Goal: Task Accomplishment & Management: Complete application form

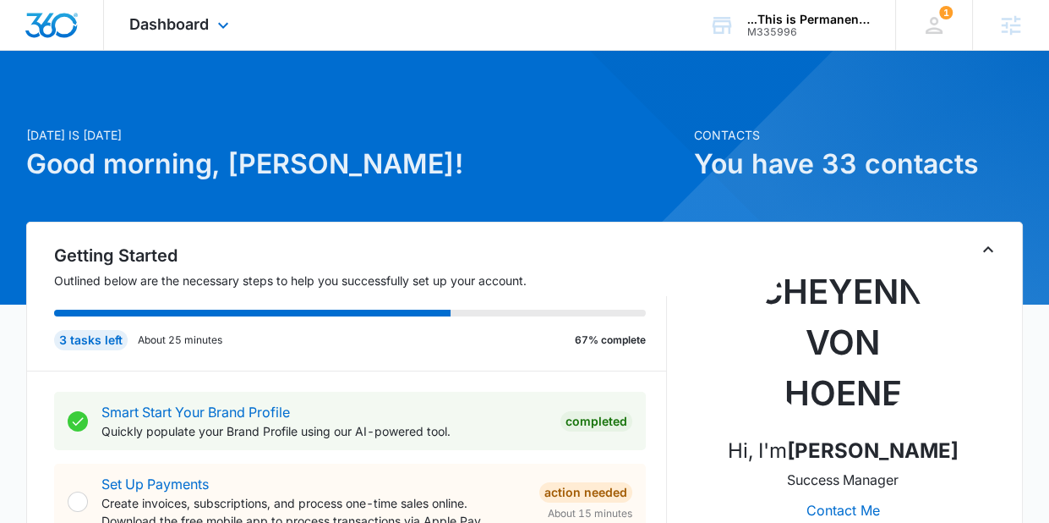
click at [234, 16] on div "Dashboard Apps Reputation Websites Forms CRM Email Social Payments POS Content …" at bounding box center [181, 25] width 155 height 50
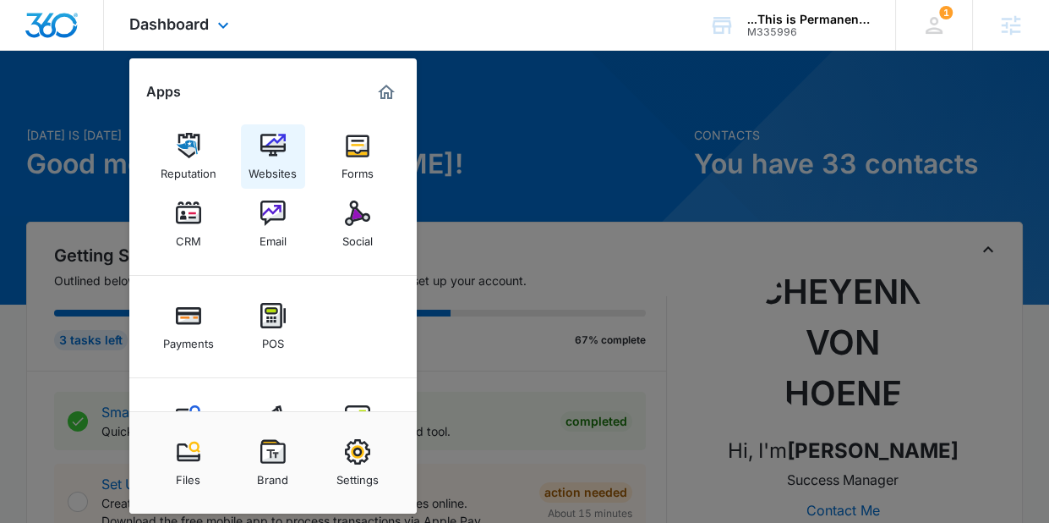
click at [272, 153] on img at bounding box center [272, 145] width 25 height 25
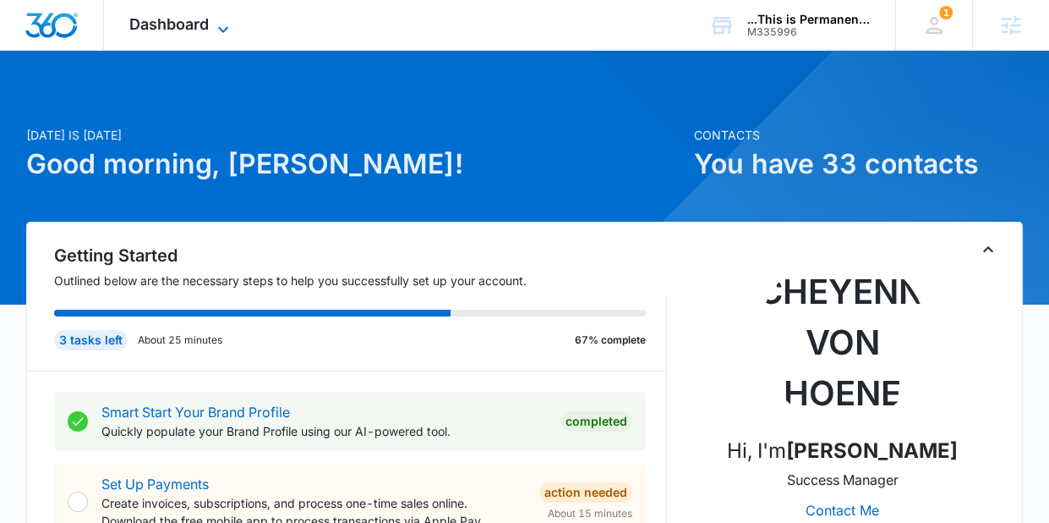
click at [188, 25] on span "Dashboard" at bounding box center [168, 24] width 79 height 18
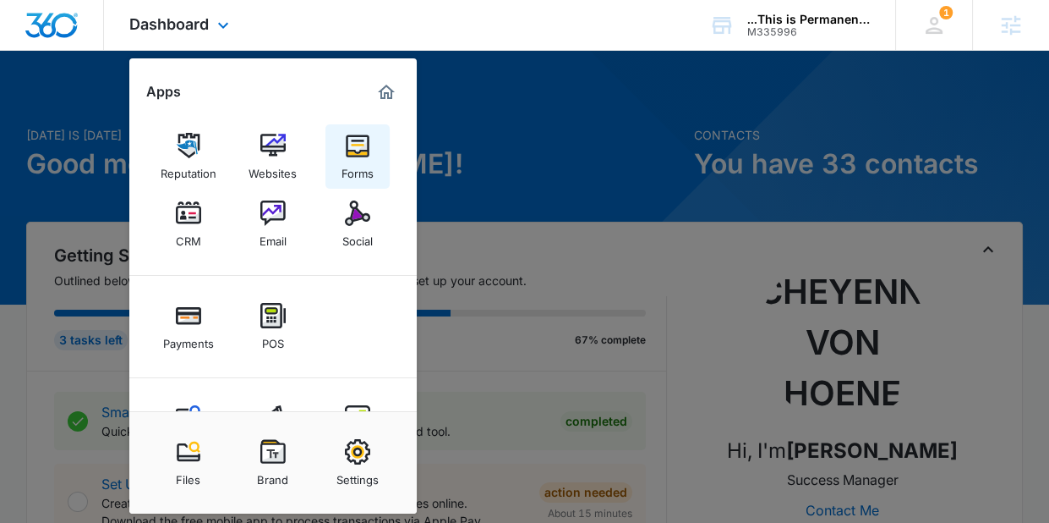
click at [363, 163] on div "Forms" at bounding box center [358, 169] width 32 height 22
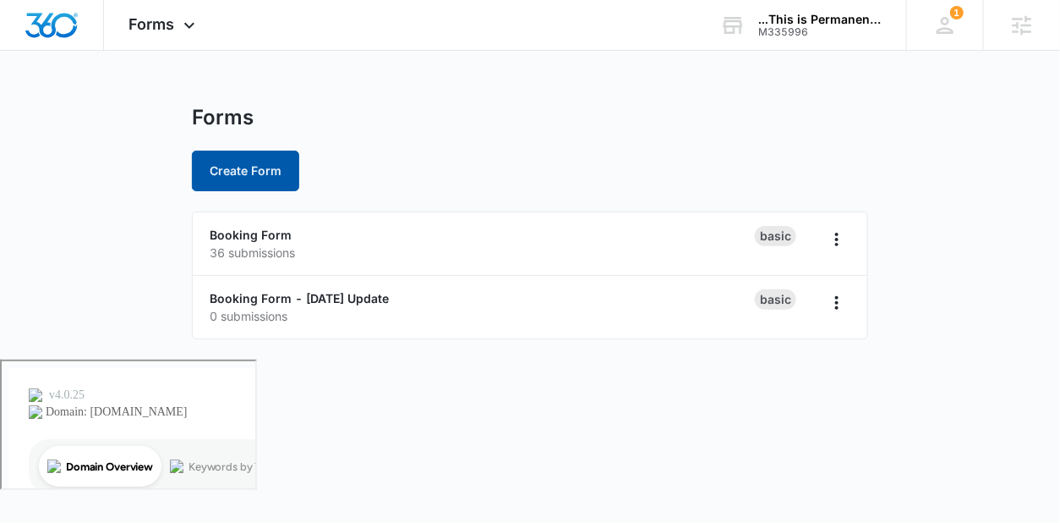
click at [226, 168] on button "Create Form" at bounding box center [245, 171] width 107 height 41
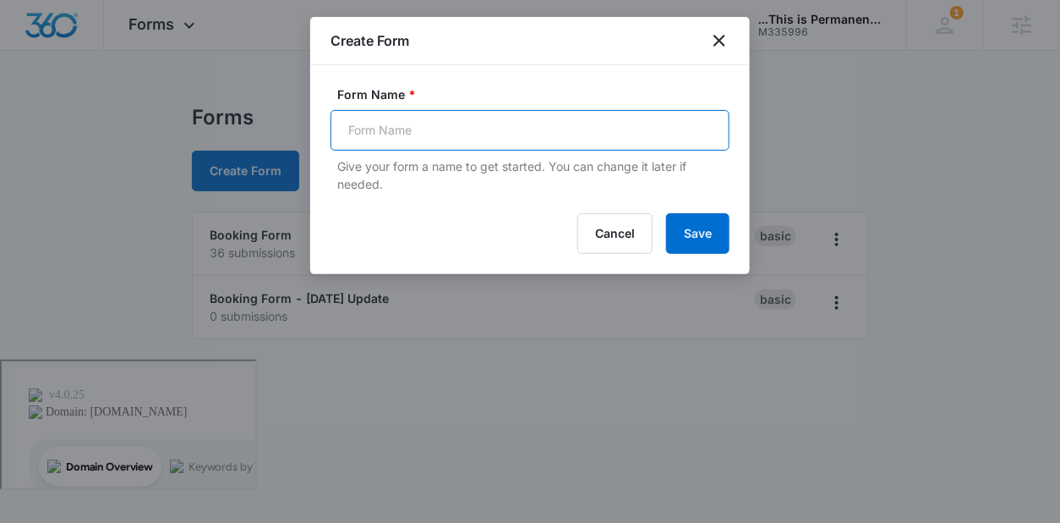
click at [441, 132] on input "Form Name *" at bounding box center [530, 130] width 399 height 41
type input "Employment Form"
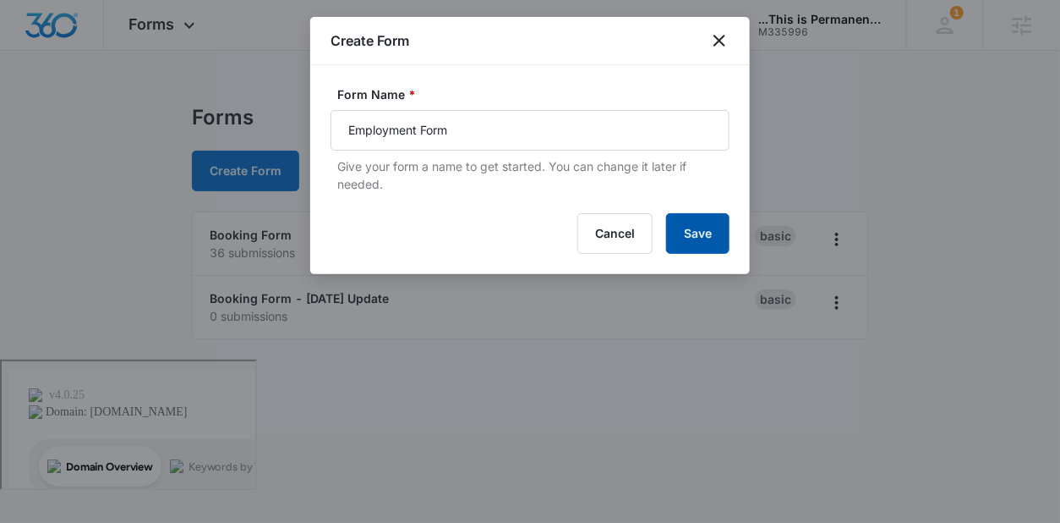
click at [708, 236] on button "Save" at bounding box center [697, 233] width 63 height 41
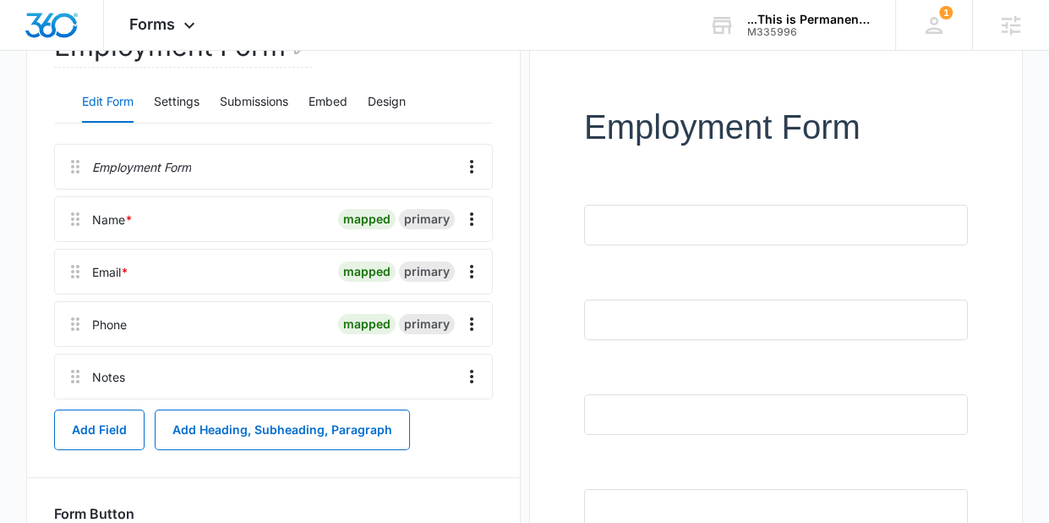
scroll to position [206, 0]
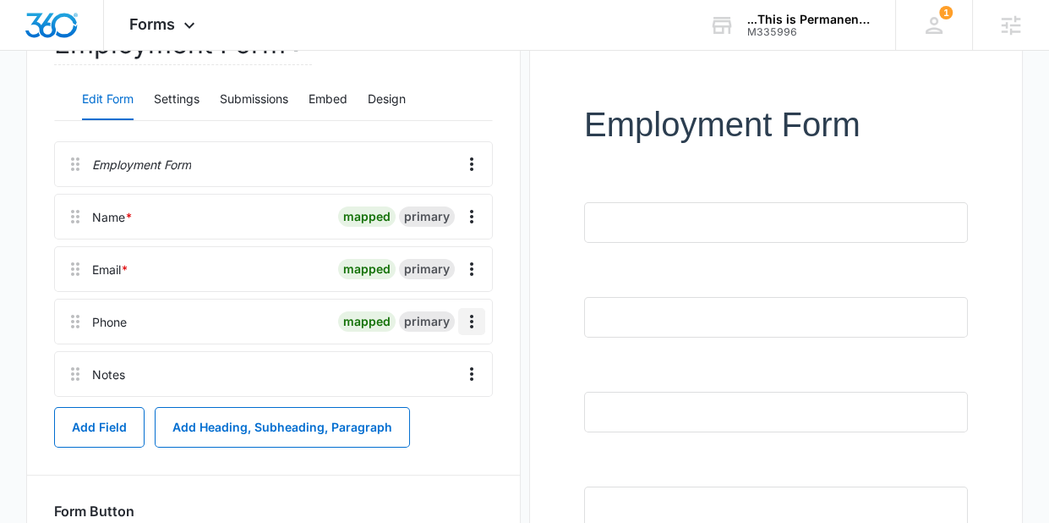
click at [477, 325] on icon "Overflow Menu" at bounding box center [472, 321] width 20 height 20
click at [454, 364] on button "Edit" at bounding box center [436, 368] width 96 height 25
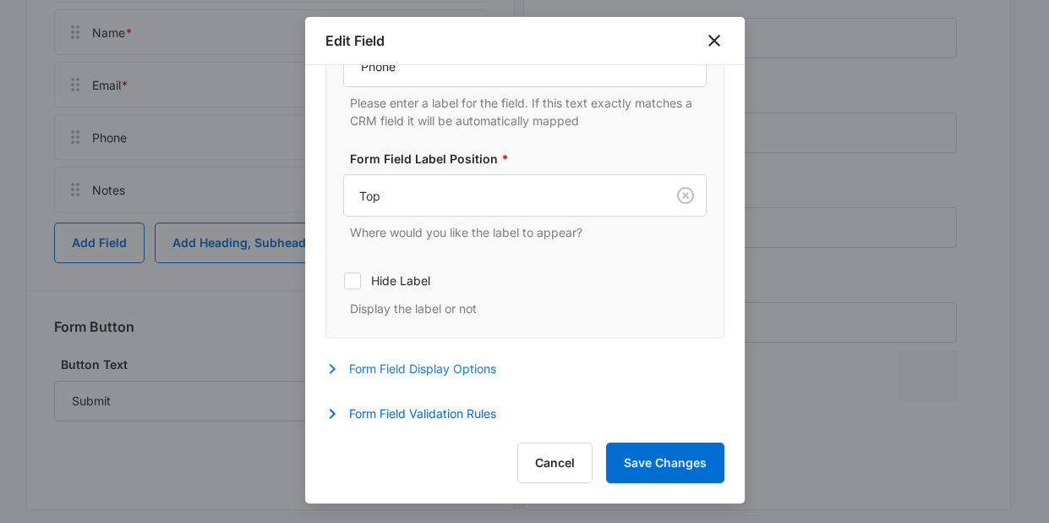
scroll to position [271, 0]
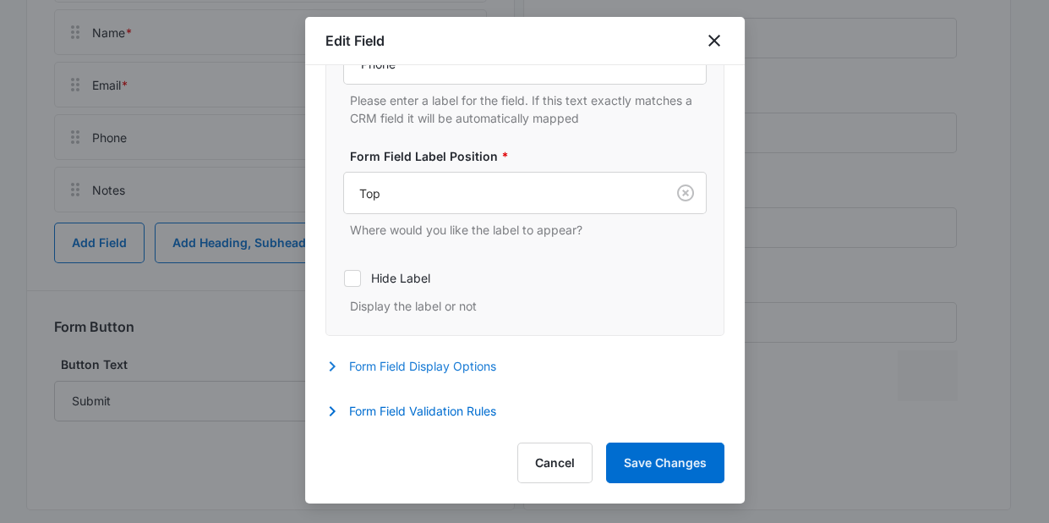
click at [450, 369] on button "Form Field Display Options" at bounding box center [420, 366] width 188 height 20
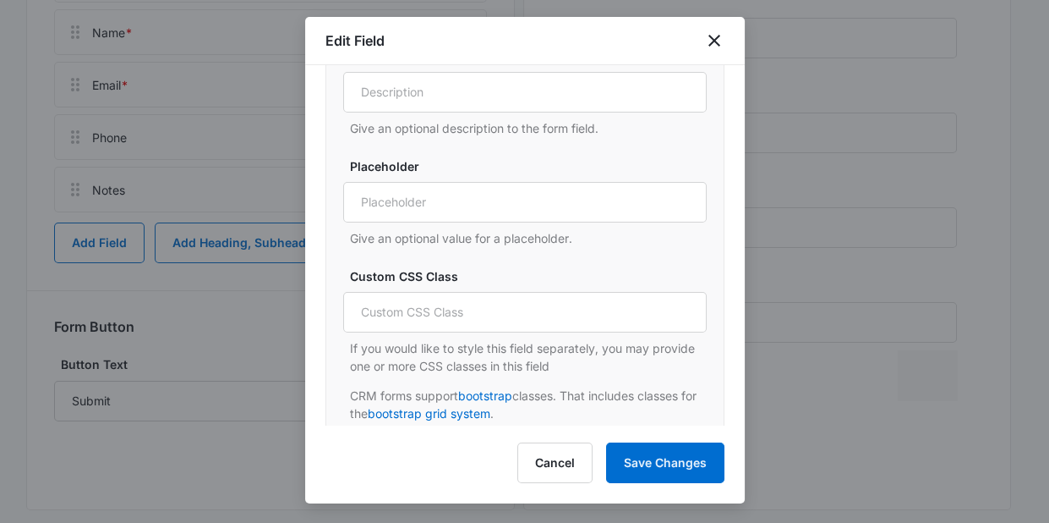
scroll to position [687, 0]
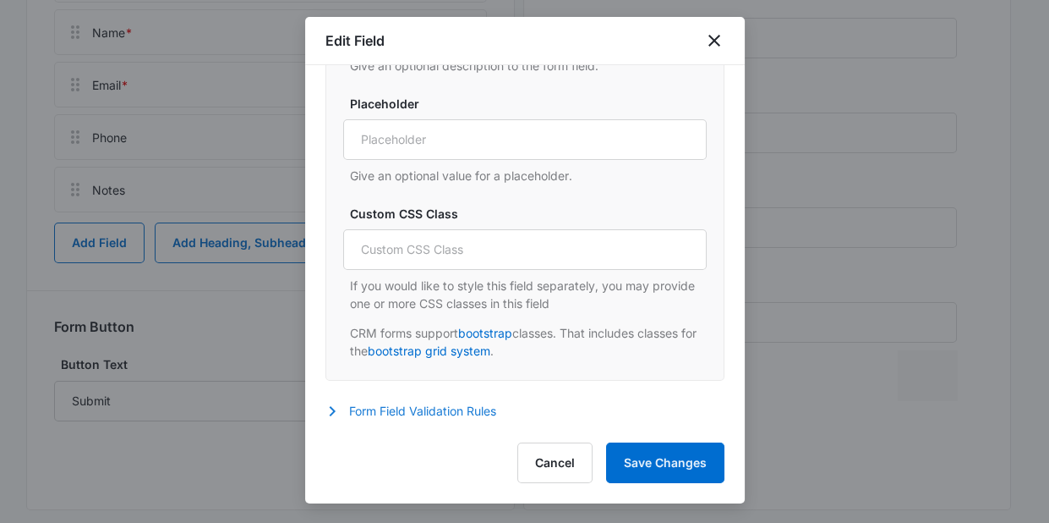
click at [435, 404] on button "Form Field Validation Rules" at bounding box center [420, 411] width 188 height 20
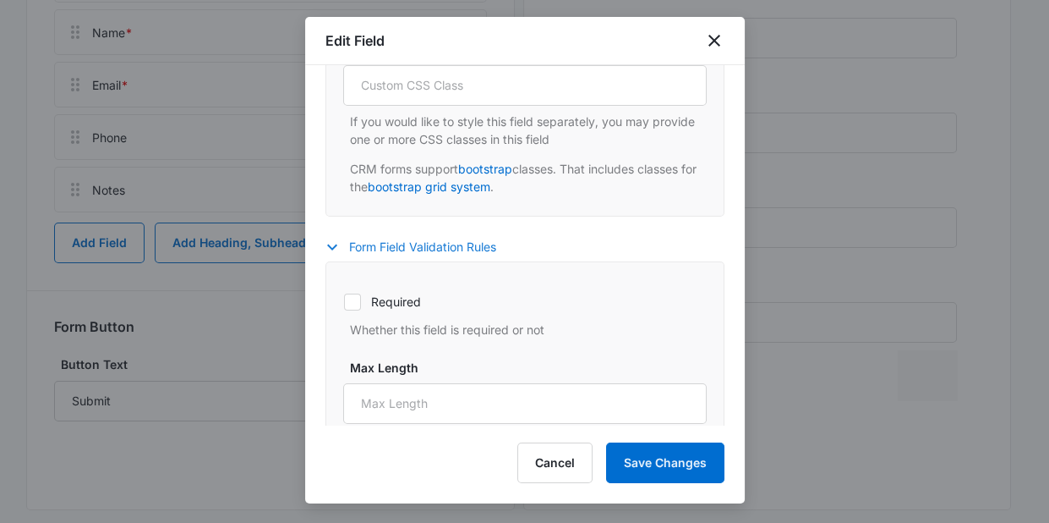
scroll to position [864, 0]
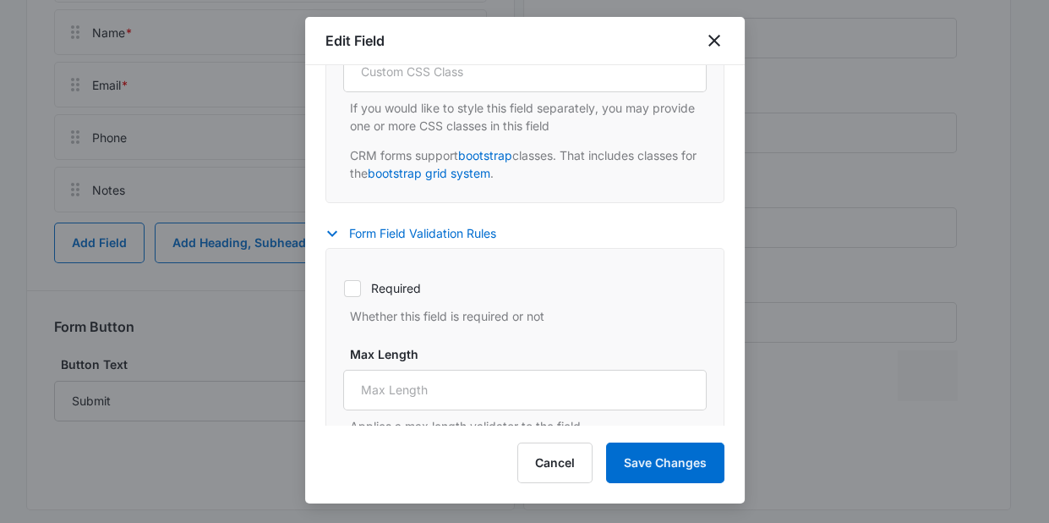
click at [365, 296] on label "Required" at bounding box center [525, 288] width 364 height 18
click at [344, 288] on input "Required" at bounding box center [343, 287] width 1 height 1
checkbox input "true"
click at [650, 452] on button "Save Changes" at bounding box center [665, 462] width 118 height 41
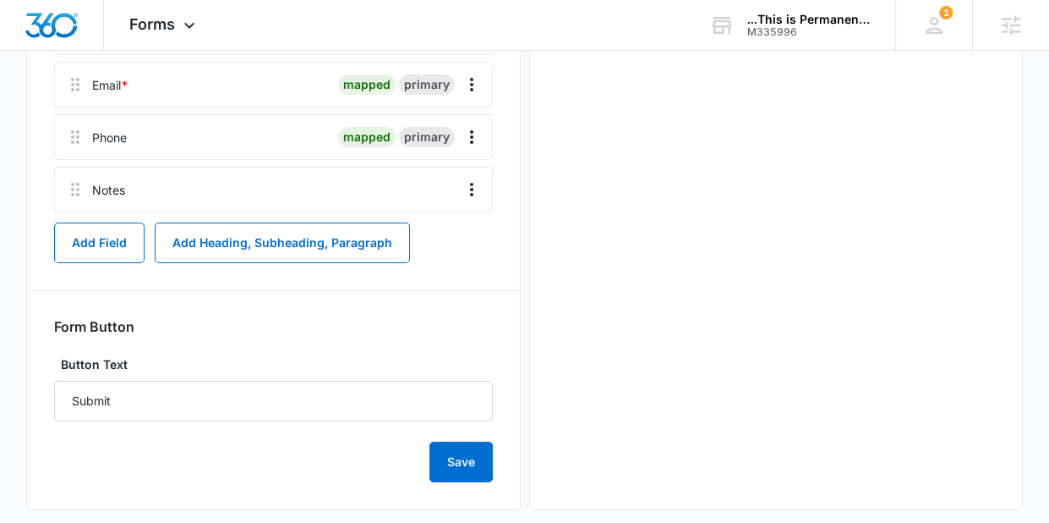
scroll to position [0, 0]
click at [474, 193] on icon "Overflow Menu" at bounding box center [472, 189] width 20 height 20
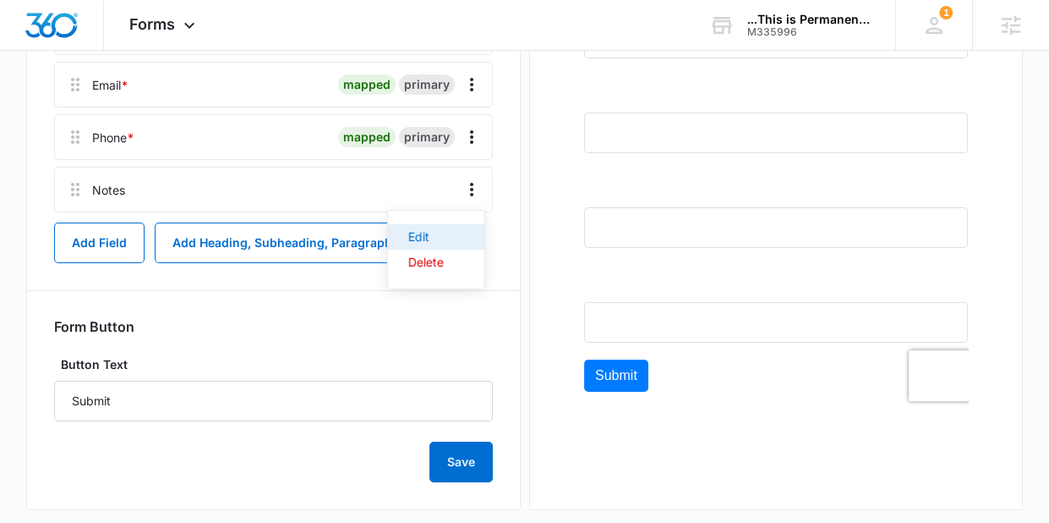
click at [453, 229] on button "Edit" at bounding box center [436, 236] width 96 height 25
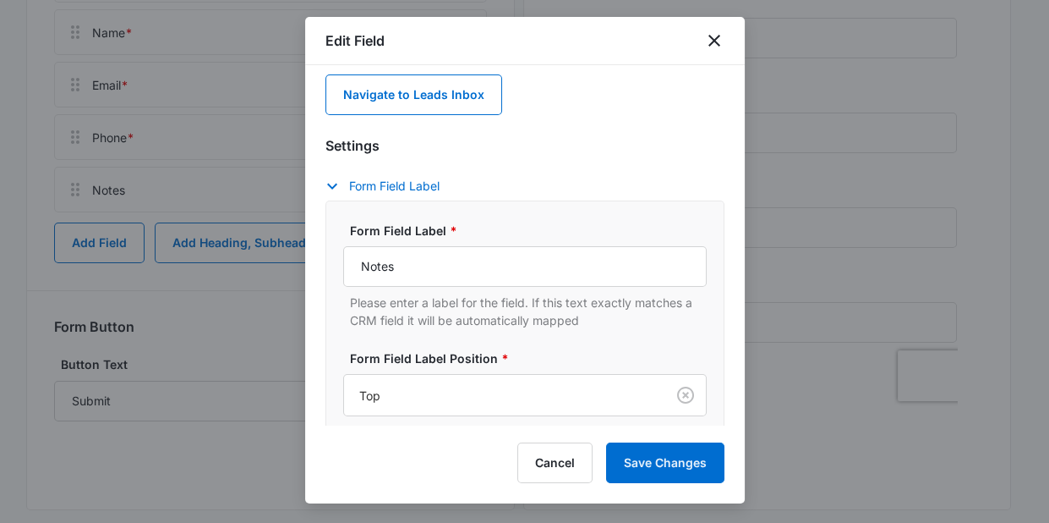
scroll to position [76, 0]
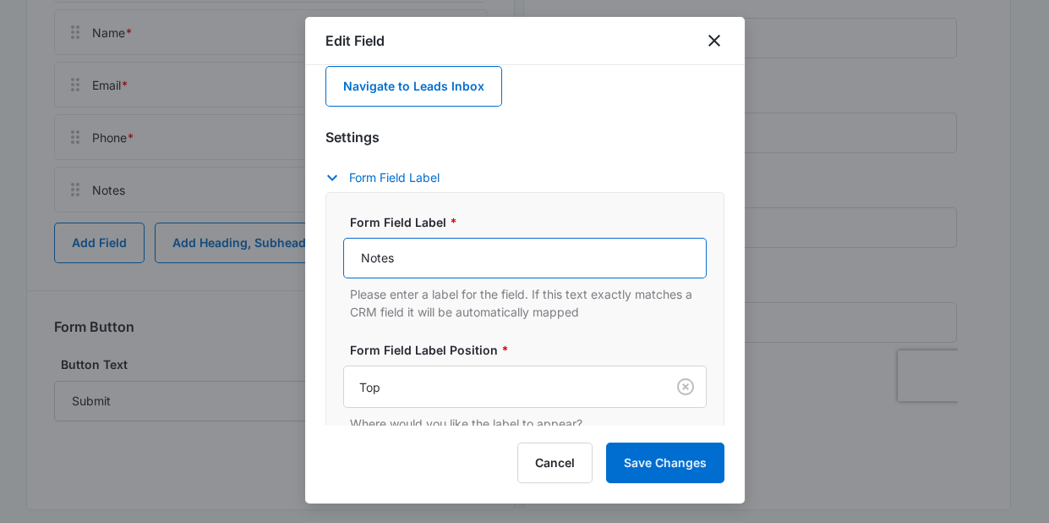
click at [441, 250] on input "Notes" at bounding box center [525, 258] width 364 height 41
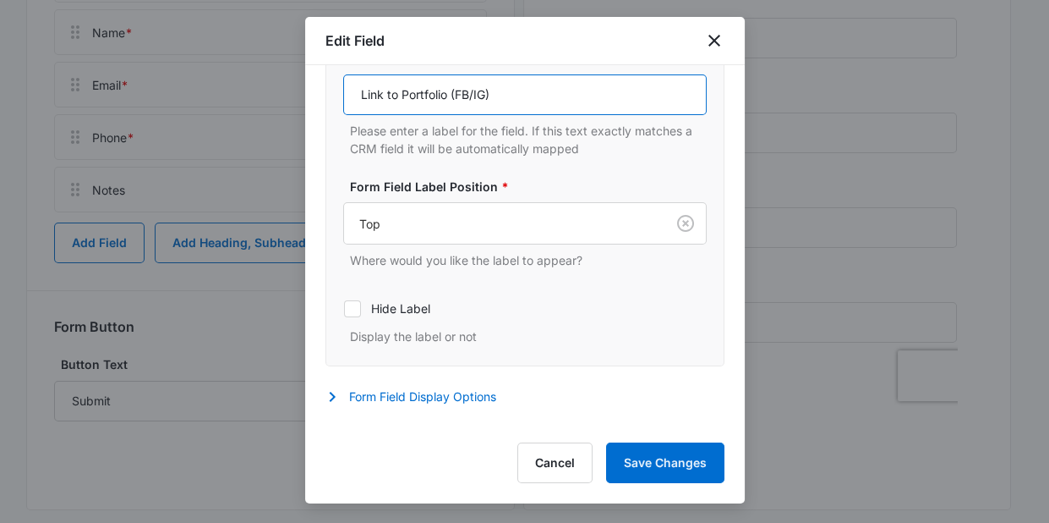
scroll to position [271, 0]
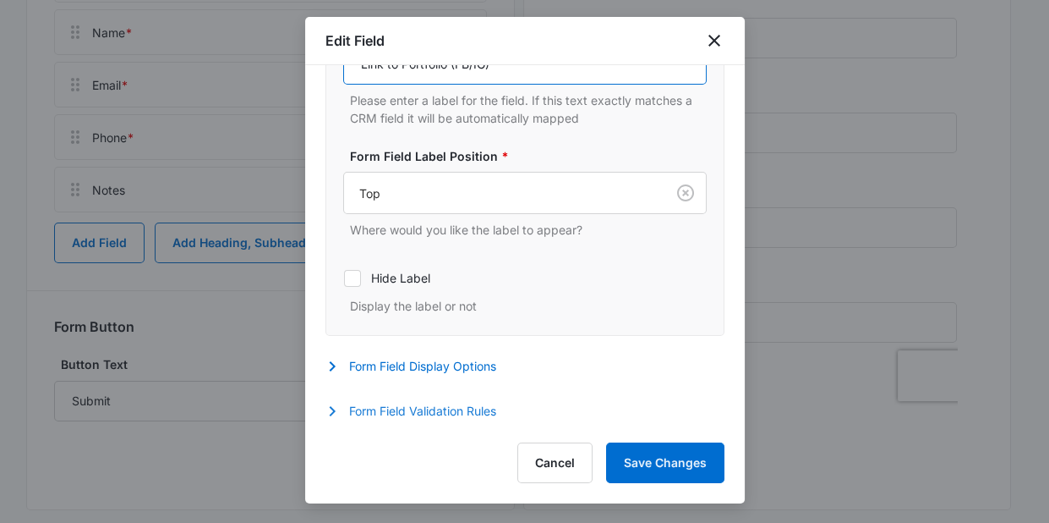
type input "Link to Portfolio (FB/IG)"
click at [388, 401] on button "Form Field Validation Rules" at bounding box center [420, 411] width 188 height 20
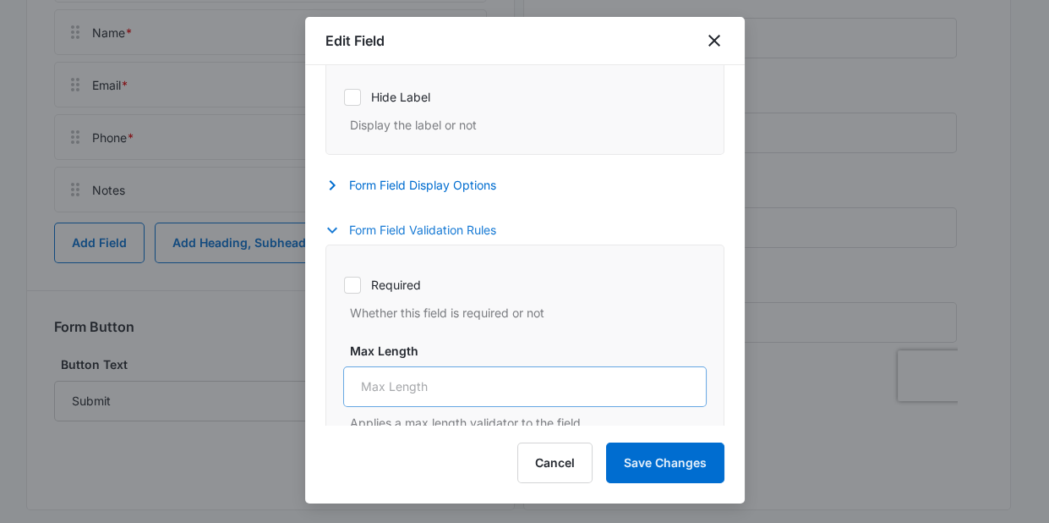
scroll to position [465, 0]
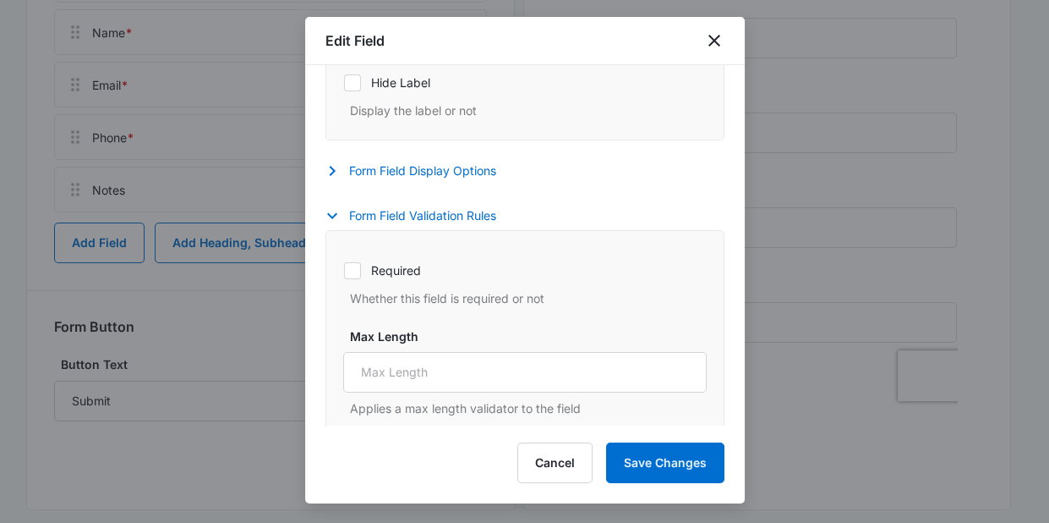
click at [356, 273] on icon at bounding box center [352, 270] width 15 height 15
click at [344, 271] on input "Required" at bounding box center [343, 270] width 1 height 1
checkbox input "true"
click at [665, 462] on button "Save Changes" at bounding box center [665, 462] width 118 height 41
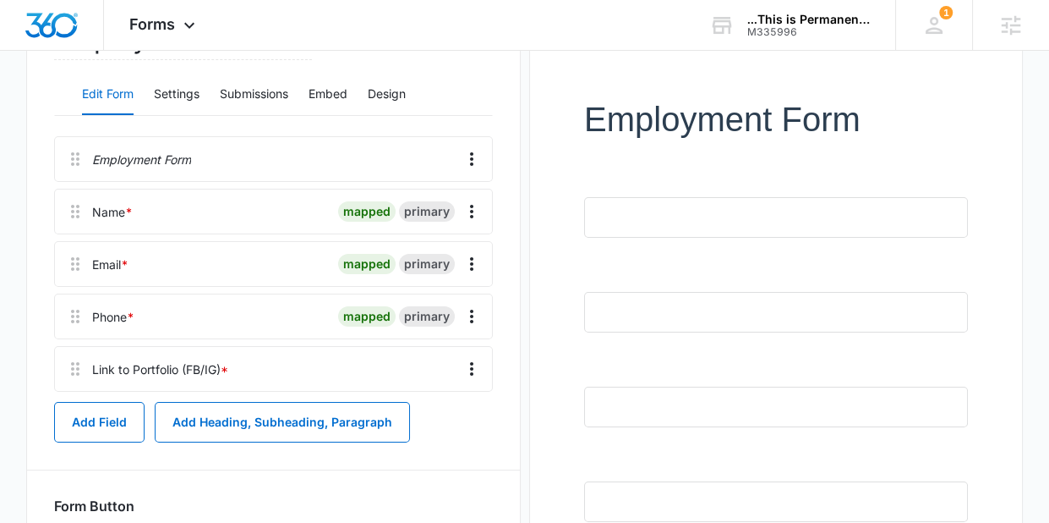
scroll to position [0, 0]
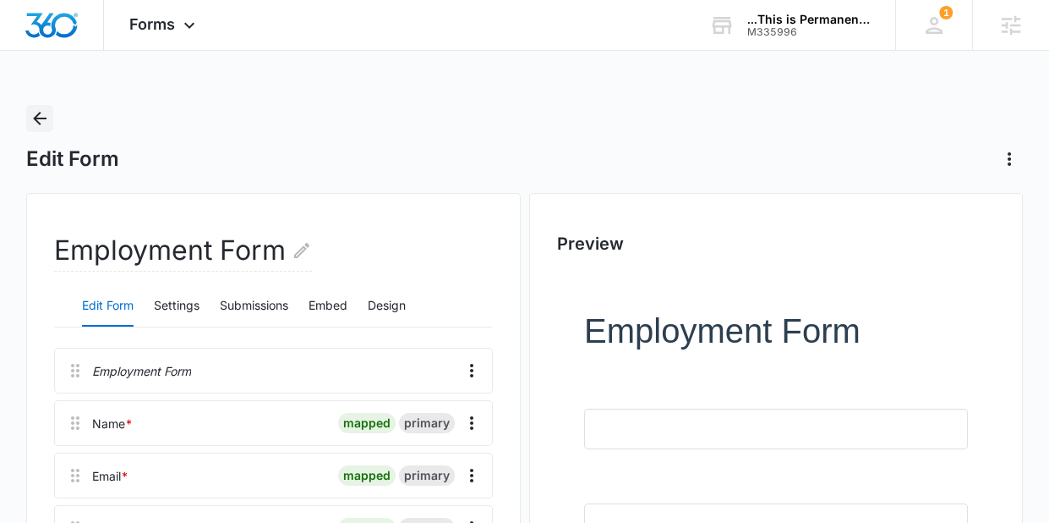
click at [50, 118] on button "Back" at bounding box center [39, 118] width 27 height 27
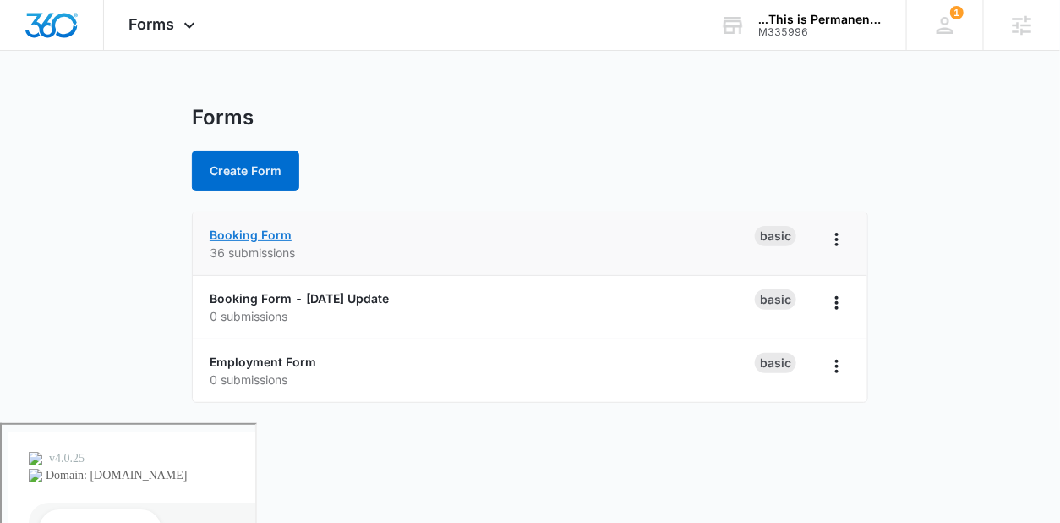
click at [278, 233] on link "Booking Form" at bounding box center [251, 234] width 82 height 14
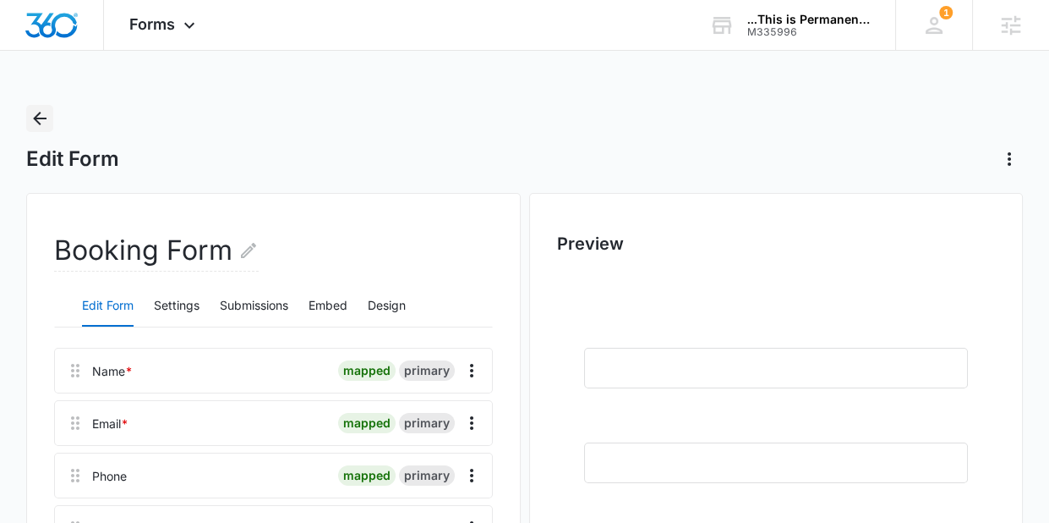
click at [44, 113] on icon "Back" at bounding box center [40, 118] width 20 height 20
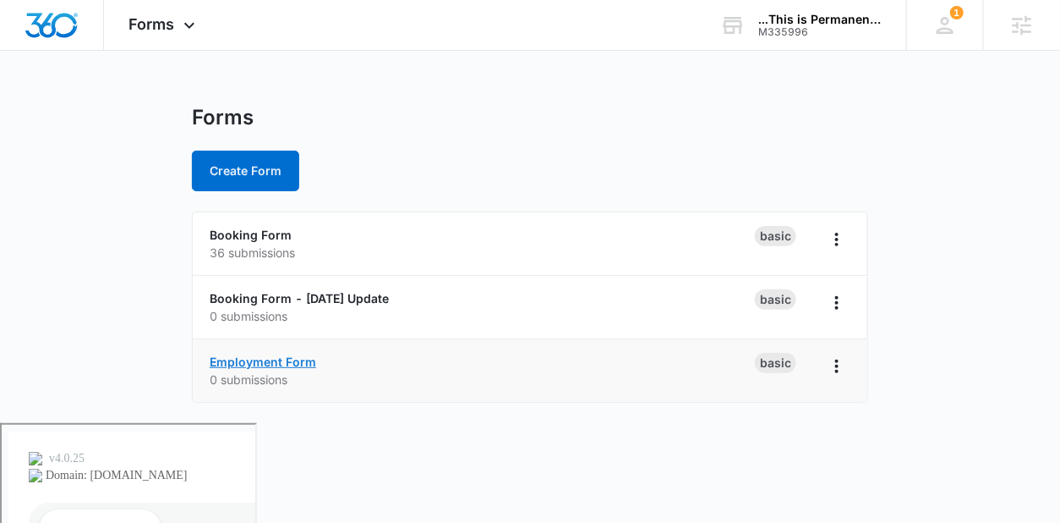
click at [297, 366] on link "Employment Form" at bounding box center [263, 361] width 107 height 14
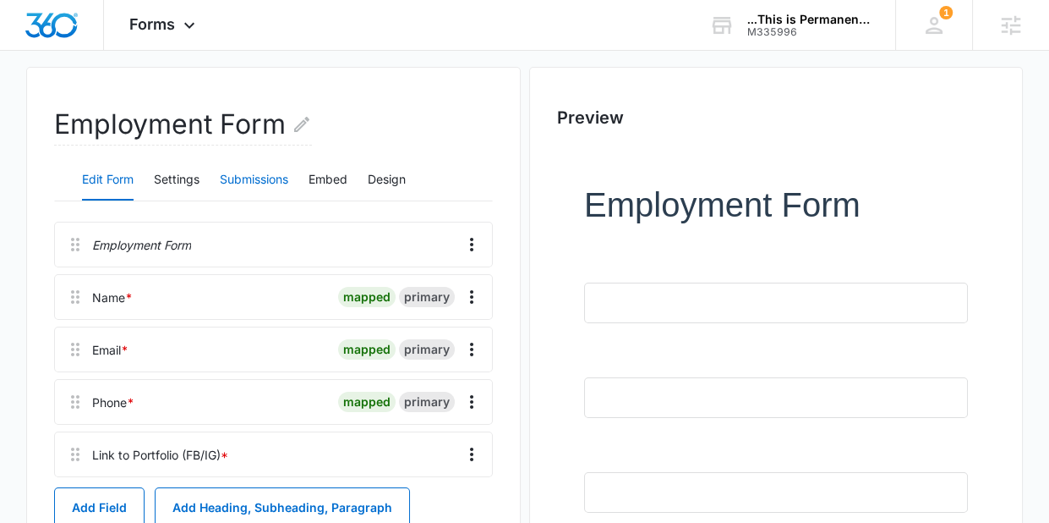
scroll to position [153, 0]
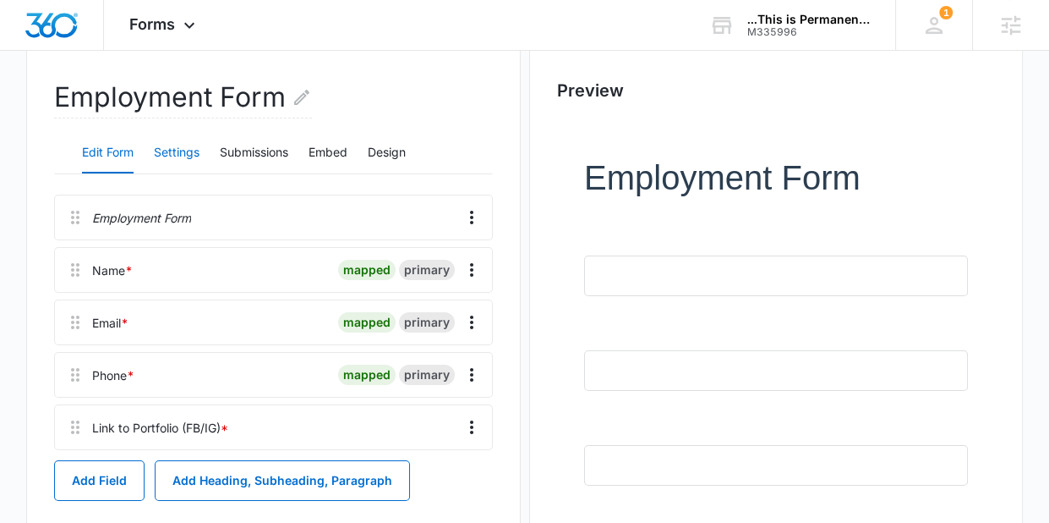
click at [192, 150] on button "Settings" at bounding box center [177, 153] width 46 height 41
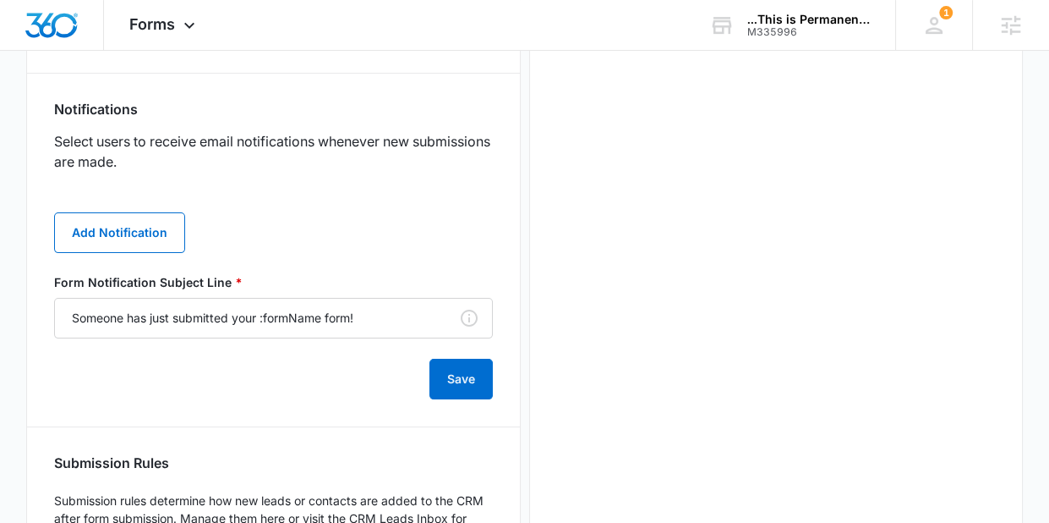
scroll to position [838, 0]
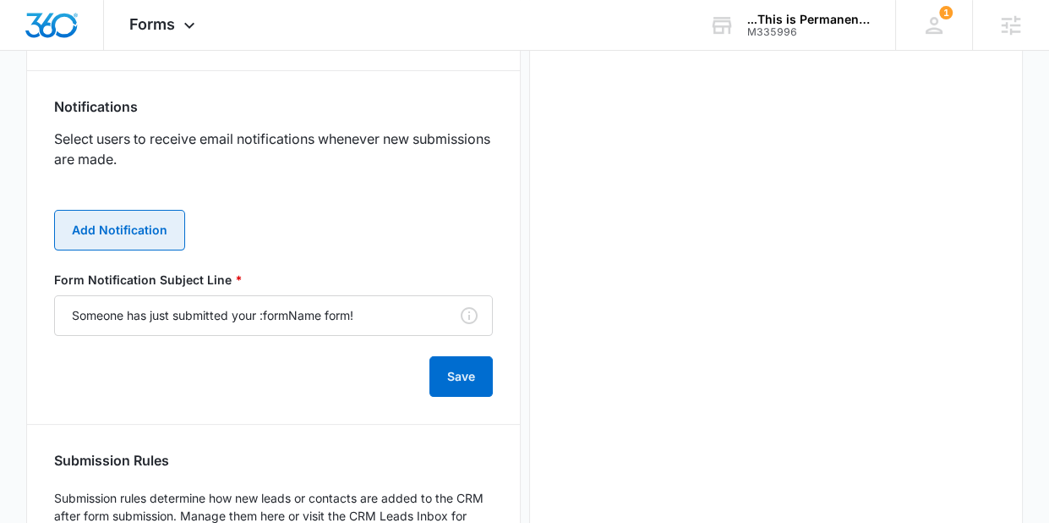
click at [159, 227] on button "Add Notification" at bounding box center [119, 230] width 131 height 41
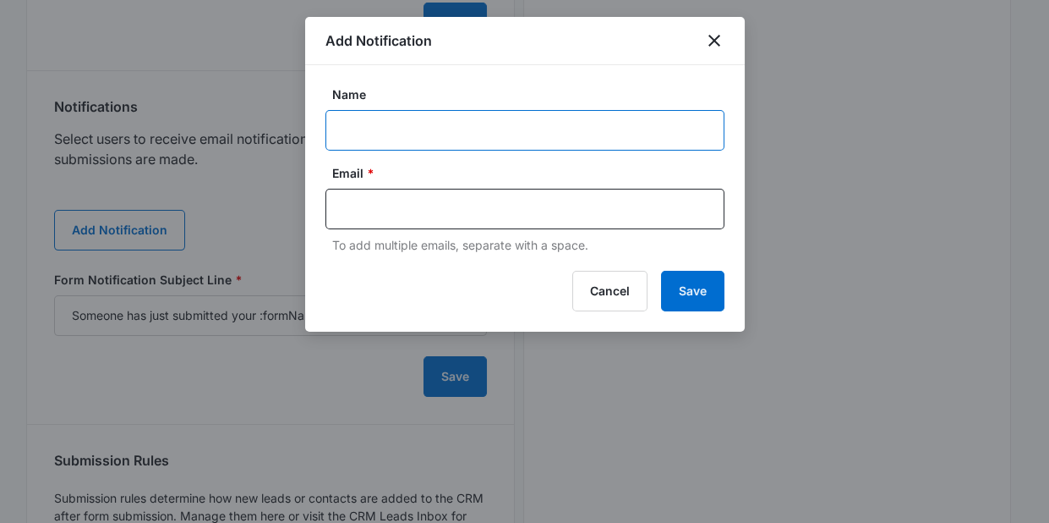
click at [419, 119] on input "Name" at bounding box center [525, 130] width 399 height 41
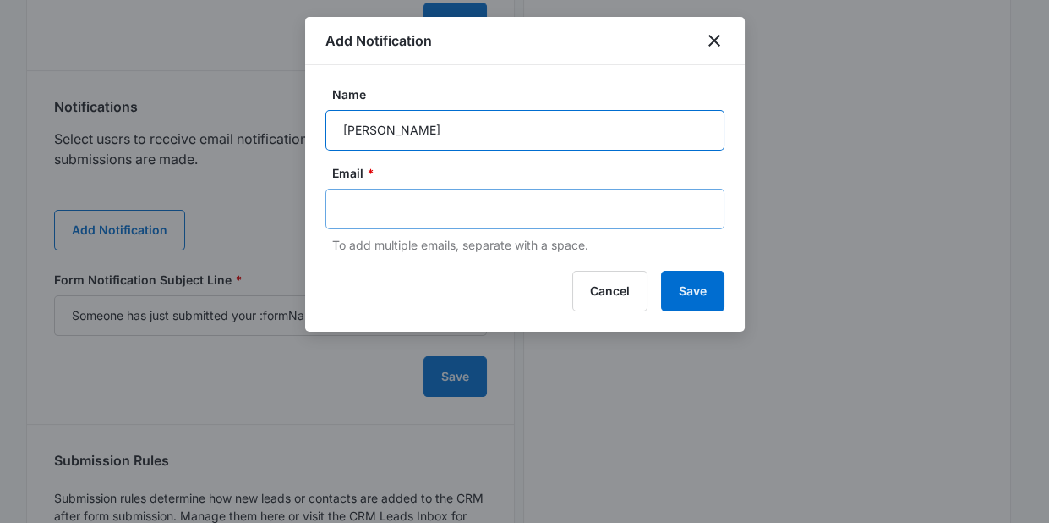
type input "Glenn"
click at [371, 211] on input "text" at bounding box center [526, 208] width 367 height 25
type input "t"
type input "this"
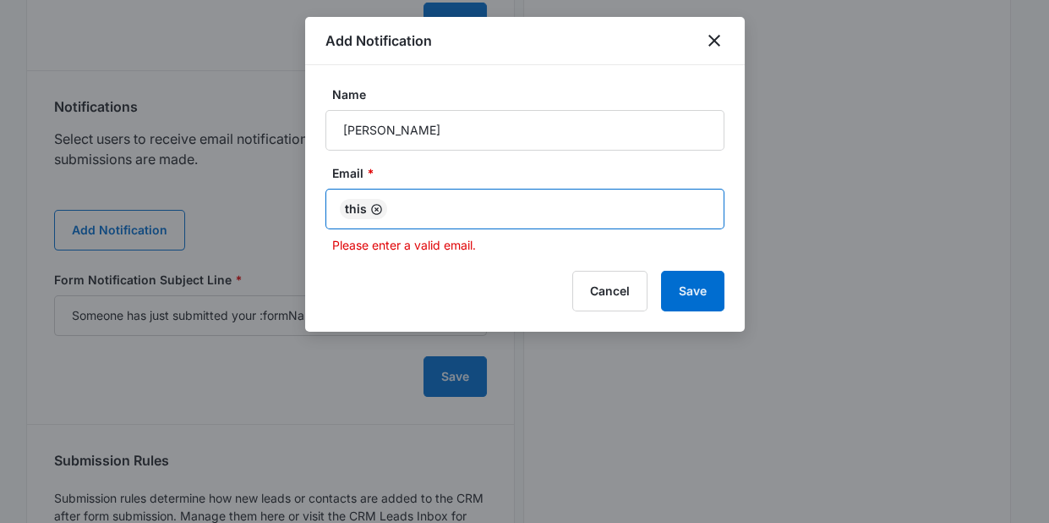
click at [373, 209] on icon "Remove" at bounding box center [376, 209] width 13 height 13
click at [373, 210] on input "text" at bounding box center [526, 208] width 367 height 25
type input "thisispermanentfdl@gmail.com"
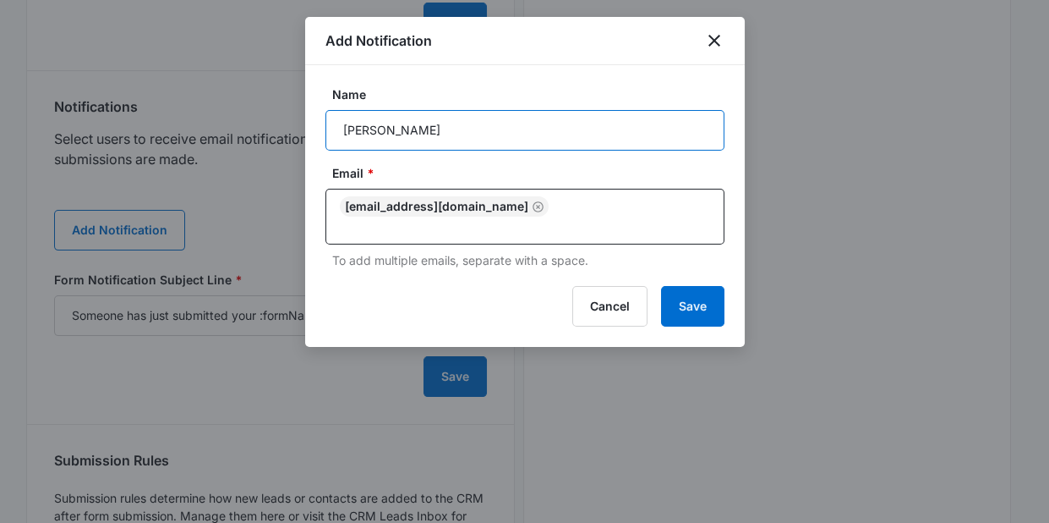
click at [620, 145] on input "Glenn" at bounding box center [525, 130] width 399 height 41
type input "Employment Form Submission"
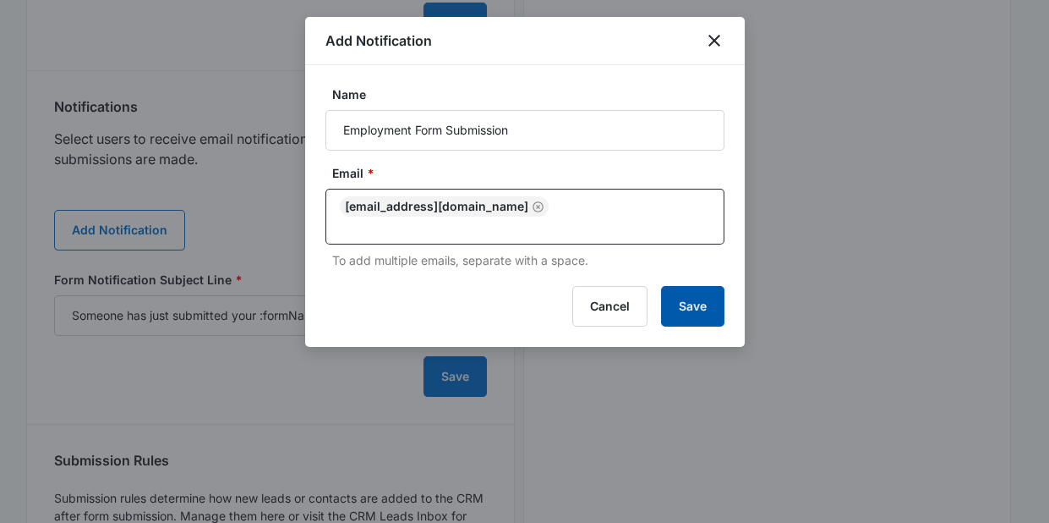
click at [697, 288] on button "Save" at bounding box center [692, 306] width 63 height 41
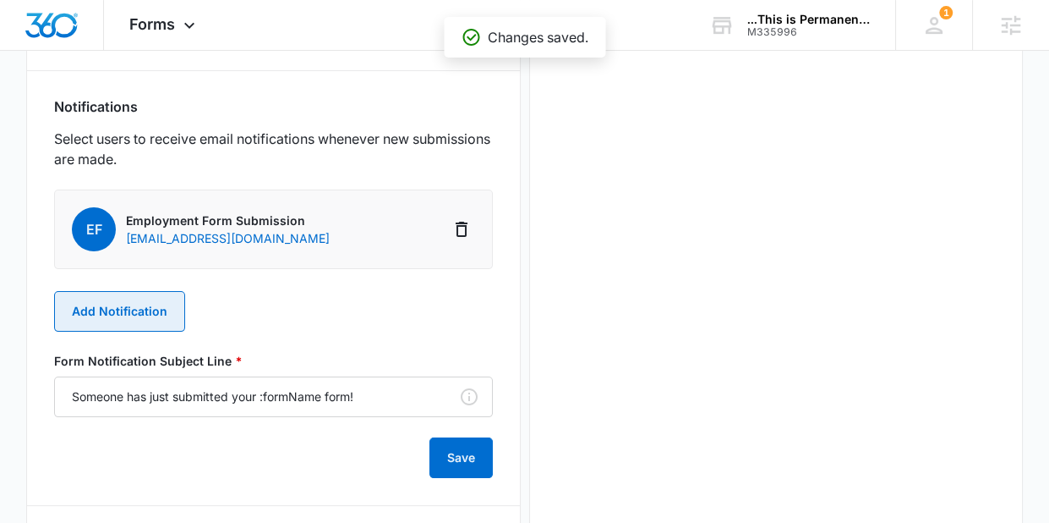
click at [130, 320] on button "Add Notification" at bounding box center [119, 311] width 131 height 41
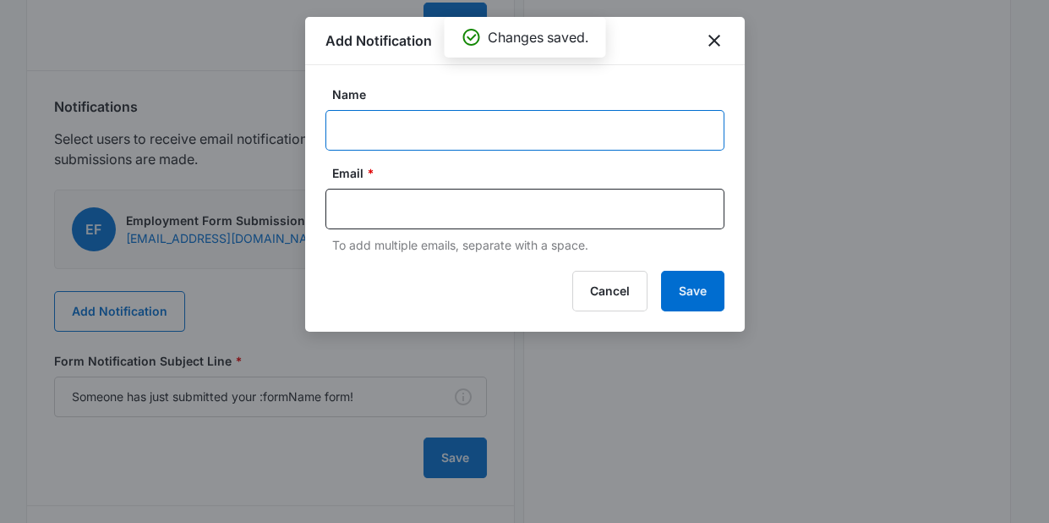
click at [438, 129] on input "Name" at bounding box center [525, 130] width 399 height 41
type input "S"
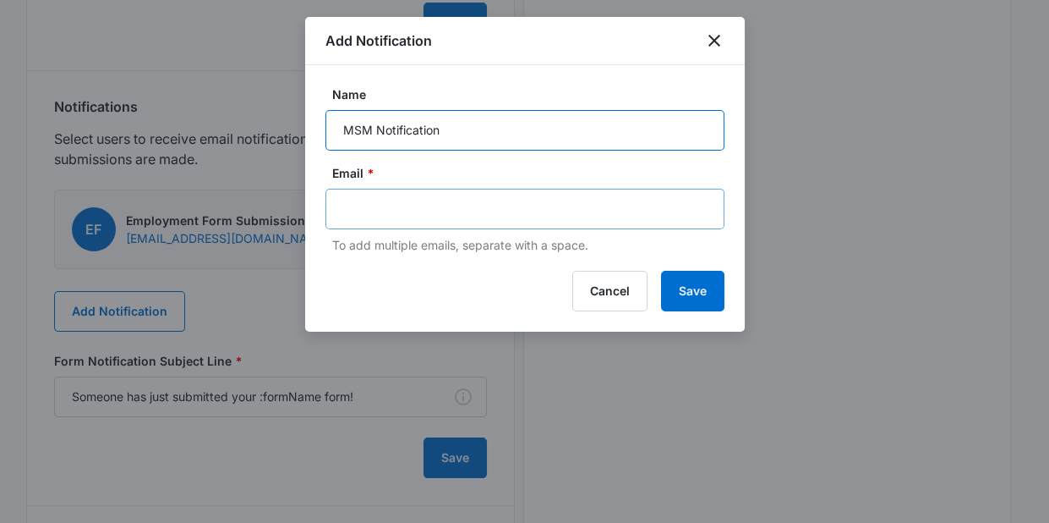
type input "MSM Notification"
click at [376, 206] on input "text" at bounding box center [526, 208] width 367 height 25
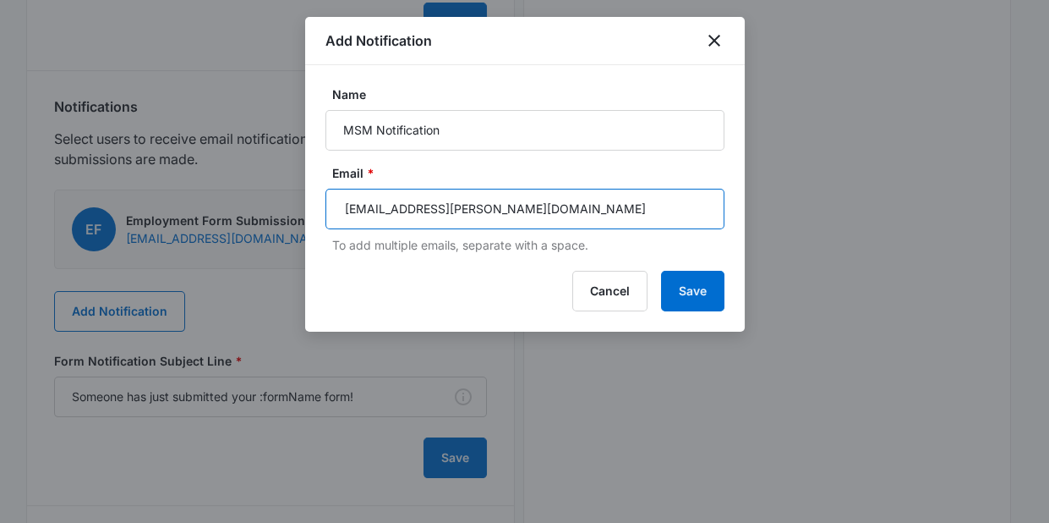
type input "[EMAIL_ADDRESS][PERSON_NAME][DOMAIN_NAME]"
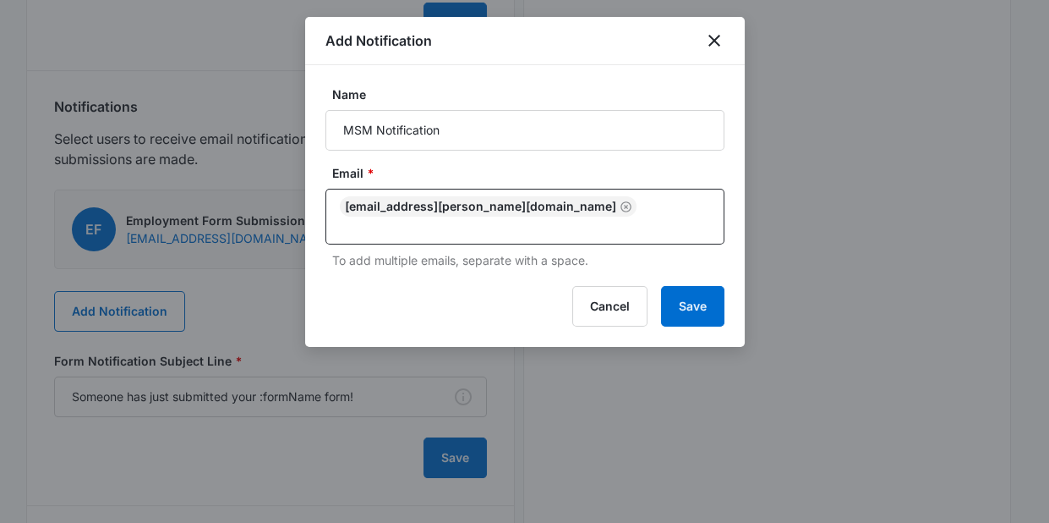
click at [413, 251] on p "To add multiple emails, separate with a space." at bounding box center [528, 260] width 392 height 18
click at [682, 301] on button "Save" at bounding box center [692, 306] width 63 height 41
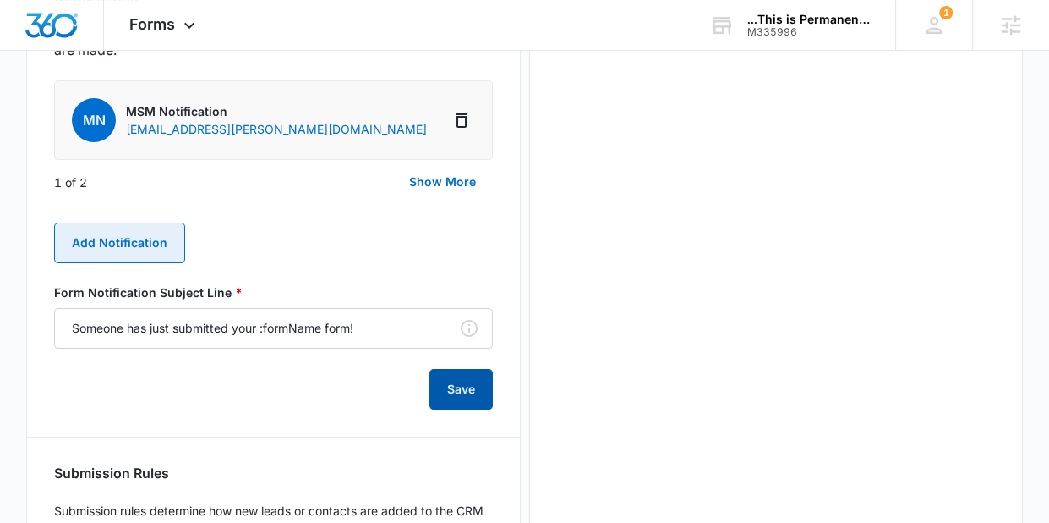
scroll to position [950, 0]
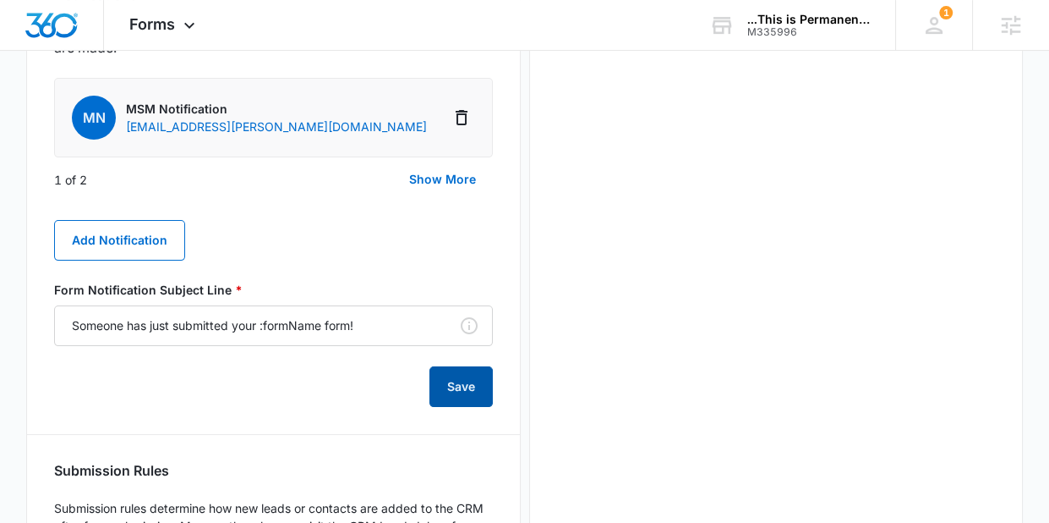
click at [452, 380] on button "Save" at bounding box center [461, 386] width 63 height 41
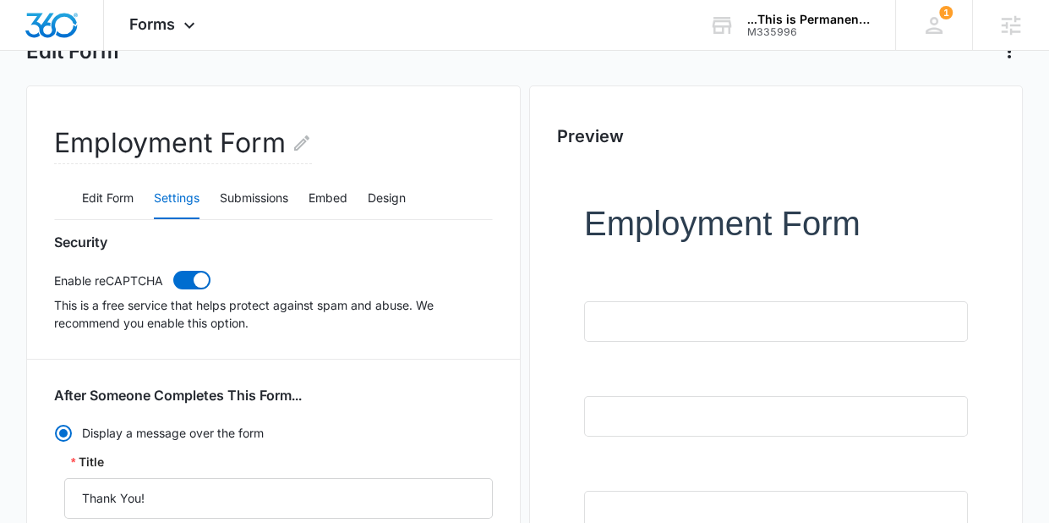
scroll to position [0, 0]
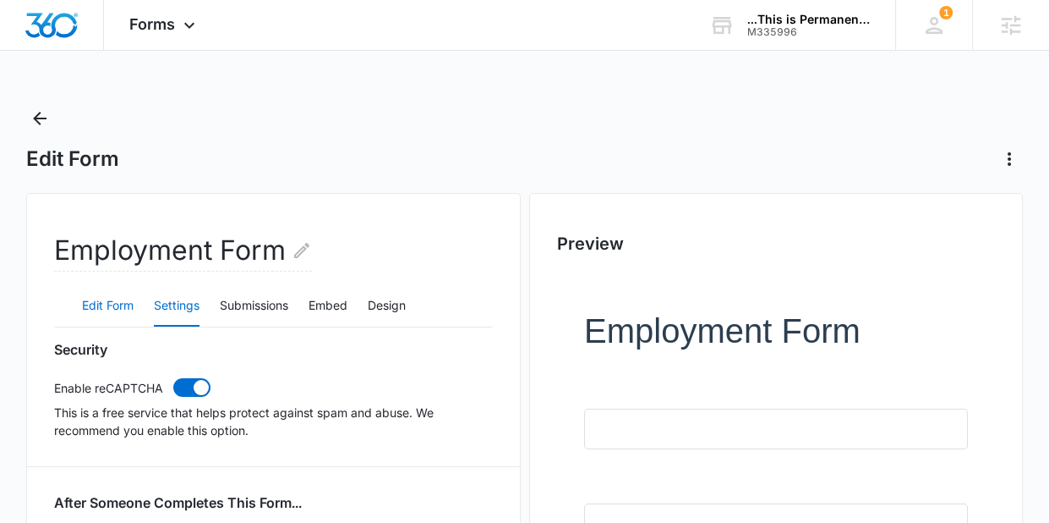
click at [102, 307] on button "Edit Form" at bounding box center [108, 306] width 52 height 41
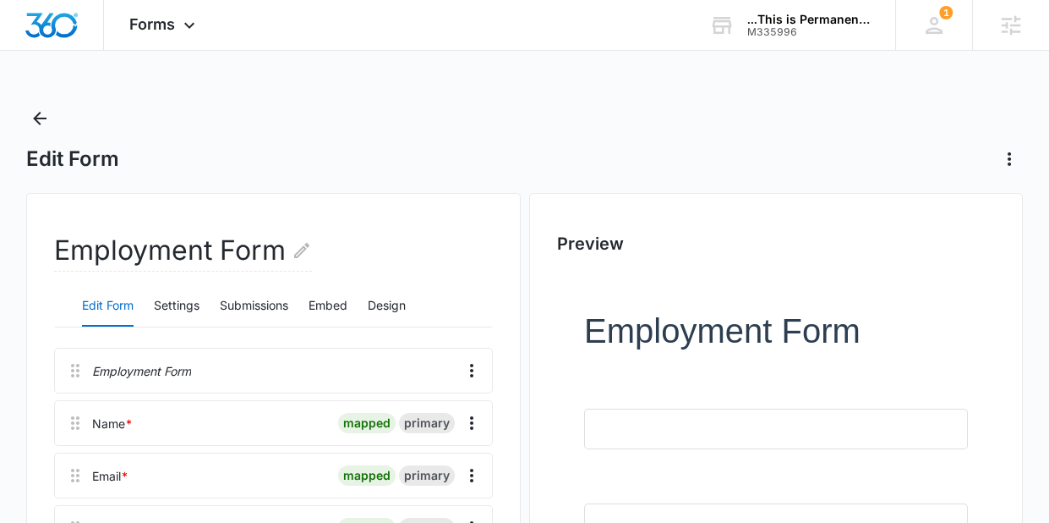
scroll to position [411, 0]
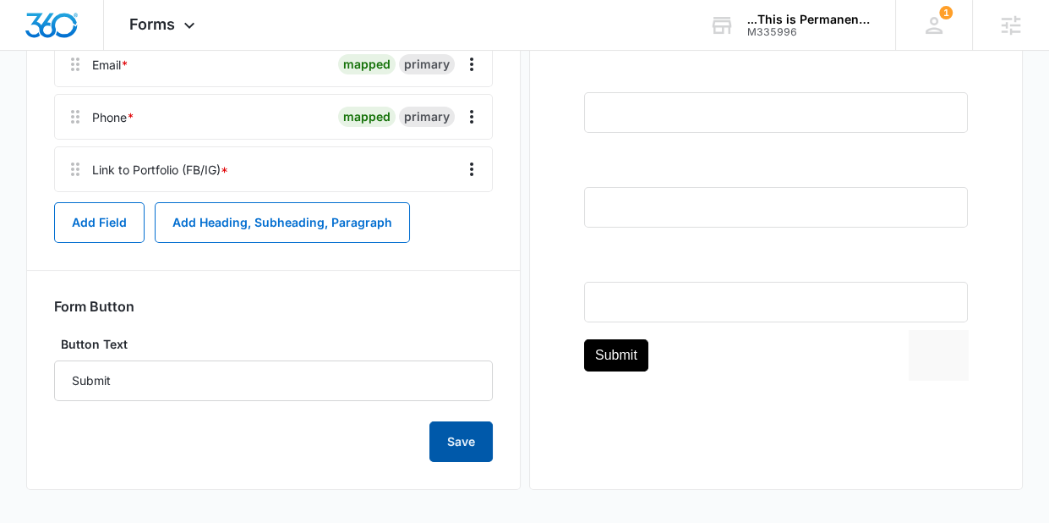
click at [444, 435] on button "Save" at bounding box center [461, 441] width 63 height 41
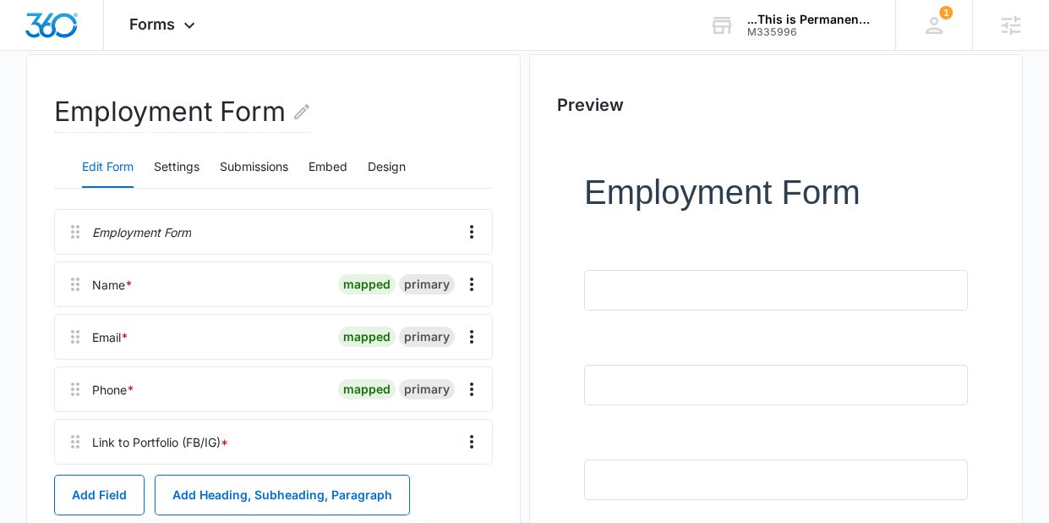
scroll to position [0, 0]
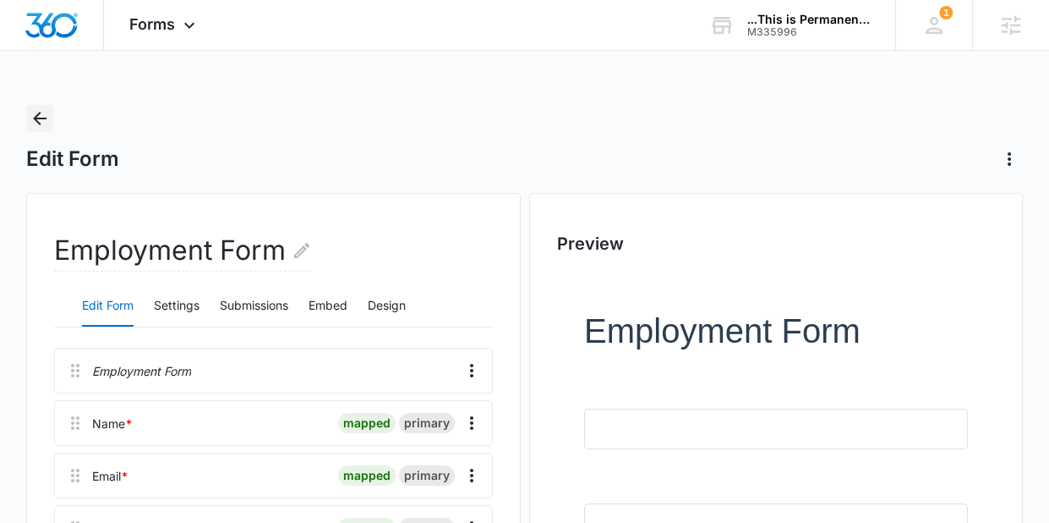
click at [39, 112] on icon "Back" at bounding box center [40, 118] width 20 height 20
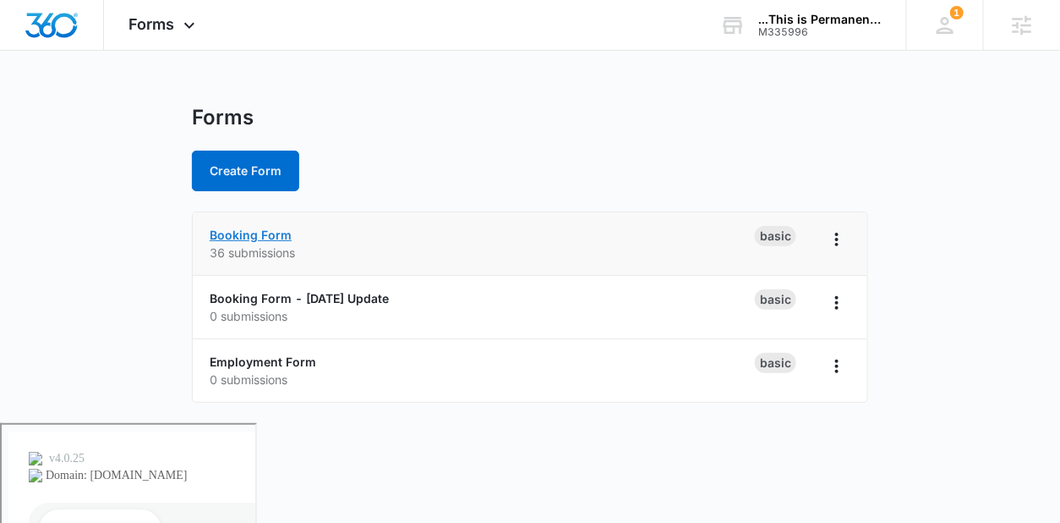
click at [240, 228] on link "Booking Form" at bounding box center [251, 234] width 82 height 14
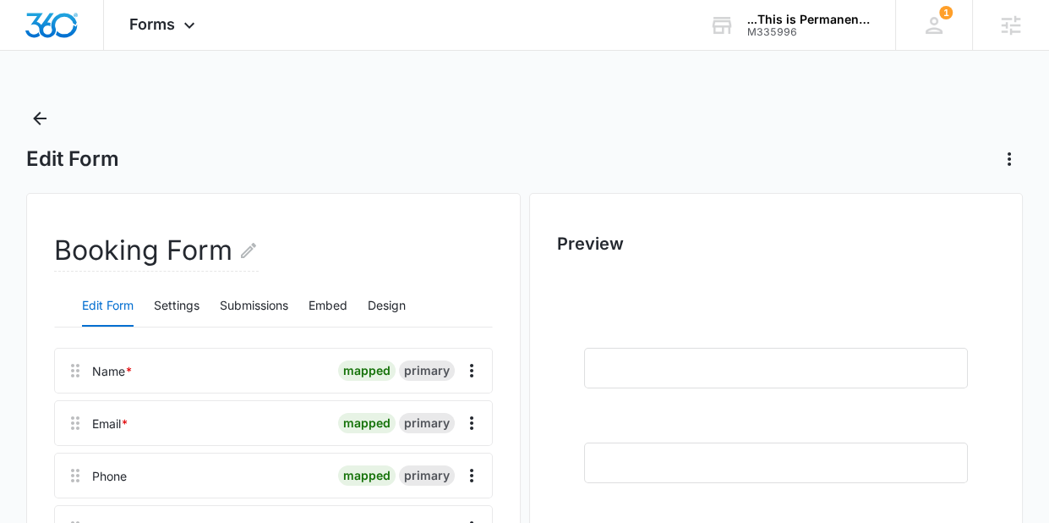
scroll to position [25, 0]
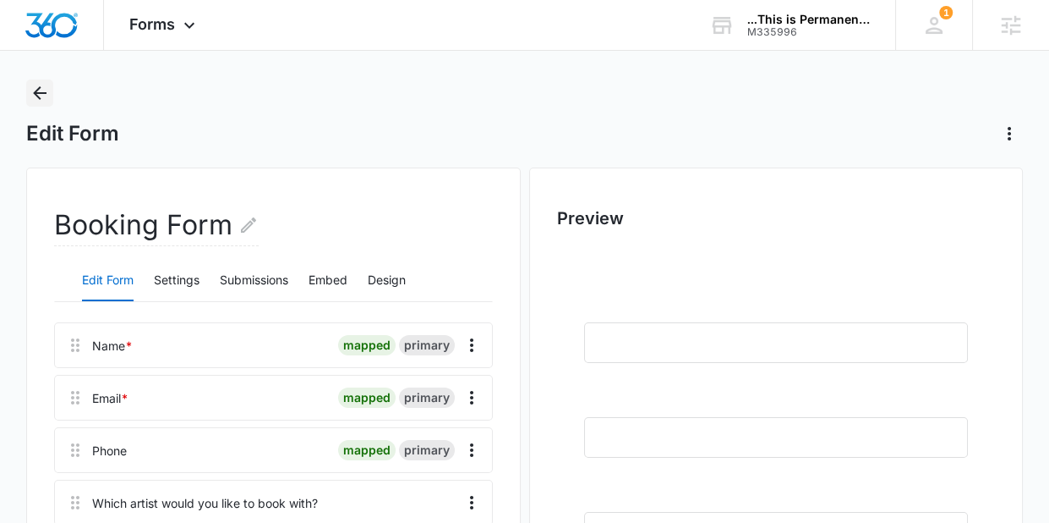
click at [41, 98] on icon "Back" at bounding box center [40, 93] width 14 height 14
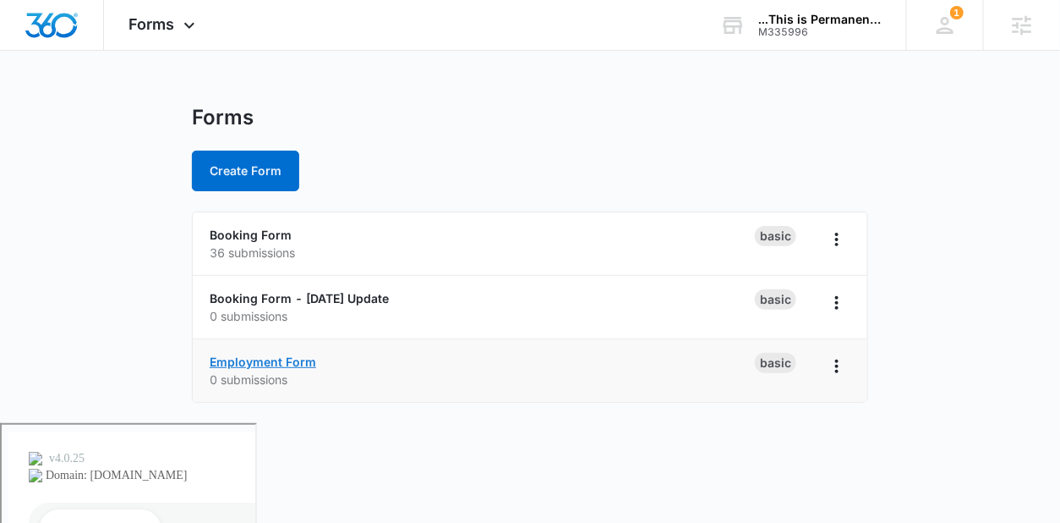
click at [276, 360] on link "Employment Form" at bounding box center [263, 361] width 107 height 14
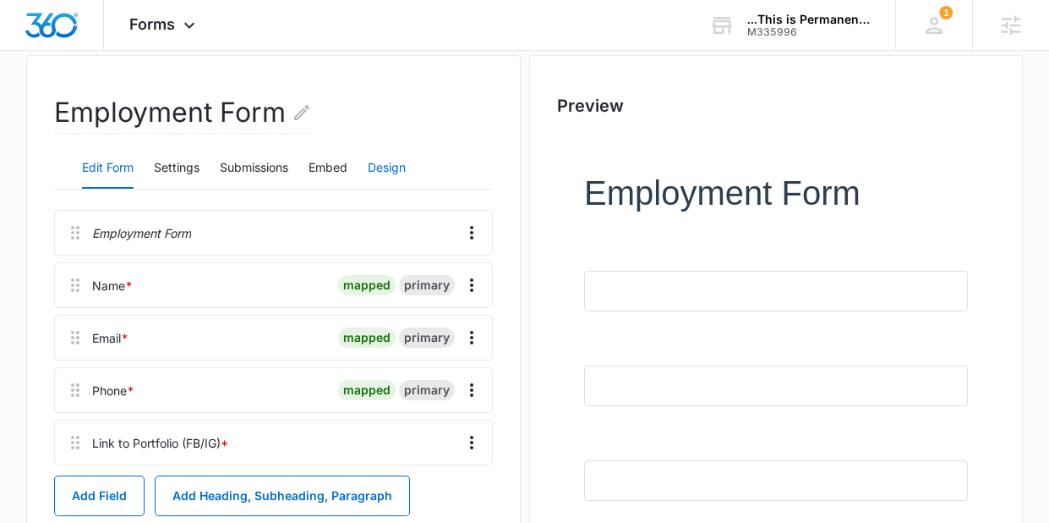
scroll to position [120, 0]
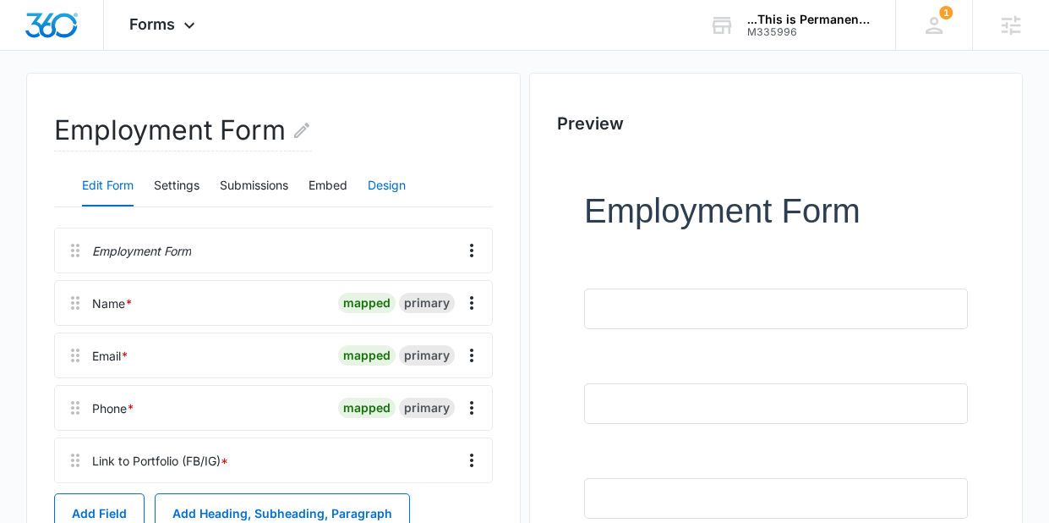
click at [387, 178] on button "Design" at bounding box center [387, 186] width 38 height 41
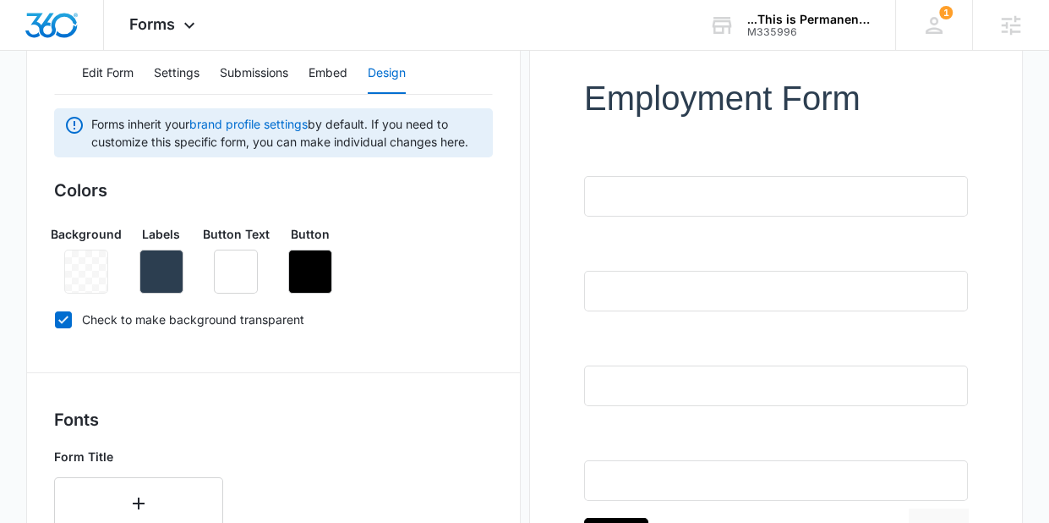
scroll to position [188, 0]
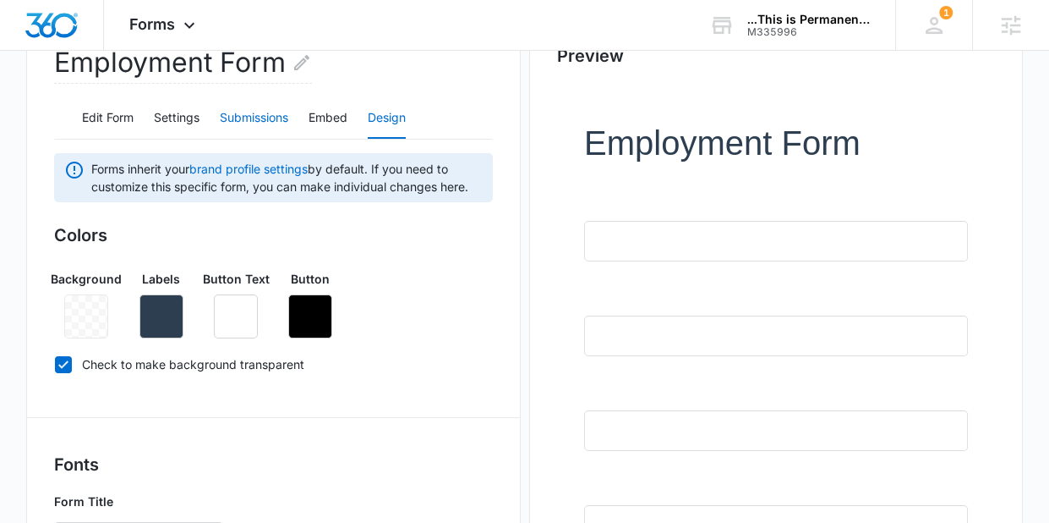
click at [251, 116] on button "Submissions" at bounding box center [254, 118] width 68 height 41
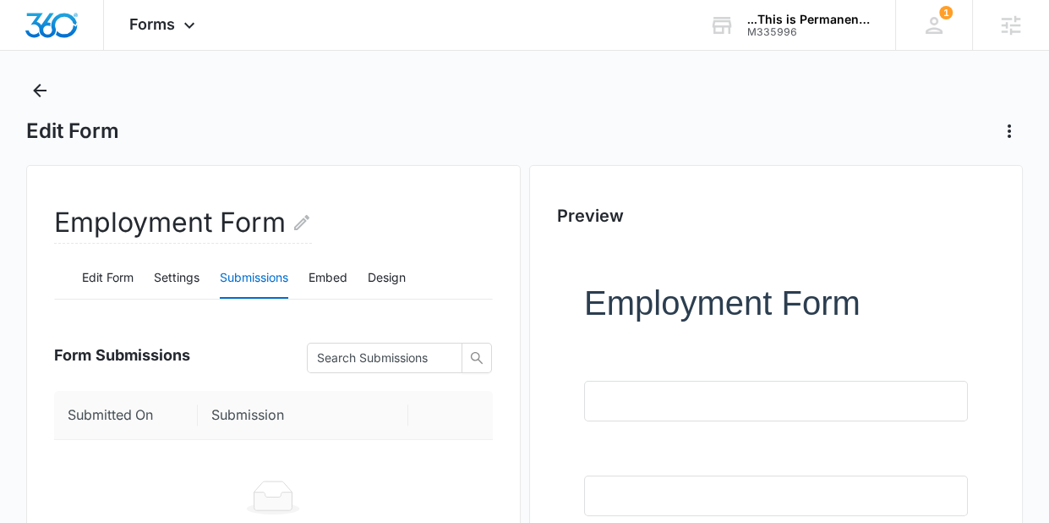
scroll to position [0, 0]
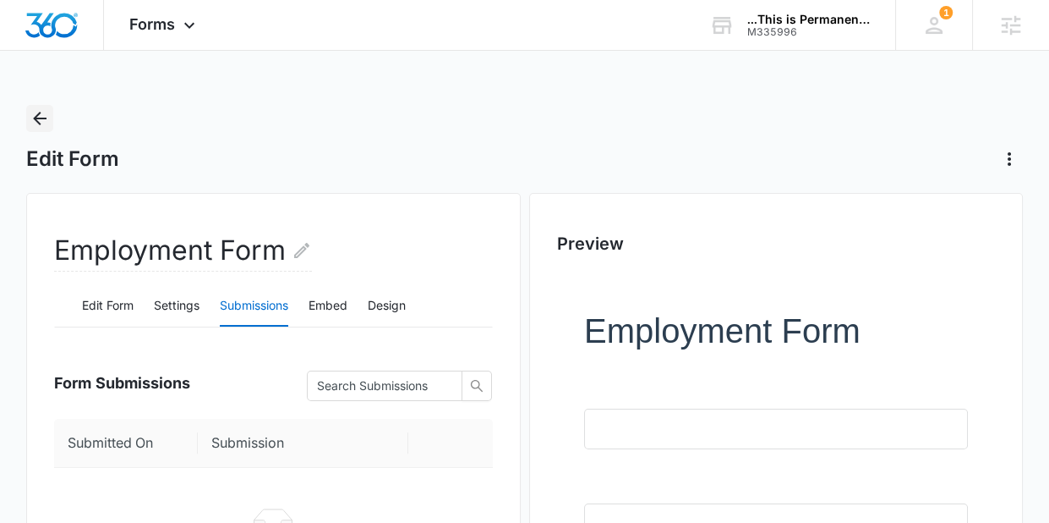
click at [30, 118] on icon "Back" at bounding box center [40, 118] width 20 height 20
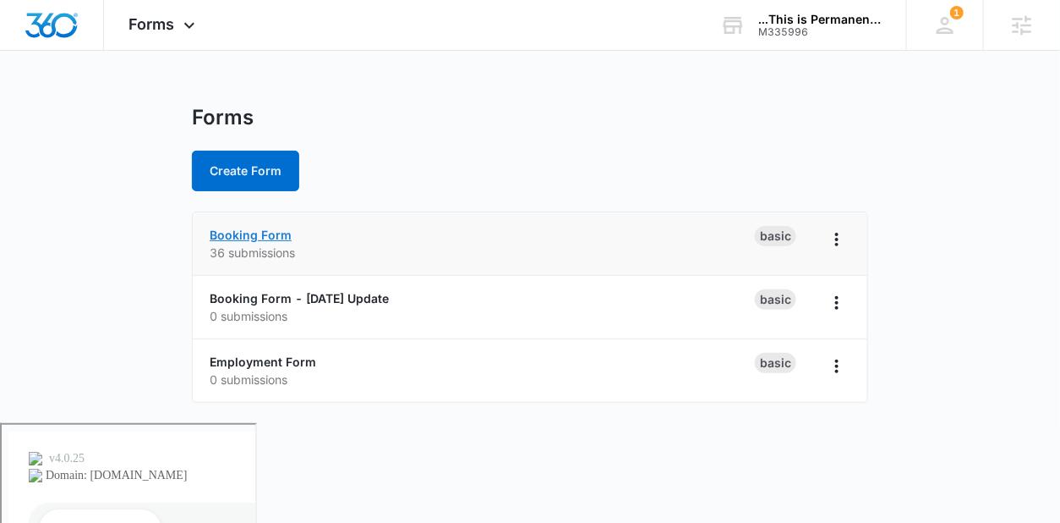
click at [261, 233] on link "Booking Form" at bounding box center [251, 234] width 82 height 14
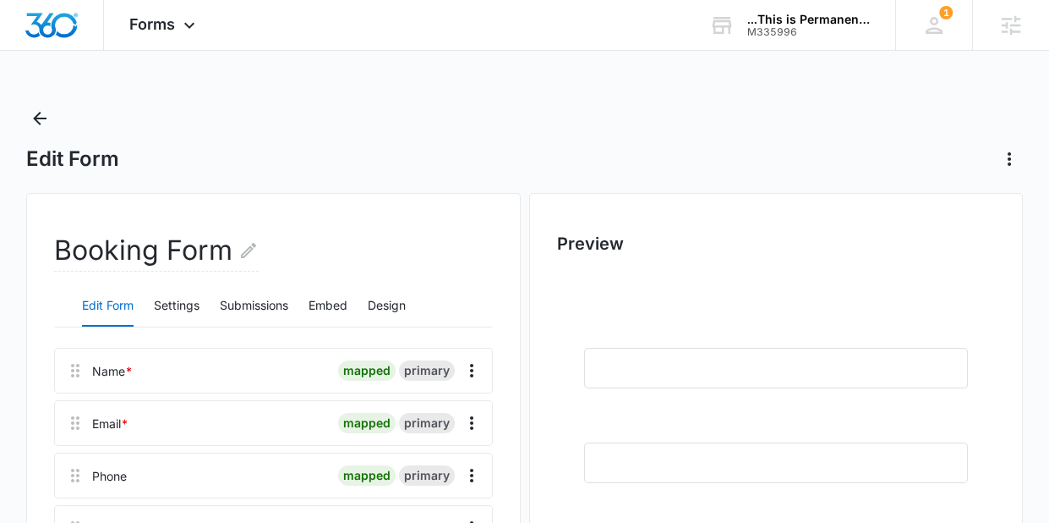
click at [366, 304] on div "Edit Form Settings Submissions Embed Design" at bounding box center [273, 306] width 438 height 42
click at [381, 304] on button "Design" at bounding box center [387, 306] width 38 height 41
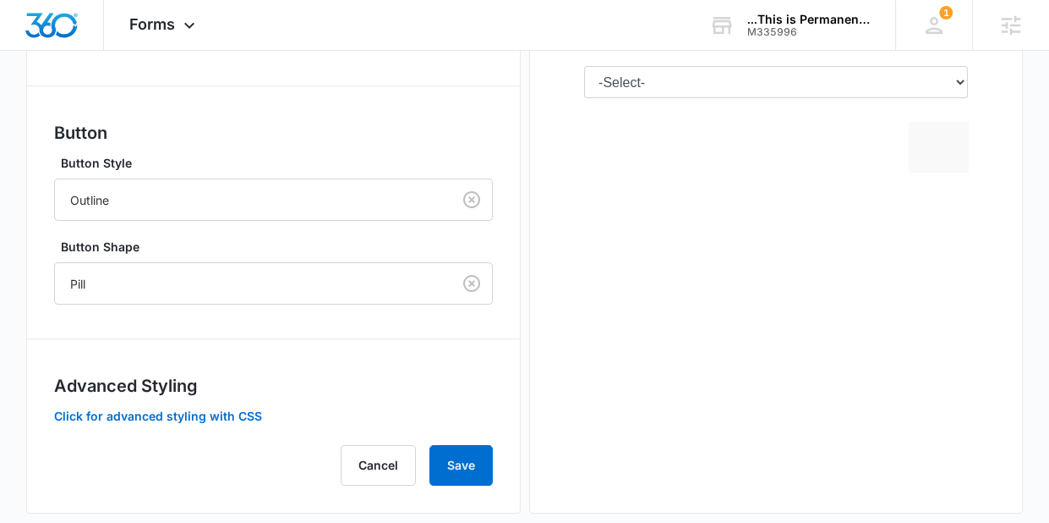
scroll to position [847, 0]
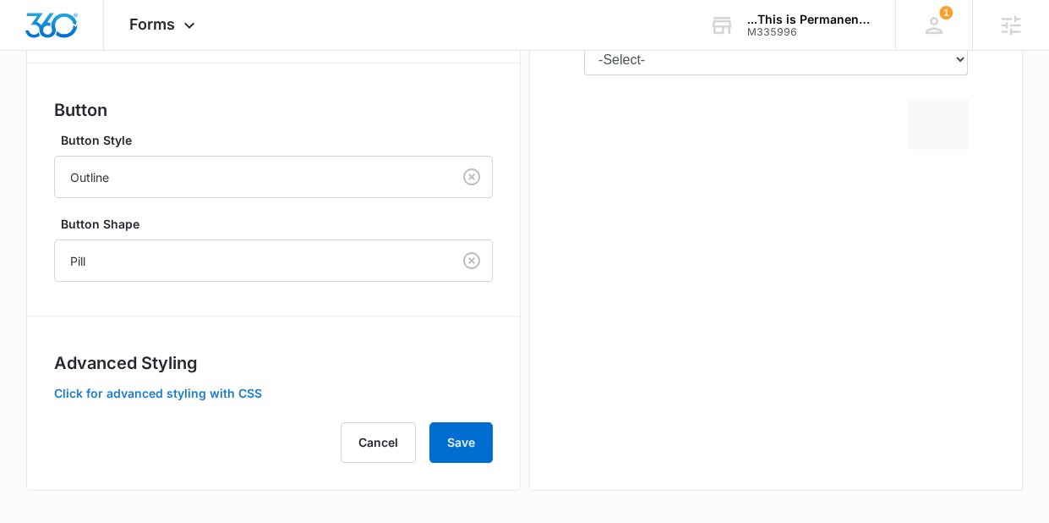
click at [244, 390] on button "Click for advanced styling with CSS" at bounding box center [158, 393] width 208 height 12
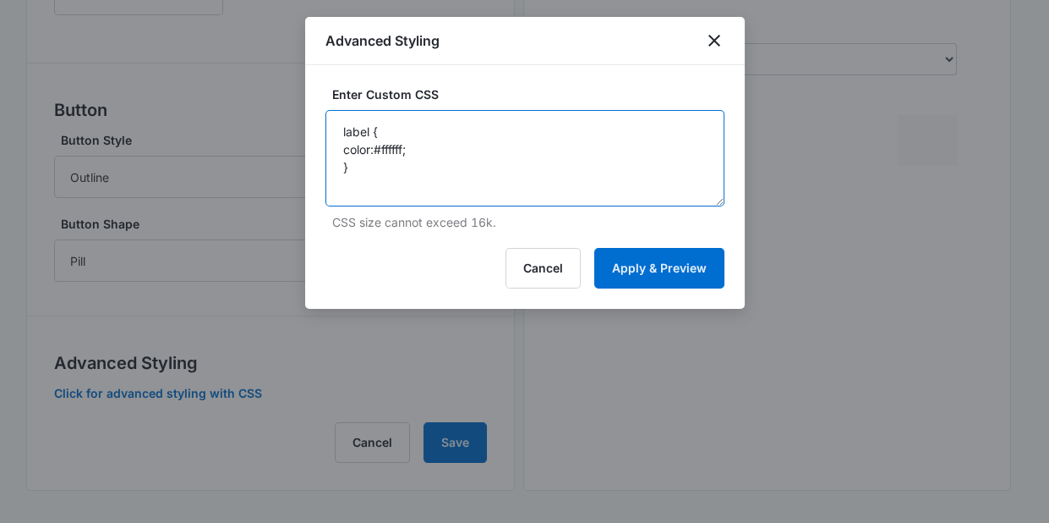
click at [511, 184] on textarea "label { color:#ffffff; }" at bounding box center [525, 158] width 399 height 96
click at [719, 36] on icon "close" at bounding box center [715, 41] width 12 height 12
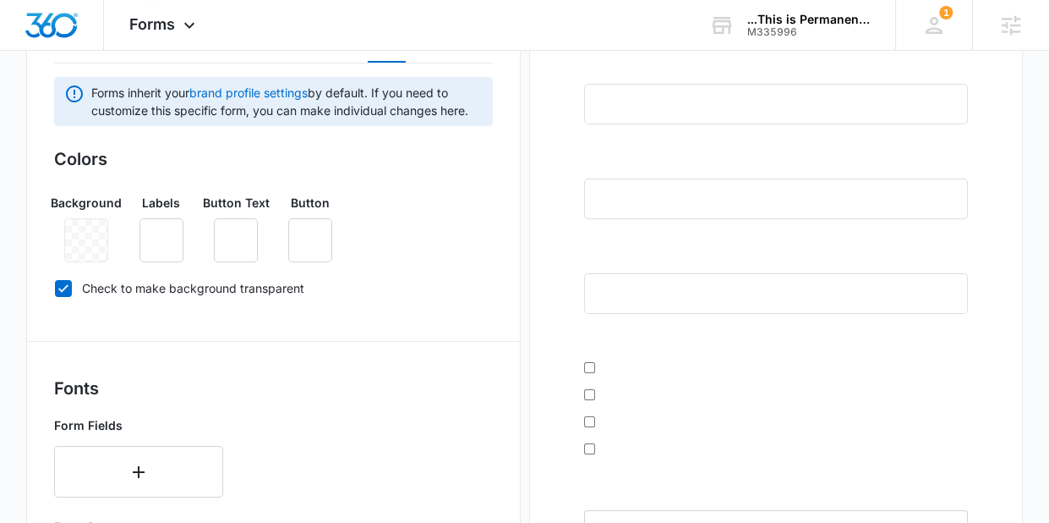
scroll to position [0, 0]
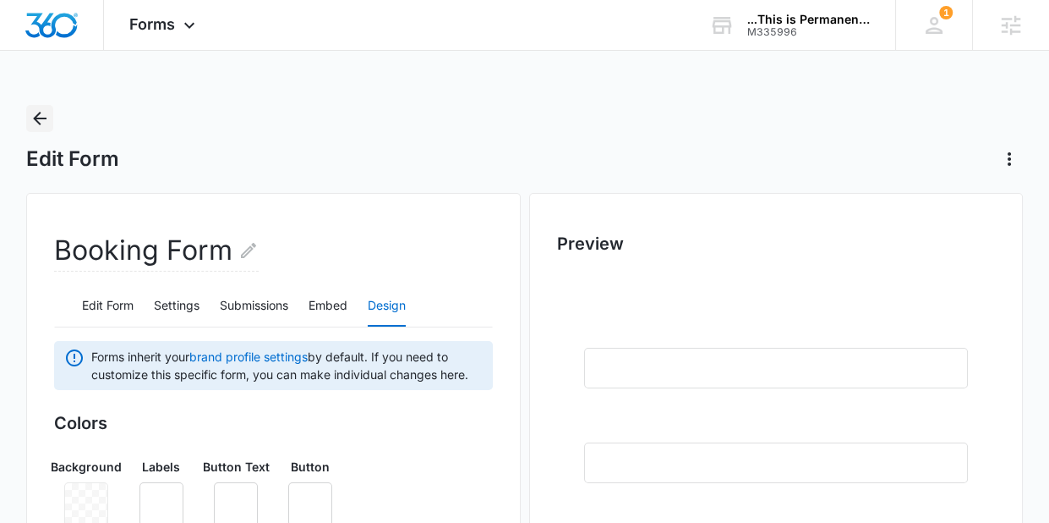
click at [41, 122] on icon "Back" at bounding box center [40, 118] width 20 height 20
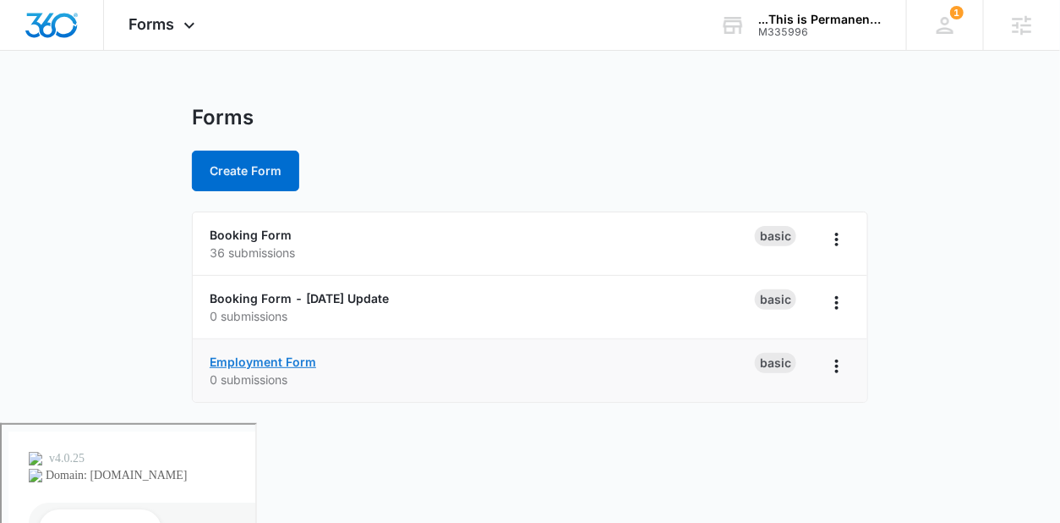
click at [284, 363] on link "Employment Form" at bounding box center [263, 361] width 107 height 14
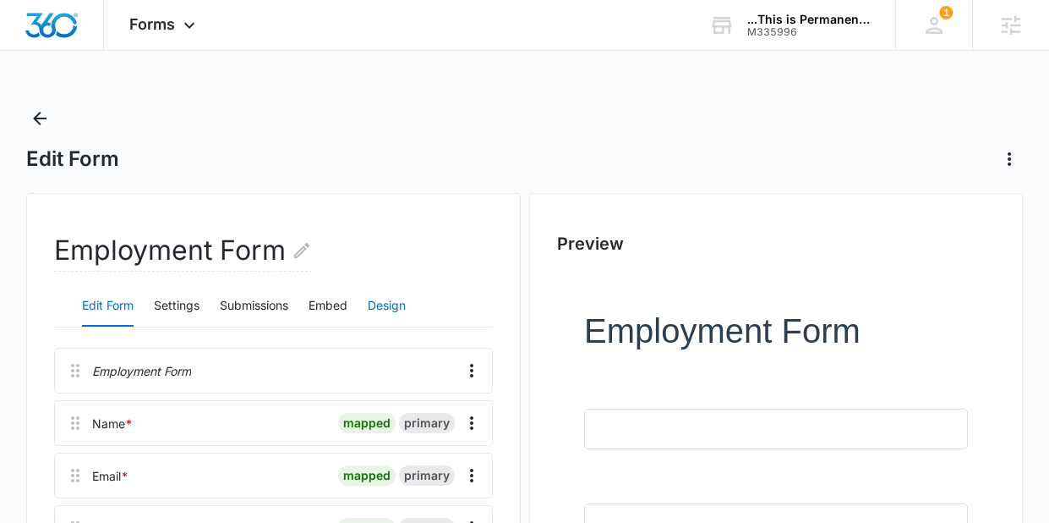
click at [381, 299] on button "Design" at bounding box center [387, 306] width 38 height 41
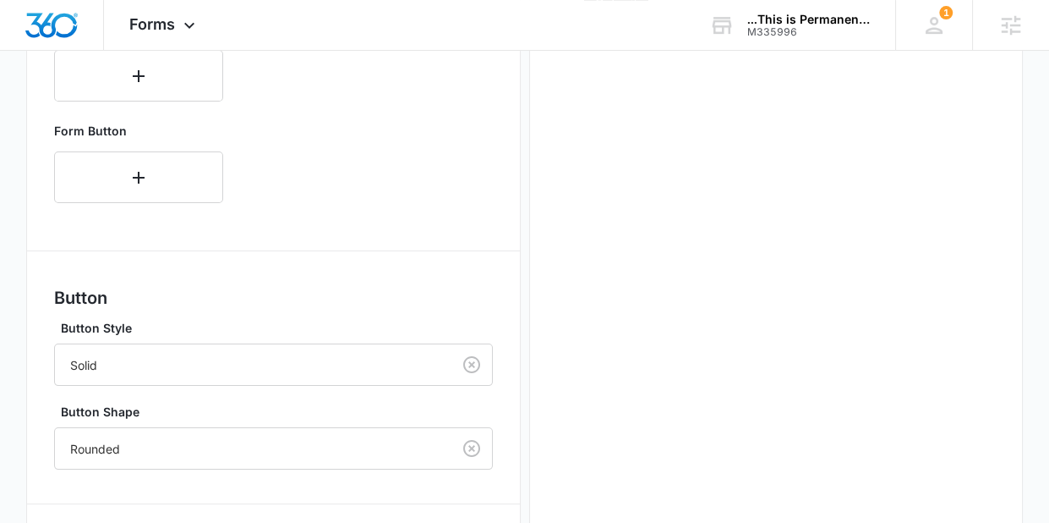
scroll to position [919, 0]
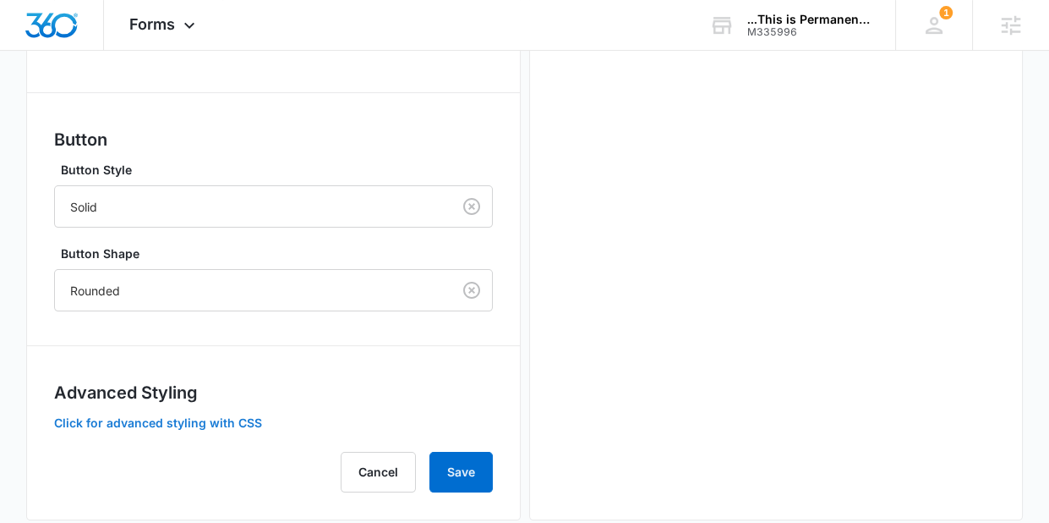
click at [142, 419] on button "Click for advanced styling with CSS" at bounding box center [158, 423] width 208 height 12
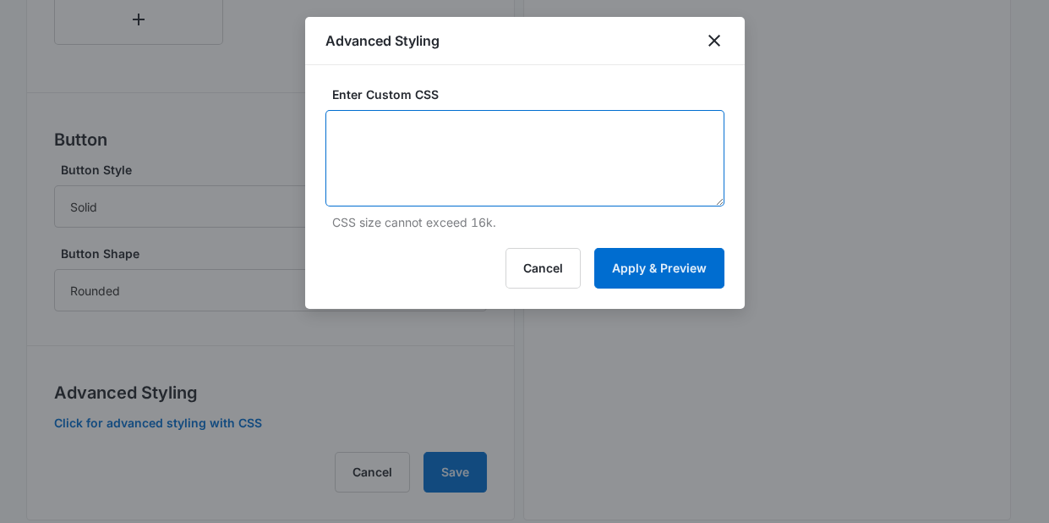
click at [419, 134] on textarea at bounding box center [525, 158] width 399 height 96
paste textarea "label { color:#ffffff; }"
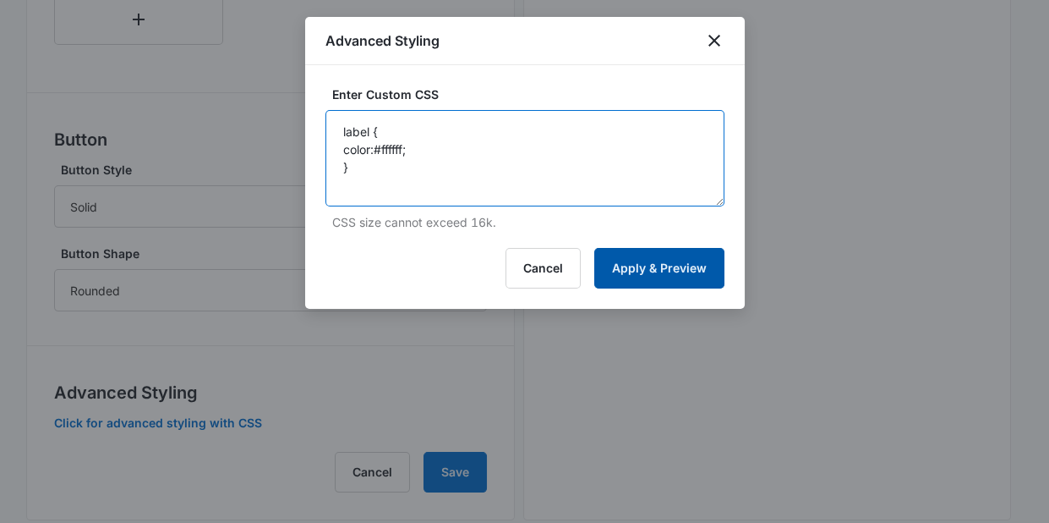
type textarea "label { color:#ffffff; }"
click at [657, 264] on button "Apply & Preview" at bounding box center [659, 268] width 130 height 41
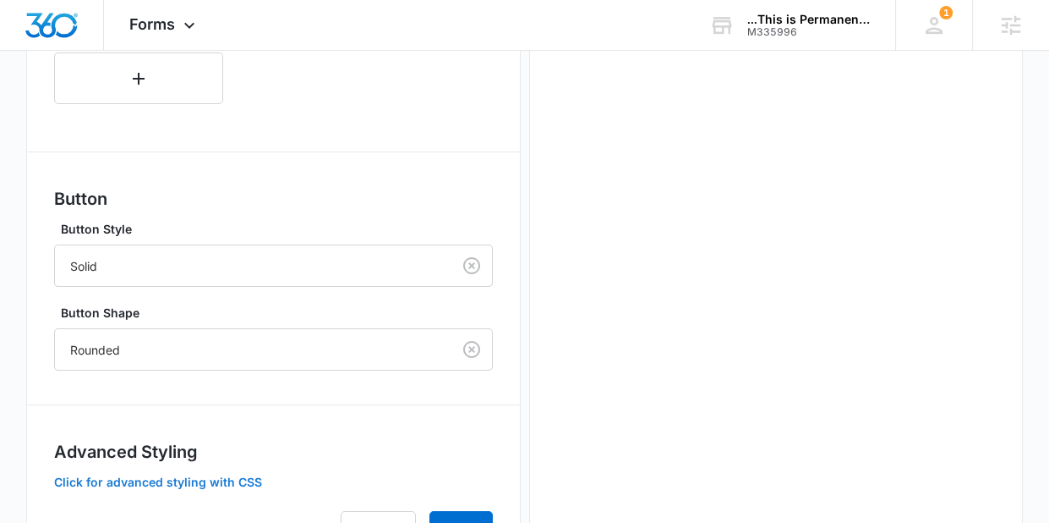
scroll to position [939, 0]
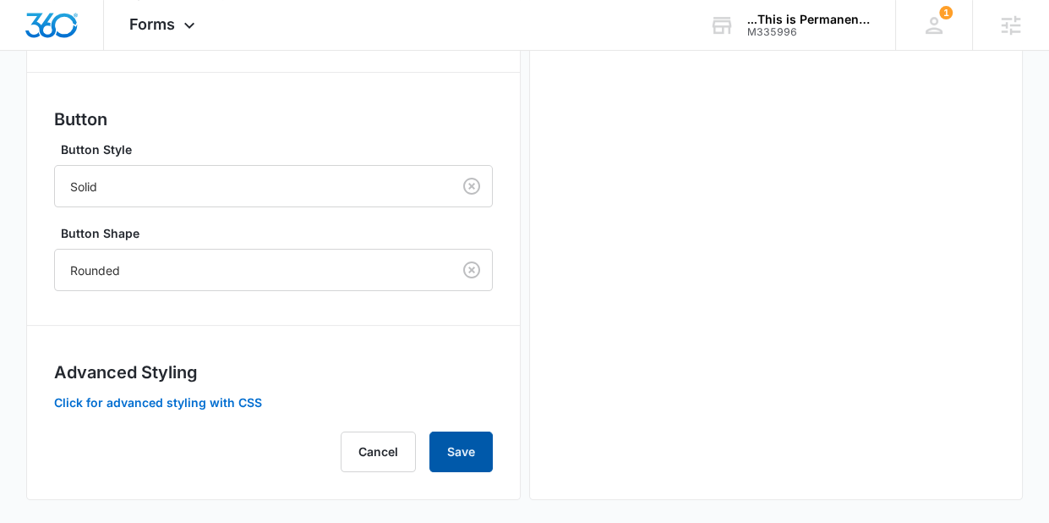
click at [468, 432] on button "Save" at bounding box center [461, 451] width 63 height 41
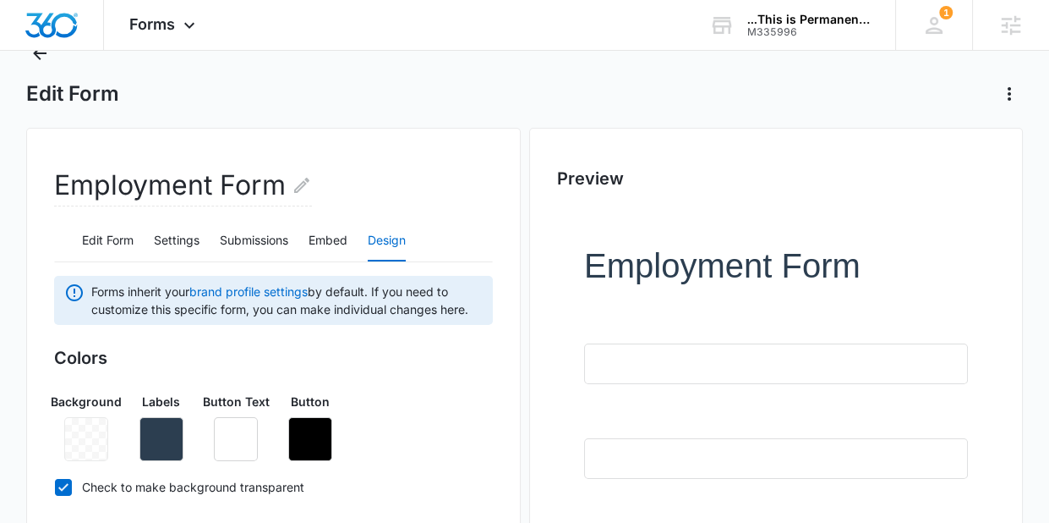
scroll to position [0, 0]
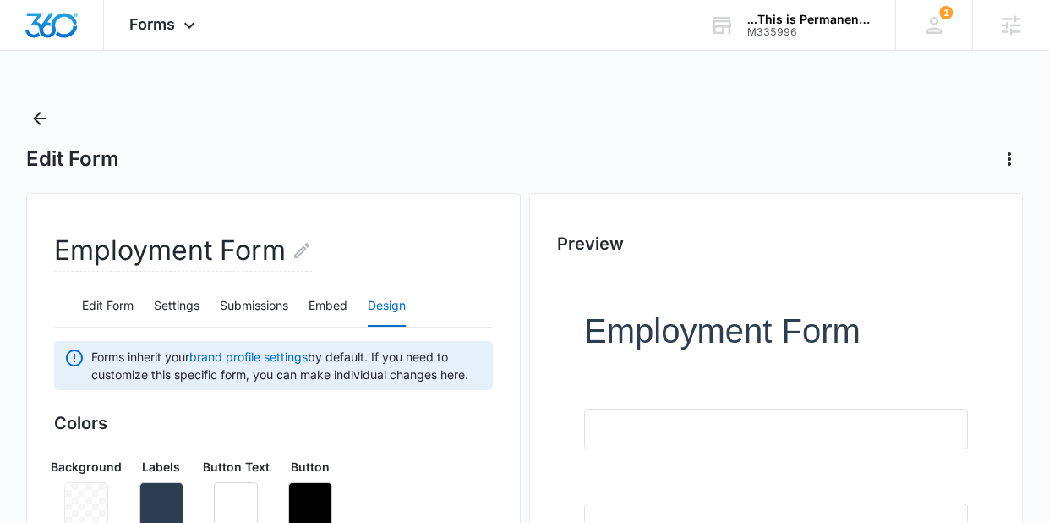
click at [35, 135] on div "Edit Form" at bounding box center [524, 139] width 997 height 68
click at [36, 109] on icon "Back" at bounding box center [40, 118] width 20 height 20
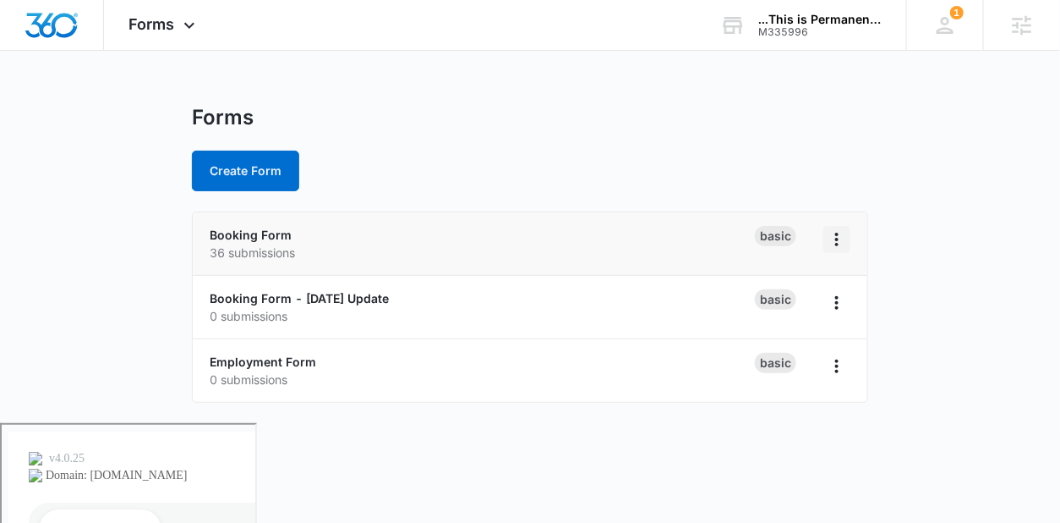
click at [841, 239] on icon "Overflow Menu" at bounding box center [837, 239] width 20 height 20
click at [910, 257] on main "Forms Create Form Booking Form 36 submissions Basic Rename Duplicate Delete Boo…" at bounding box center [530, 264] width 1060 height 318
click at [361, 296] on link "Booking Form - 9/19/25 Update" at bounding box center [299, 298] width 179 height 14
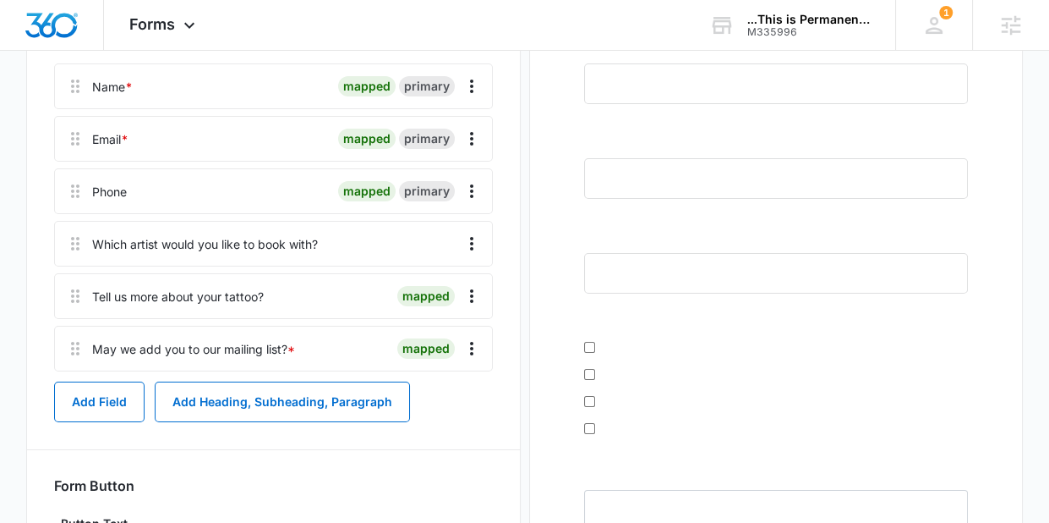
scroll to position [291, 0]
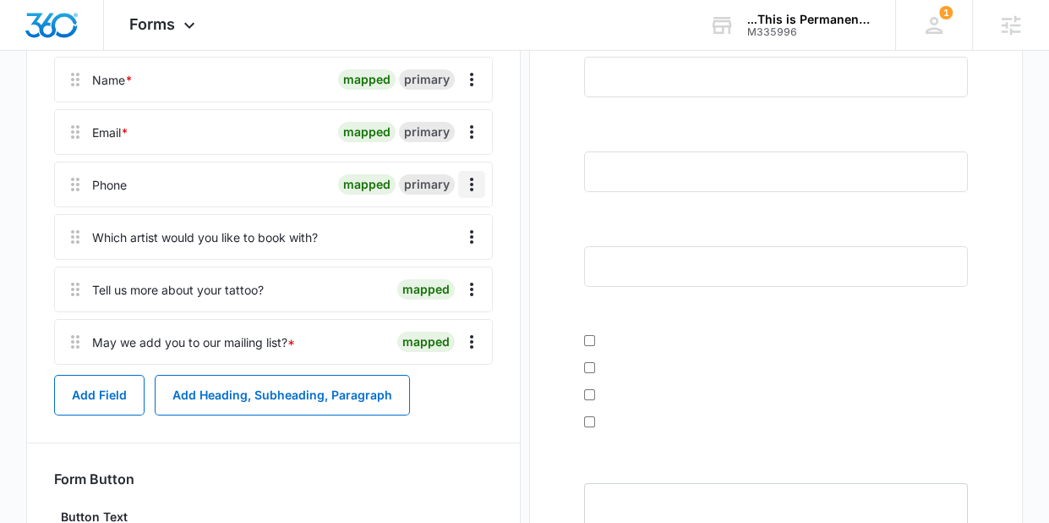
click at [476, 194] on icon "Overflow Menu" at bounding box center [472, 184] width 20 height 20
click at [447, 262] on button "Edit" at bounding box center [436, 272] width 96 height 25
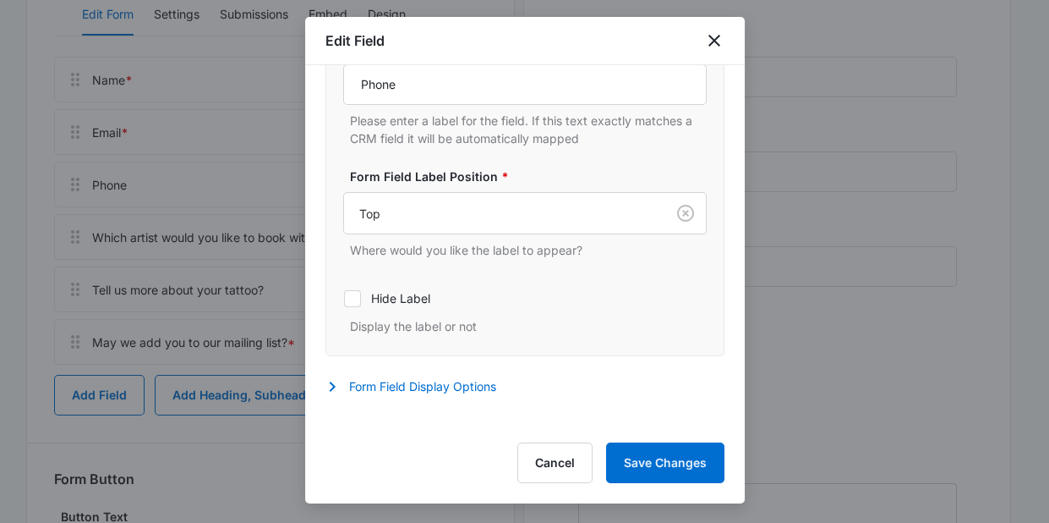
scroll to position [271, 0]
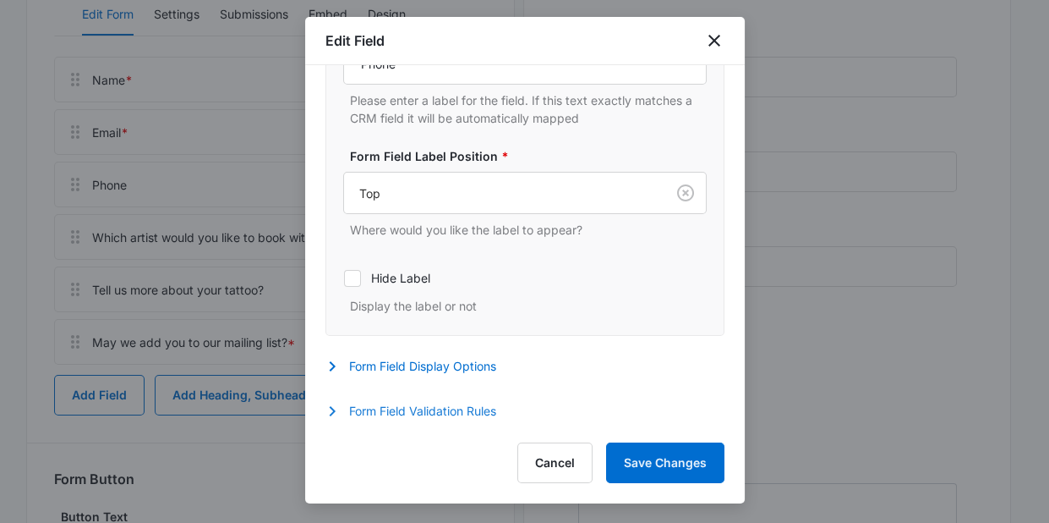
click at [405, 415] on button "Form Field Validation Rules" at bounding box center [420, 411] width 188 height 20
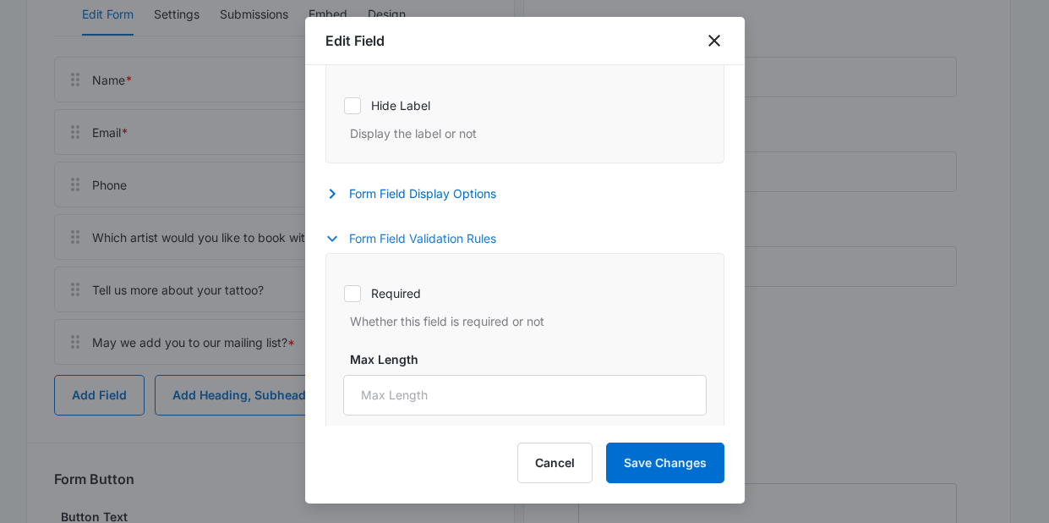
scroll to position [469, 0]
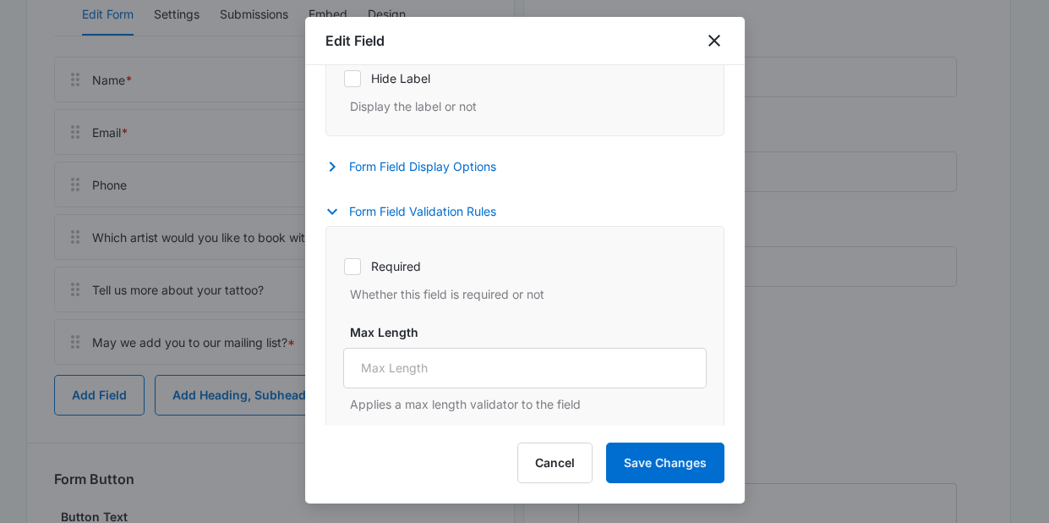
click at [396, 266] on label "Required" at bounding box center [525, 266] width 364 height 18
click at [344, 266] on input "Required" at bounding box center [343, 266] width 1 height 1
checkbox input "true"
click at [672, 469] on button "Save Changes" at bounding box center [665, 462] width 118 height 41
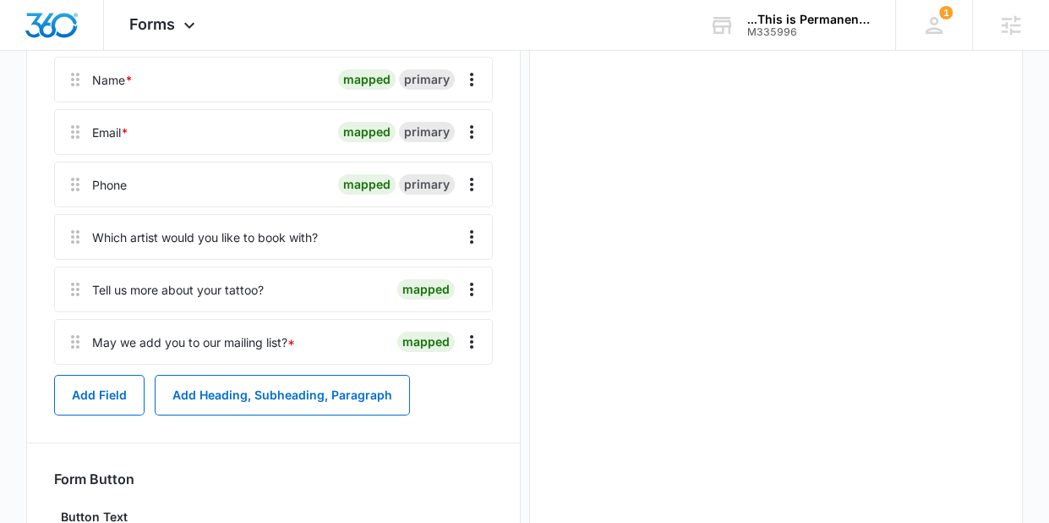
scroll to position [0, 0]
click at [111, 415] on button "Add Field" at bounding box center [99, 395] width 90 height 41
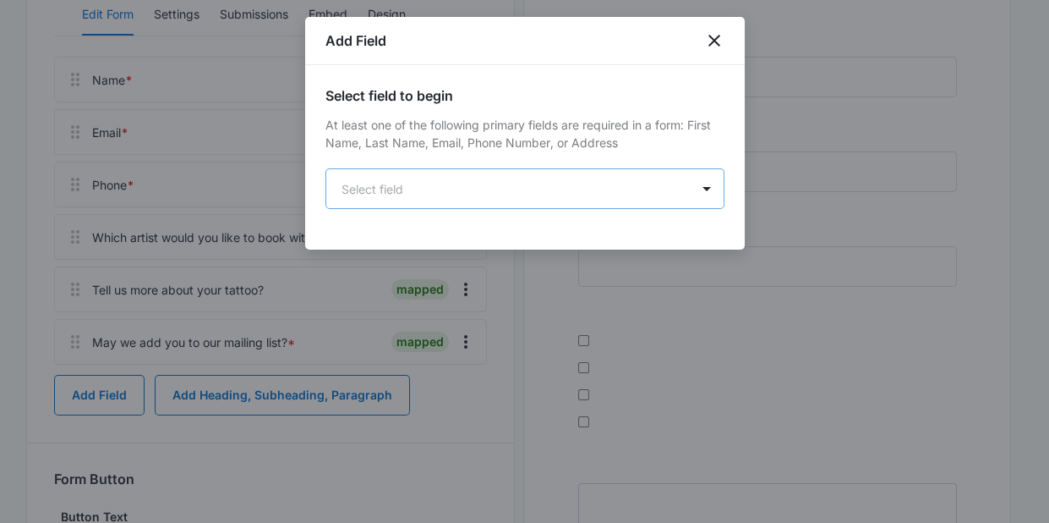
click at [452, 188] on body "Forms Apps Reputation Websites Forms CRM Email Social Payments POS Content Ads …" at bounding box center [524, 335] width 1049 height 1252
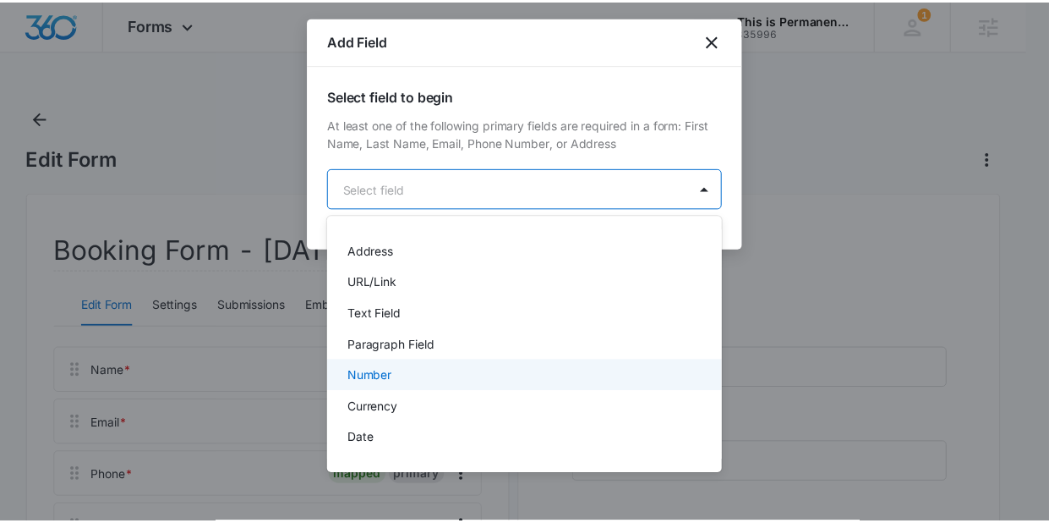
scroll to position [161, 0]
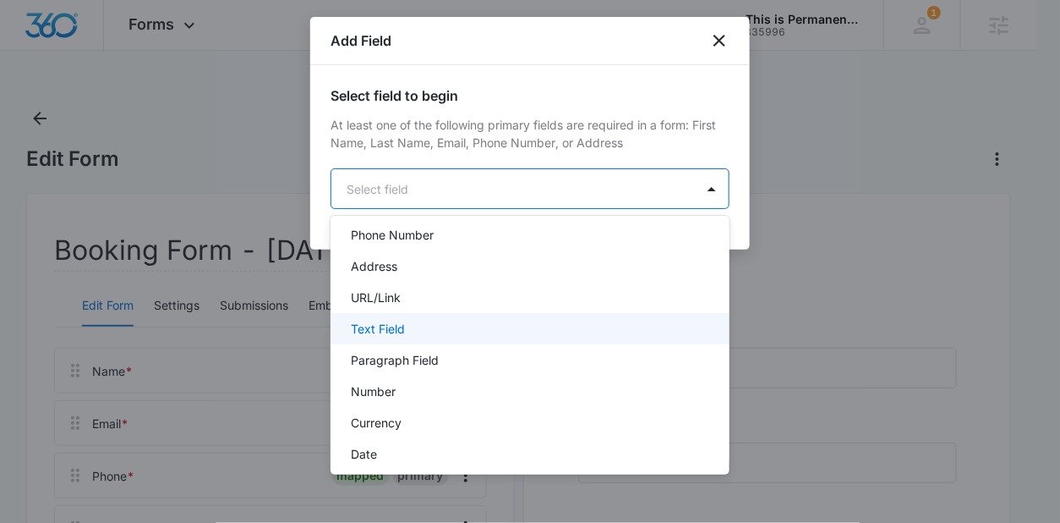
click at [408, 330] on div "Text Field" at bounding box center [528, 329] width 355 height 18
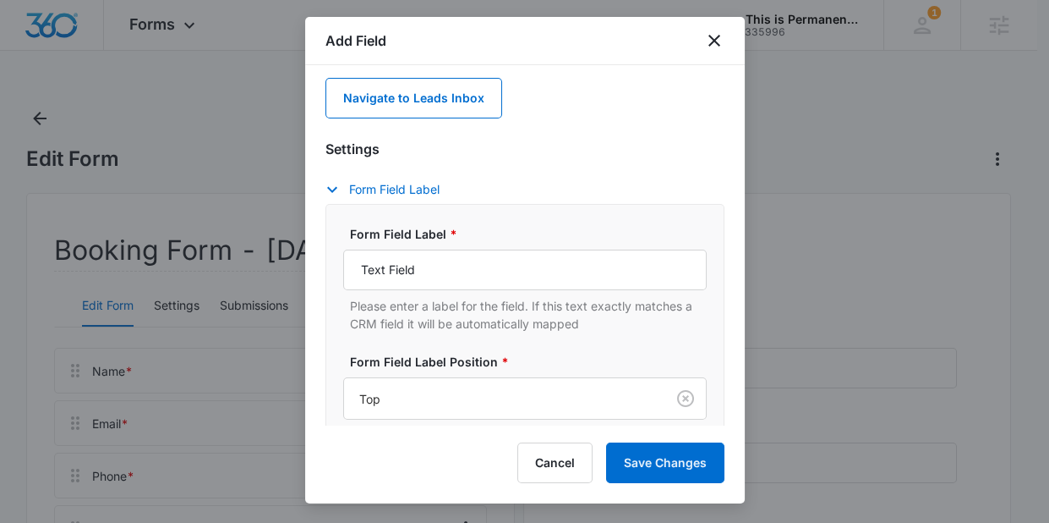
scroll to position [230, 0]
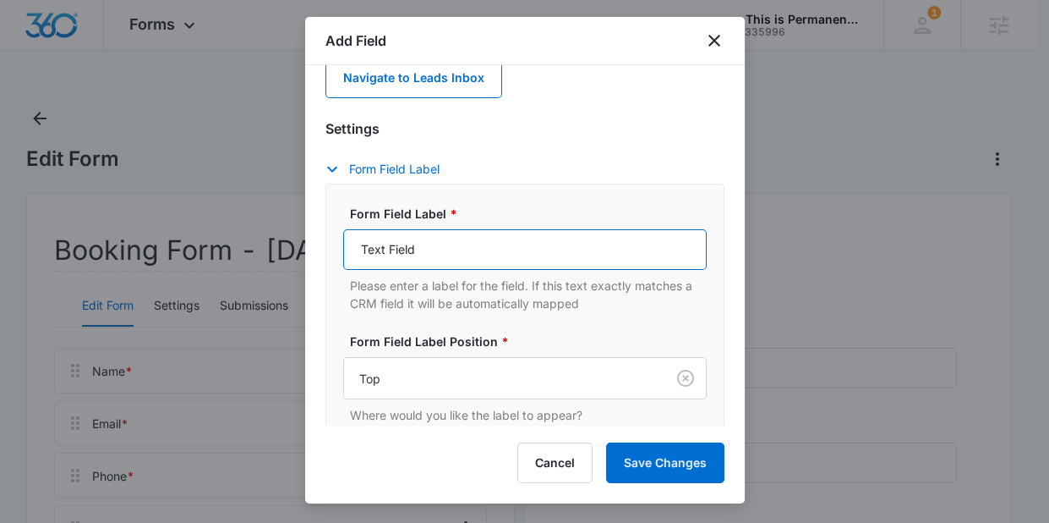
click at [432, 246] on input "Text Field" at bounding box center [525, 249] width 364 height 41
type input "Link to Portfolio (FB/IG)"
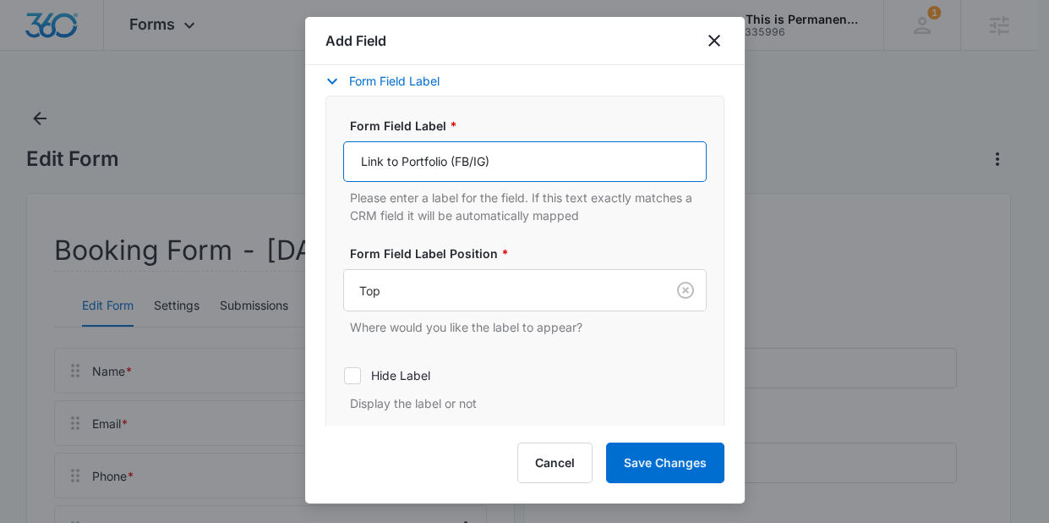
scroll to position [415, 0]
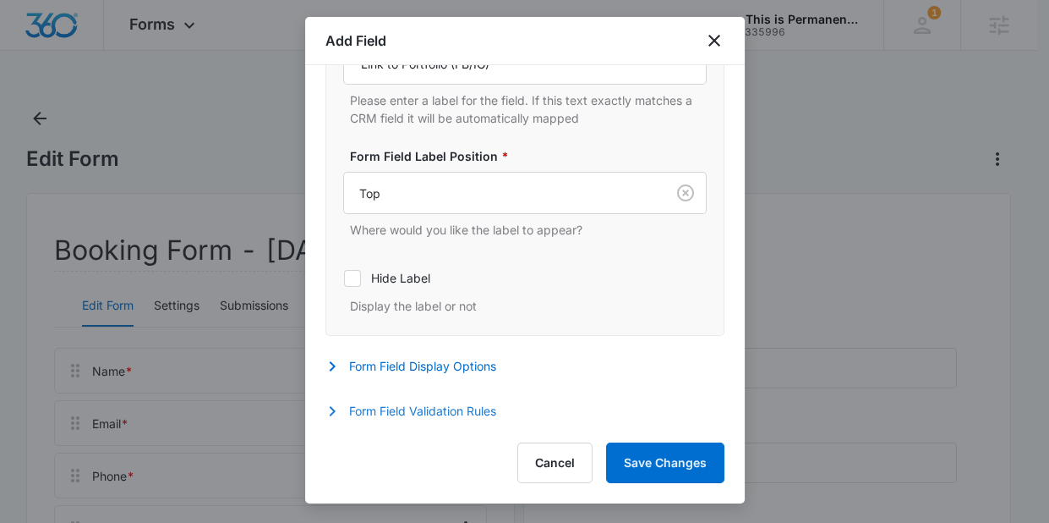
click at [415, 411] on button "Form Field Validation Rules" at bounding box center [420, 411] width 188 height 20
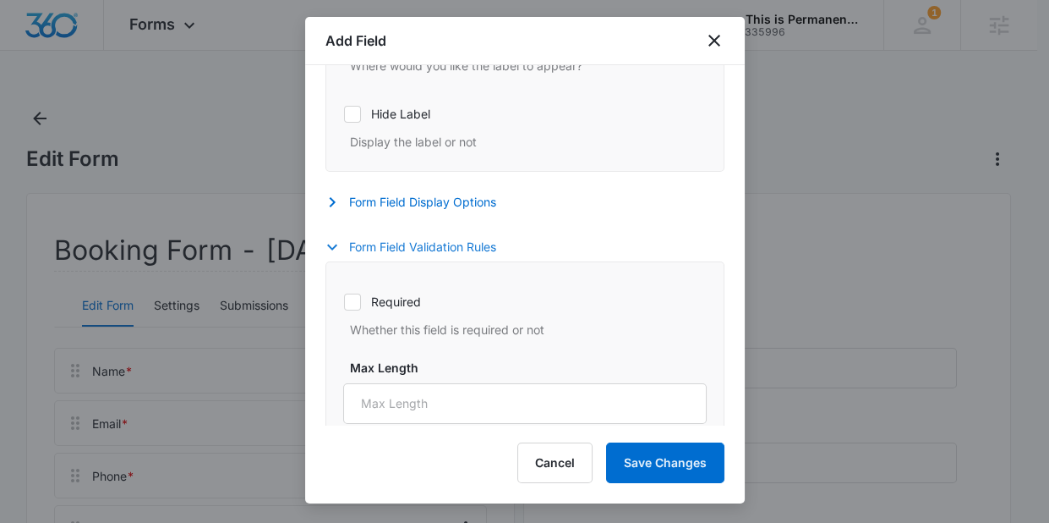
scroll to position [585, 0]
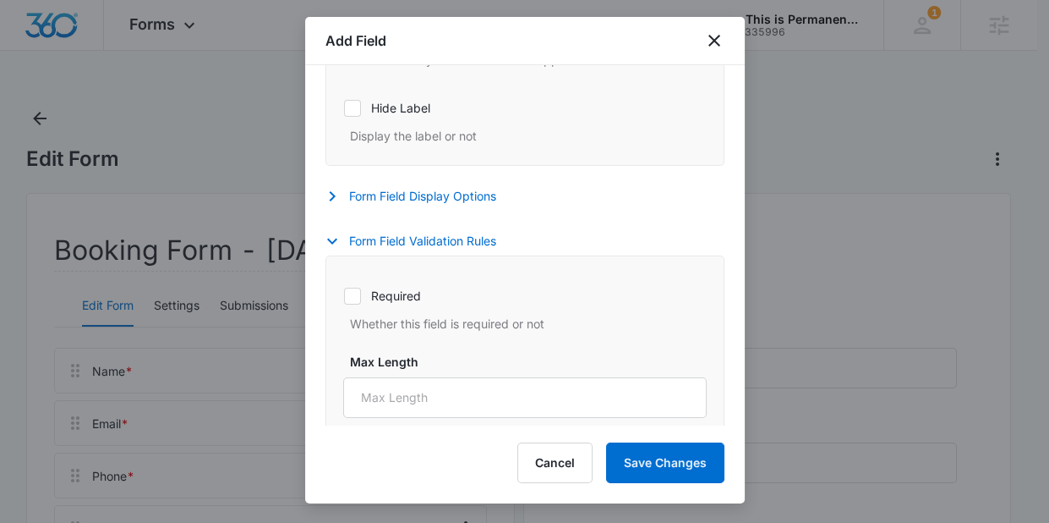
click at [368, 298] on label "Required" at bounding box center [525, 296] width 364 height 18
click at [344, 296] on input "Required" at bounding box center [343, 295] width 1 height 1
checkbox input "true"
click at [648, 463] on button "Save Changes" at bounding box center [665, 462] width 118 height 41
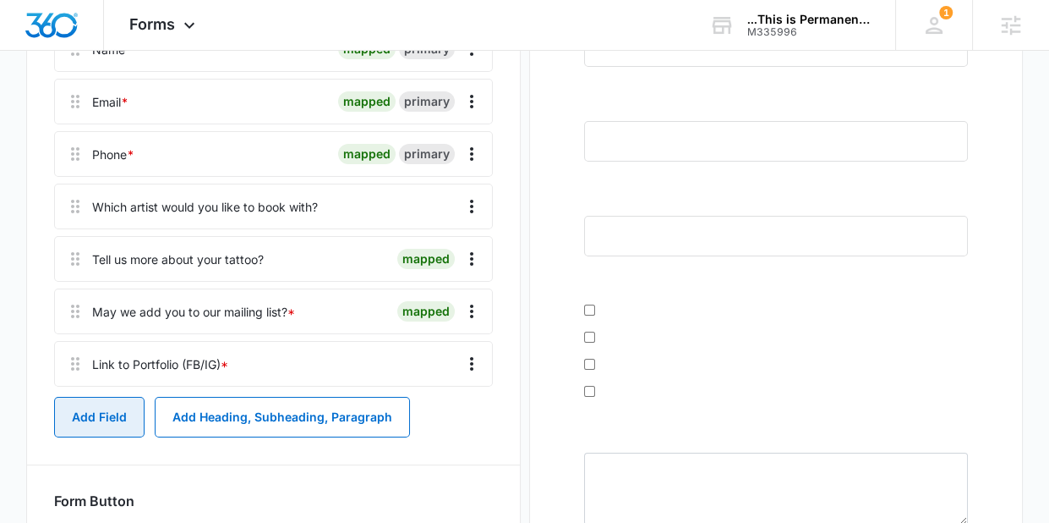
scroll to position [322, 0]
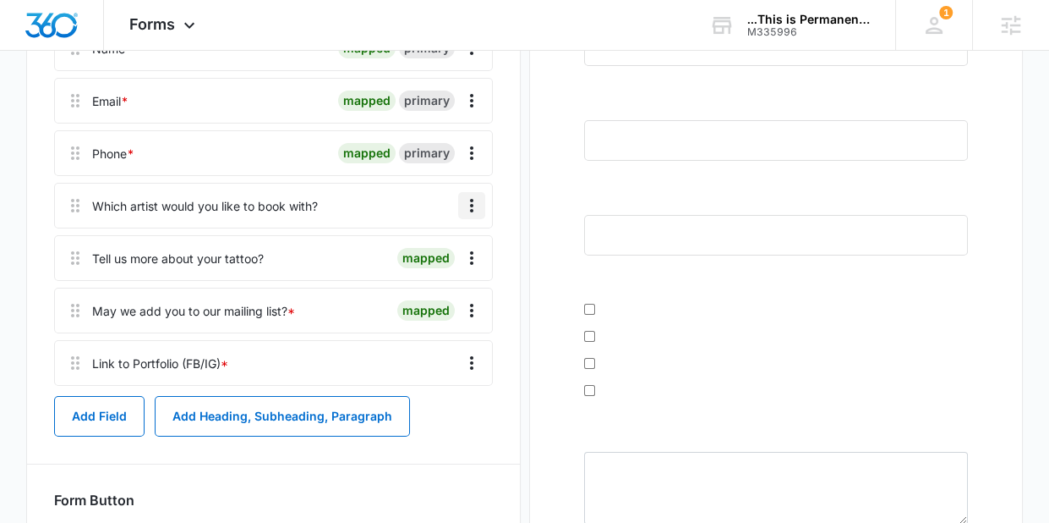
click at [474, 216] on icon "Overflow Menu" at bounding box center [472, 205] width 20 height 20
click at [448, 318] on button "Delete" at bounding box center [436, 318] width 96 height 25
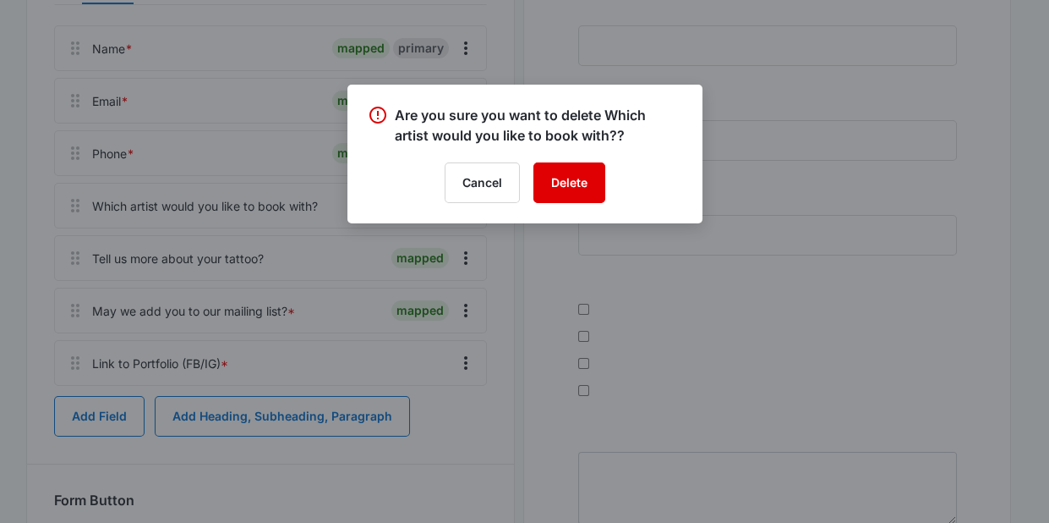
click at [560, 185] on button "Delete" at bounding box center [570, 182] width 72 height 41
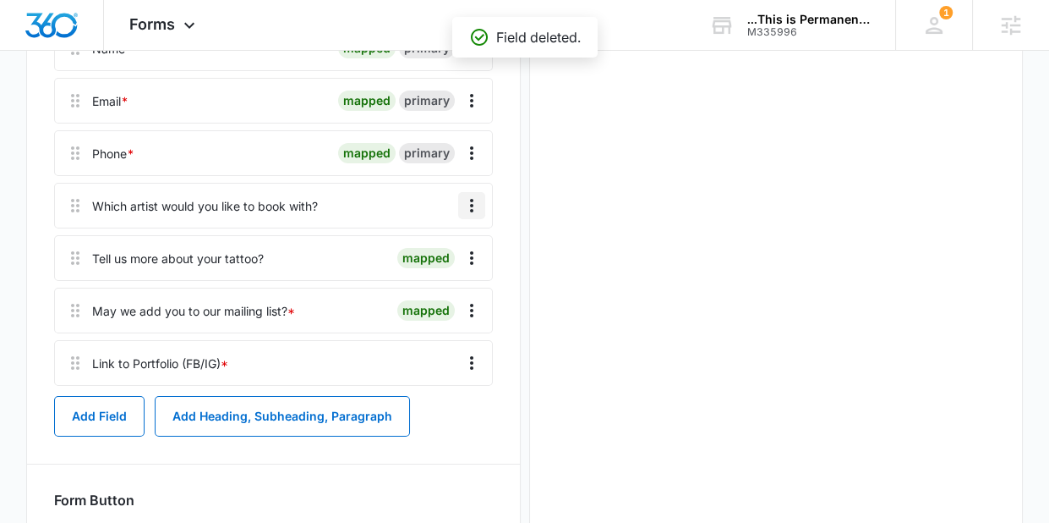
scroll to position [0, 0]
click at [473, 216] on icon "Overflow Menu" at bounding box center [472, 205] width 20 height 20
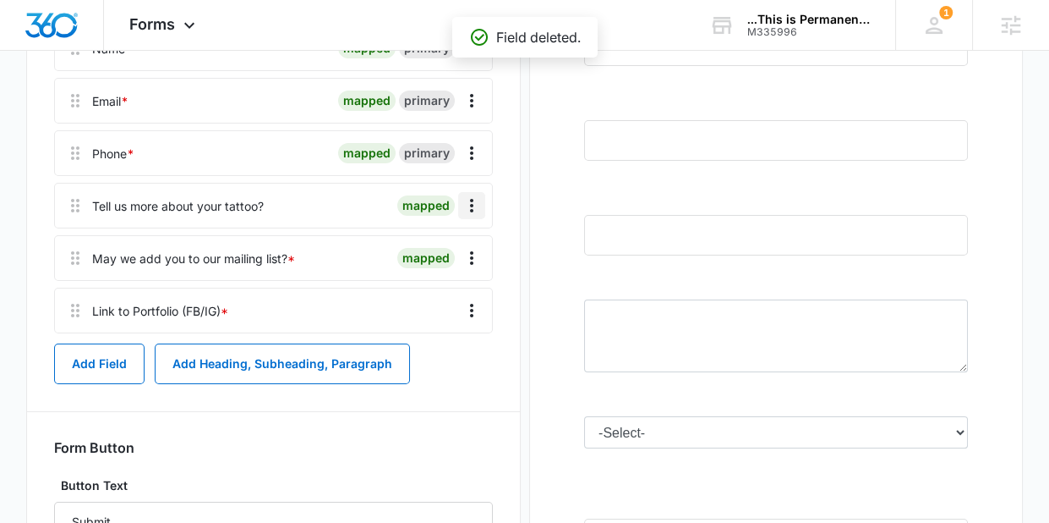
click at [472, 212] on icon "Overflow Menu" at bounding box center [471, 206] width 3 height 14
click at [445, 314] on button "Delete" at bounding box center [436, 318] width 96 height 25
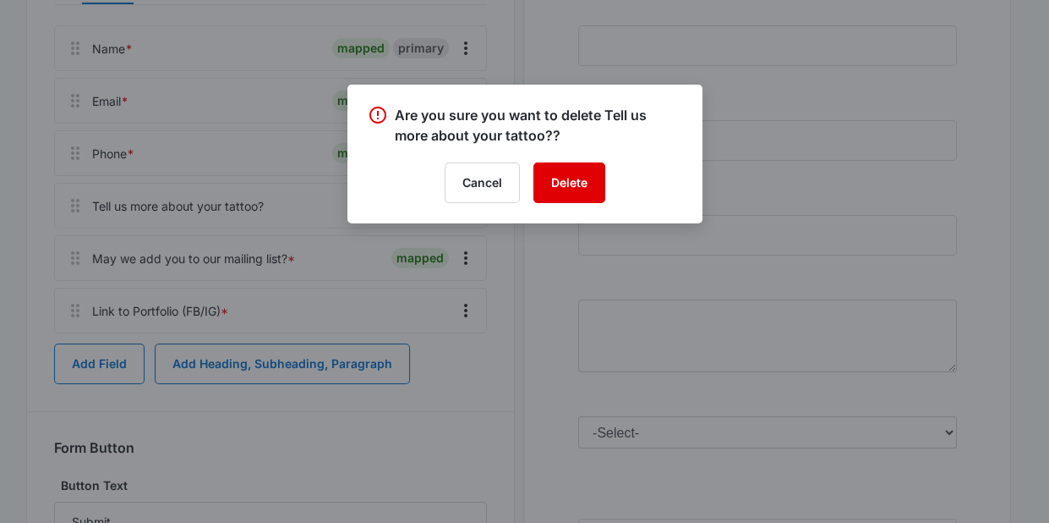
click at [560, 186] on button "Delete" at bounding box center [570, 182] width 72 height 41
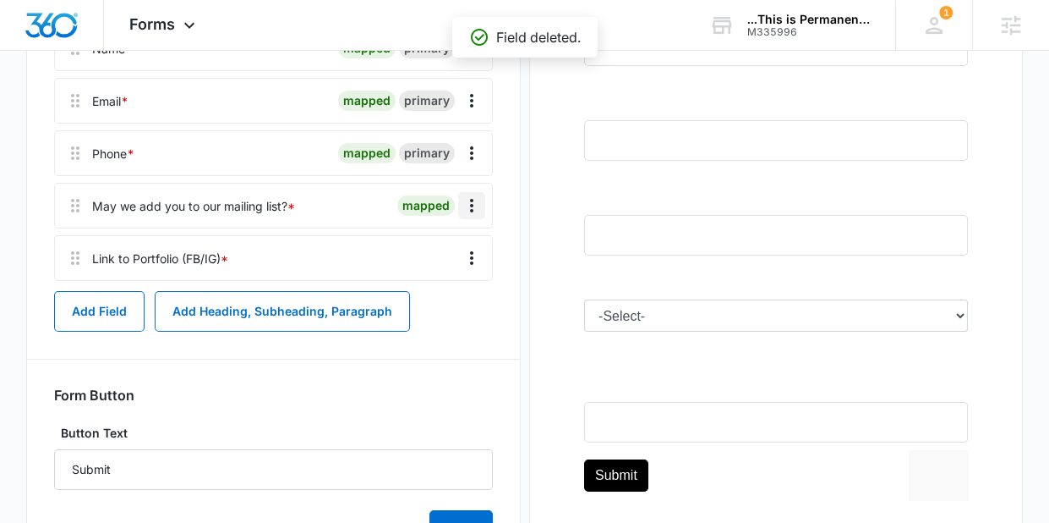
click at [477, 216] on icon "Overflow Menu" at bounding box center [472, 205] width 20 height 20
click at [452, 327] on button "Delete" at bounding box center [436, 318] width 96 height 25
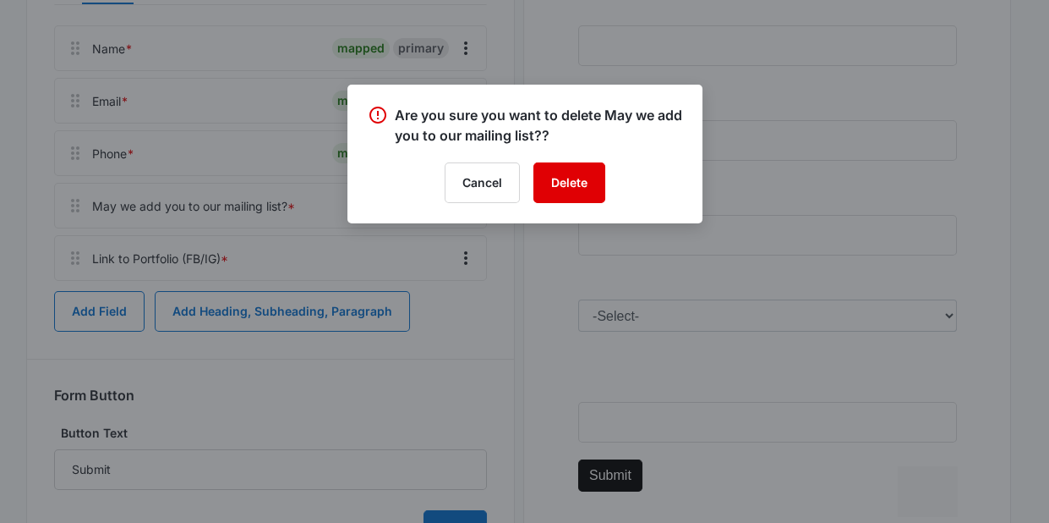
click at [563, 180] on button "Delete" at bounding box center [570, 182] width 72 height 41
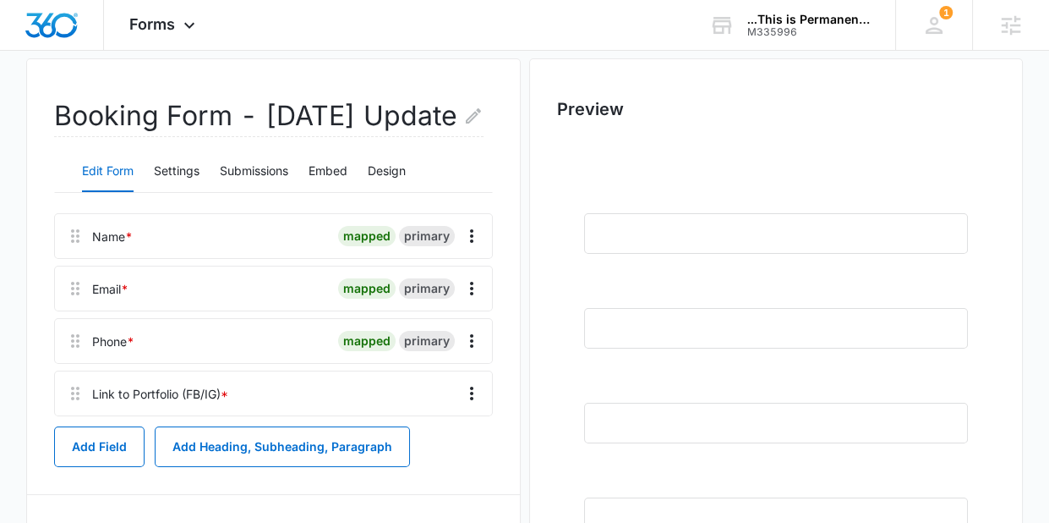
scroll to position [174, 0]
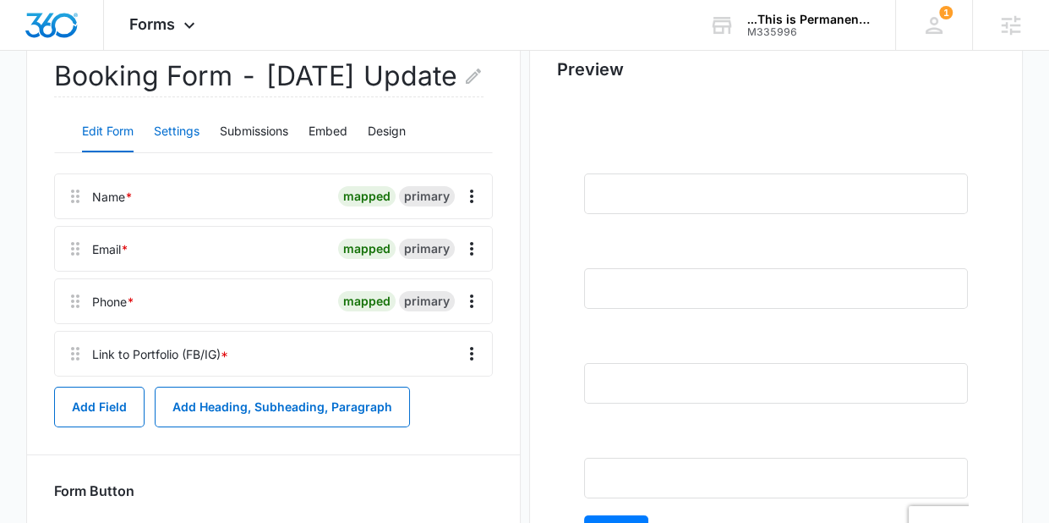
click at [192, 152] on button "Settings" at bounding box center [177, 132] width 46 height 41
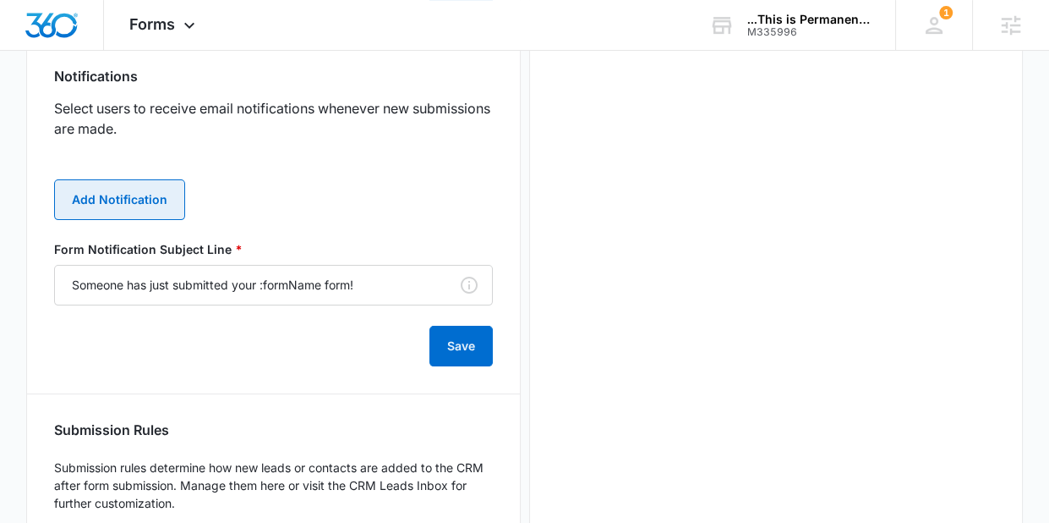
scroll to position [864, 0]
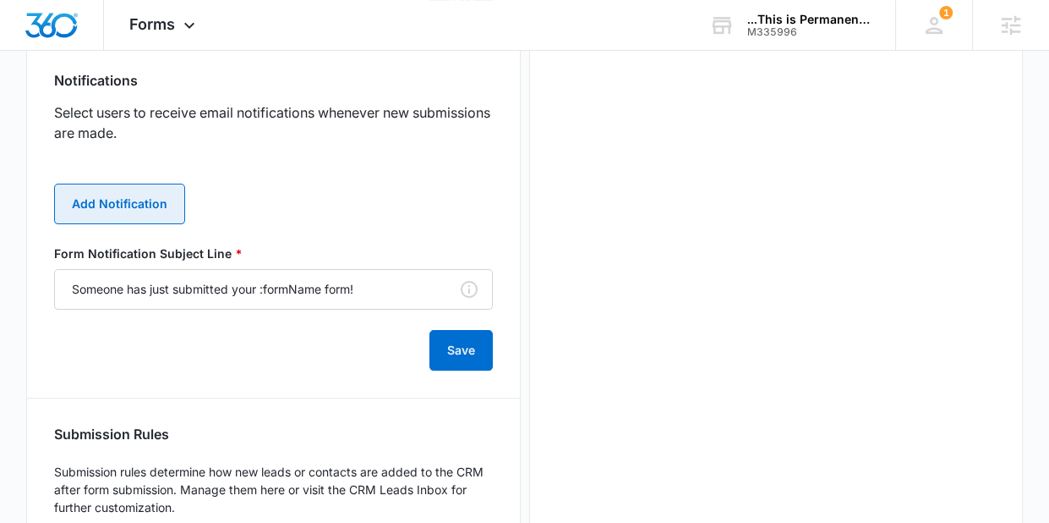
click at [146, 224] on button "Add Notification" at bounding box center [119, 203] width 131 height 41
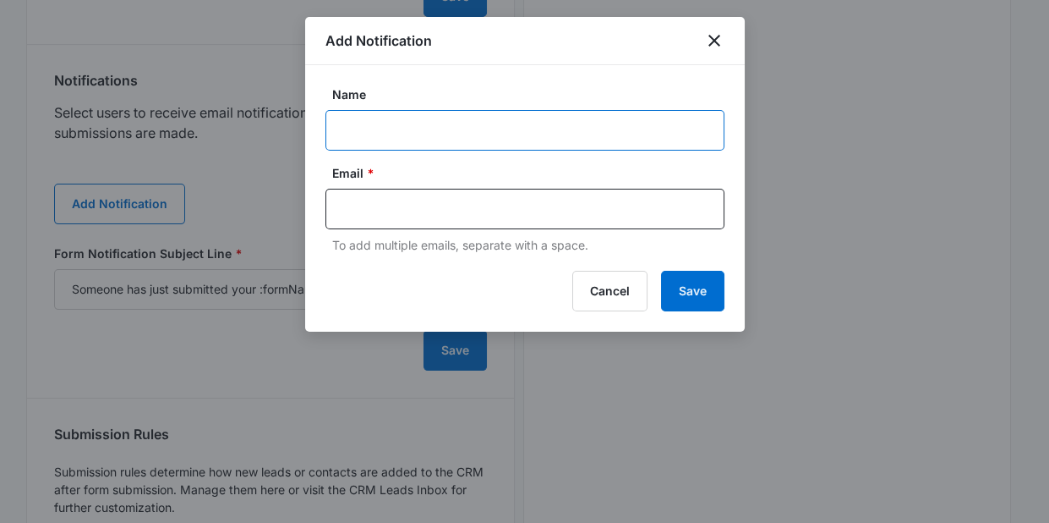
click at [425, 123] on input "Name" at bounding box center [525, 130] width 399 height 41
type input "B"
type input "Employment Form Submission"
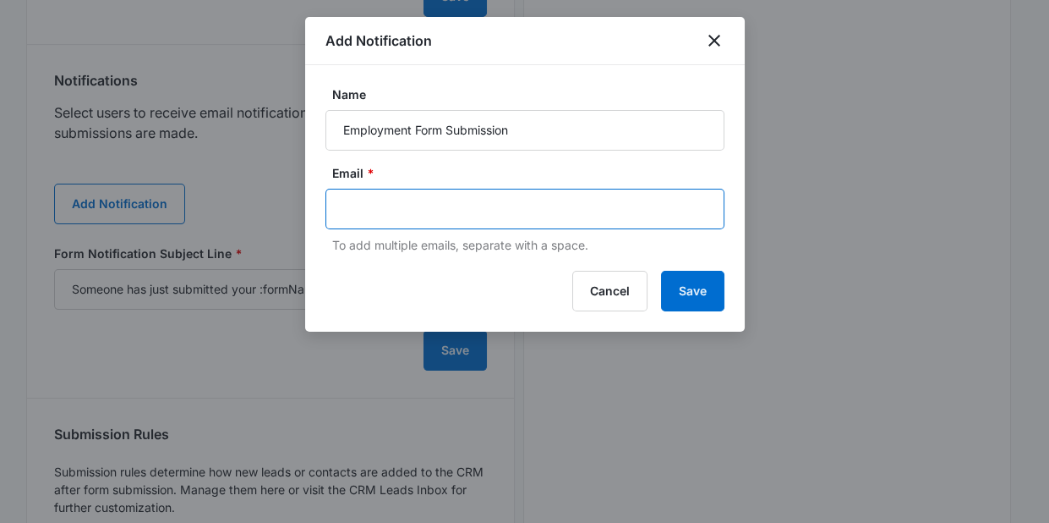
click at [490, 214] on input "text" at bounding box center [526, 208] width 367 height 25
type input "thisispermanentfdl@gmail.com"
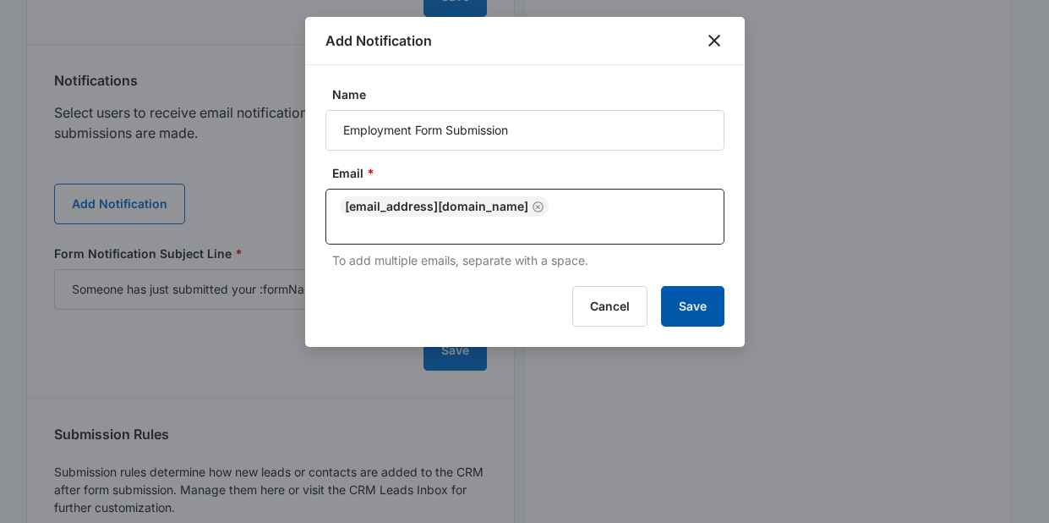
click at [718, 290] on button "Save" at bounding box center [692, 306] width 63 height 41
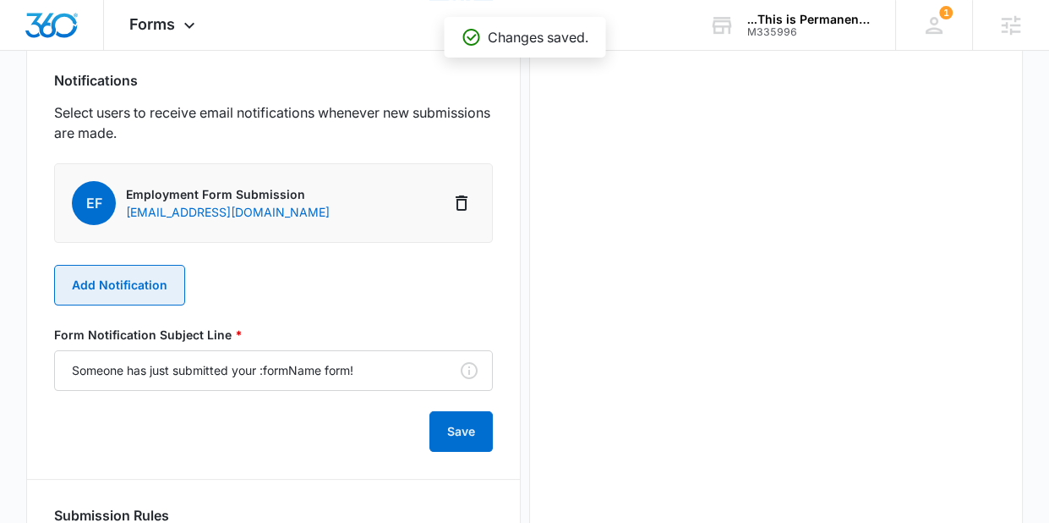
click at [127, 305] on button "Add Notification" at bounding box center [119, 285] width 131 height 41
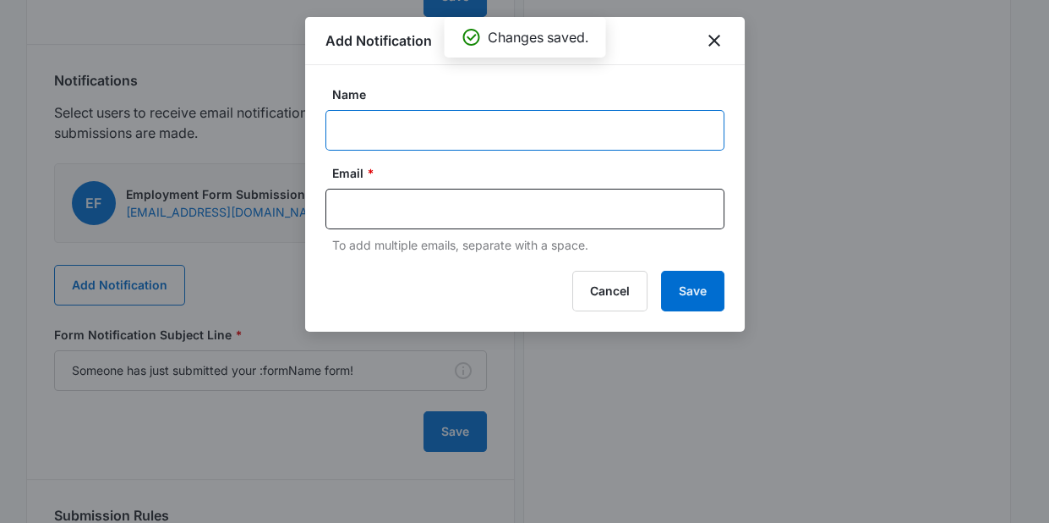
click at [366, 137] on input "Name" at bounding box center [525, 130] width 399 height 41
type input "N"
type input "MSM Notification"
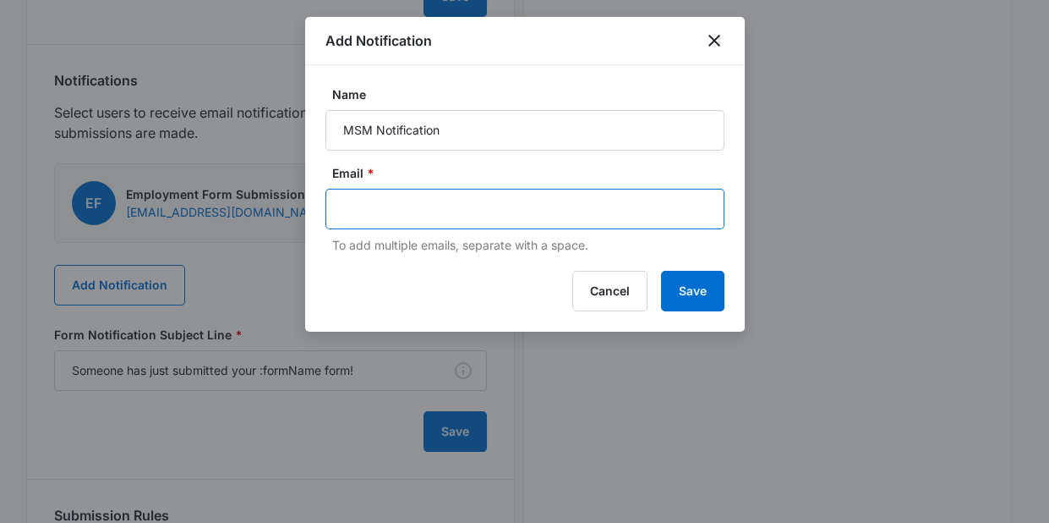
click at [405, 211] on input "text" at bounding box center [526, 208] width 367 height 25
type input "[EMAIL_ADDRESS][PERSON_NAME][DOMAIN_NAME]"
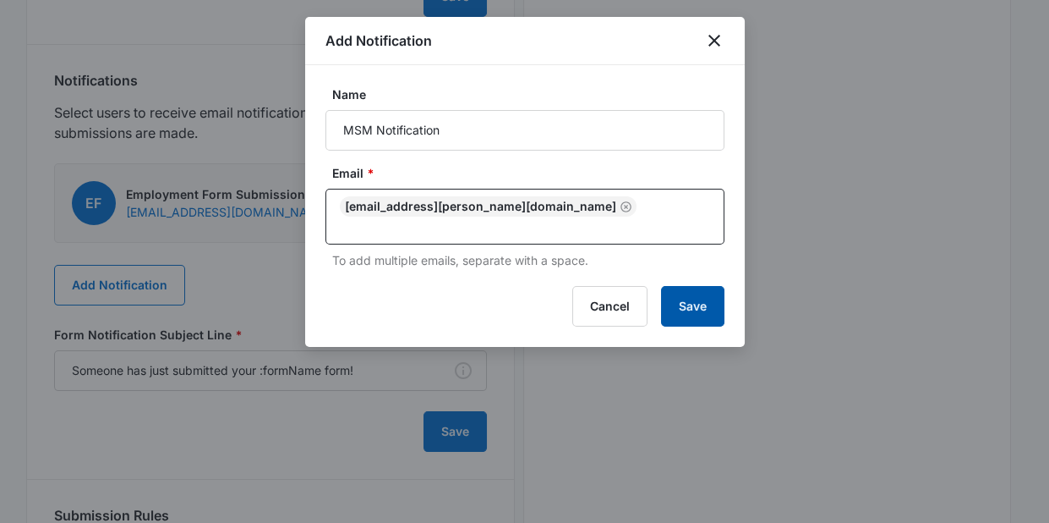
click at [681, 293] on button "Save" at bounding box center [692, 306] width 63 height 41
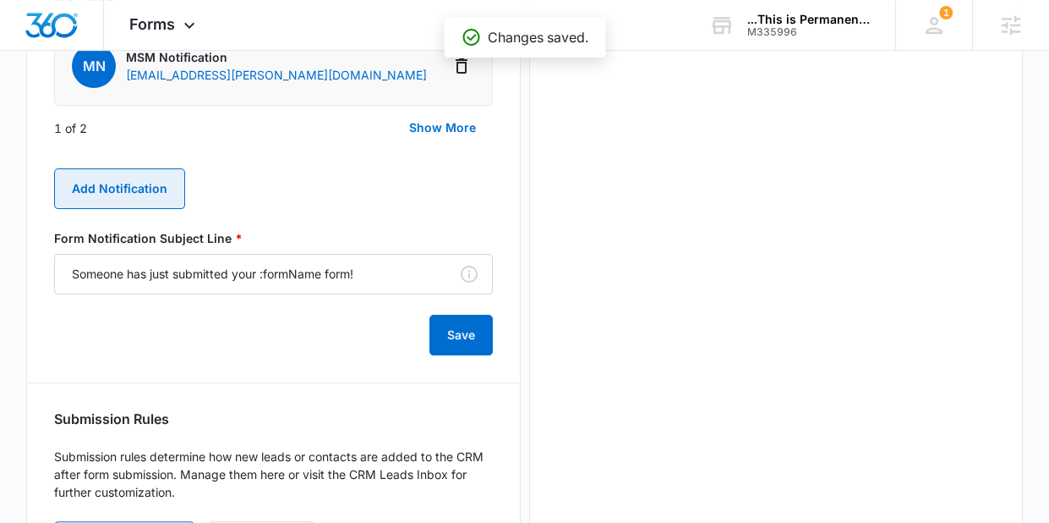
scroll to position [1027, 0]
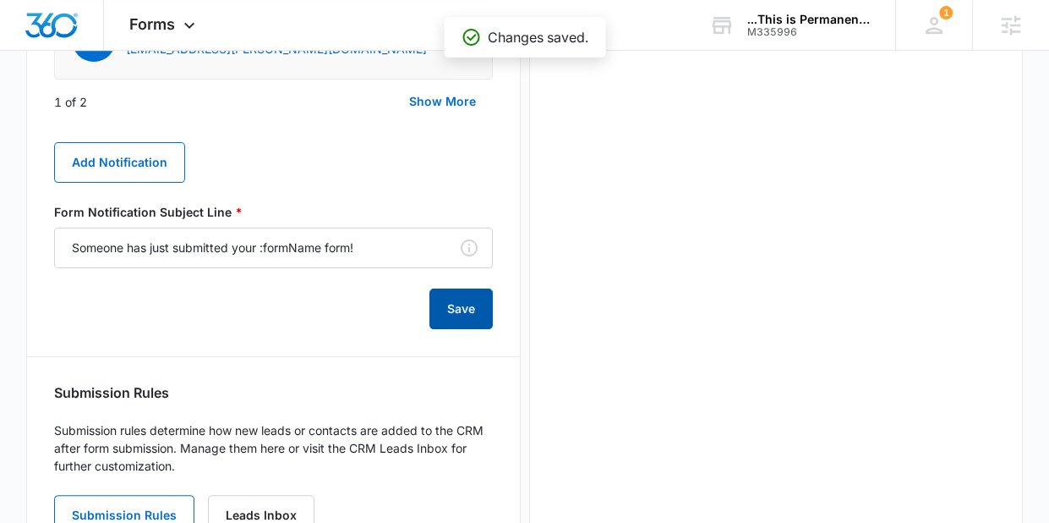
click at [457, 329] on button "Save" at bounding box center [461, 308] width 63 height 41
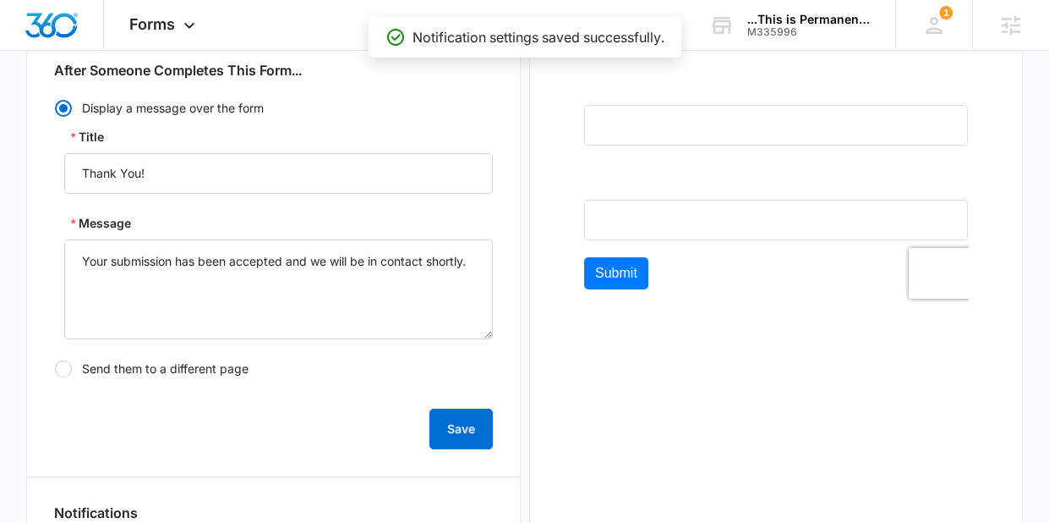
scroll to position [122, 0]
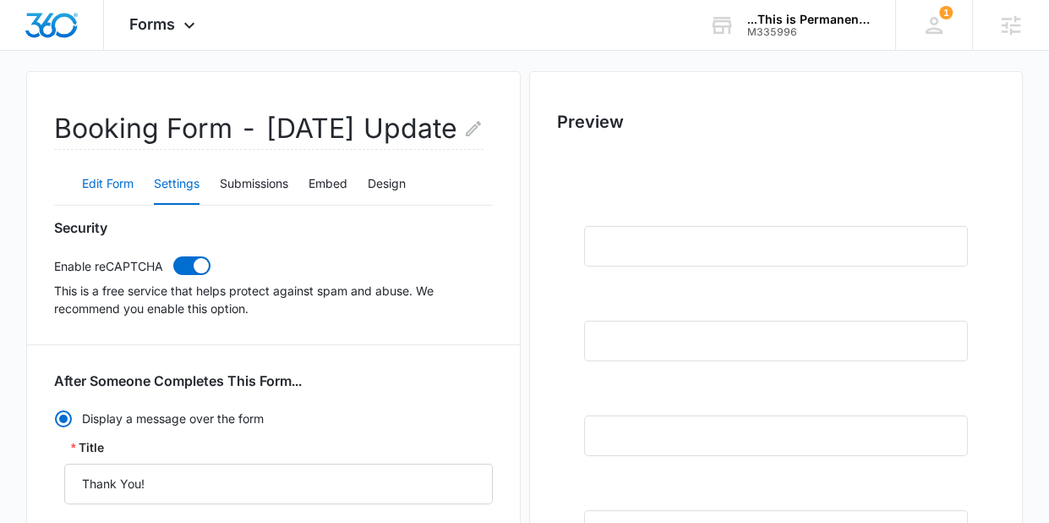
click at [104, 205] on button "Edit Form" at bounding box center [108, 184] width 52 height 41
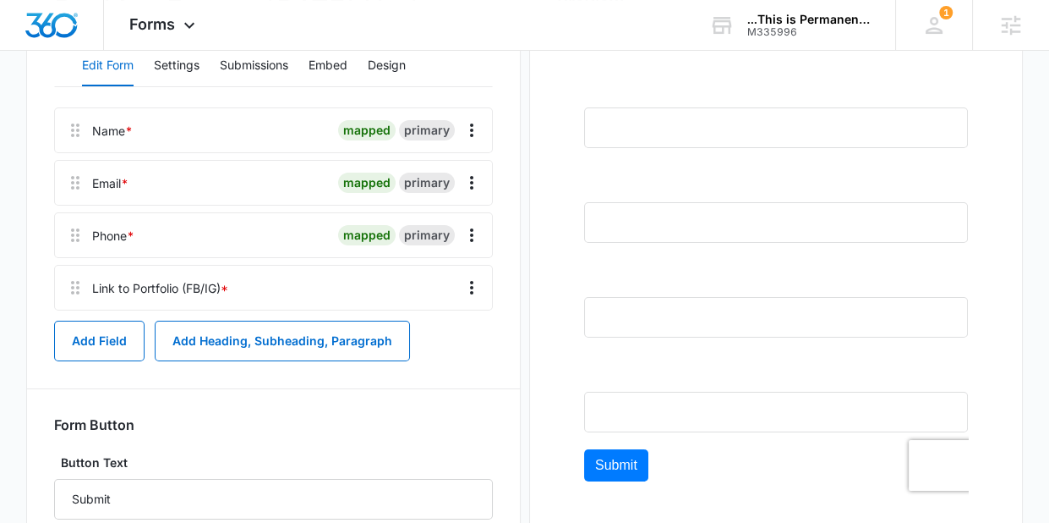
scroll to position [0, 0]
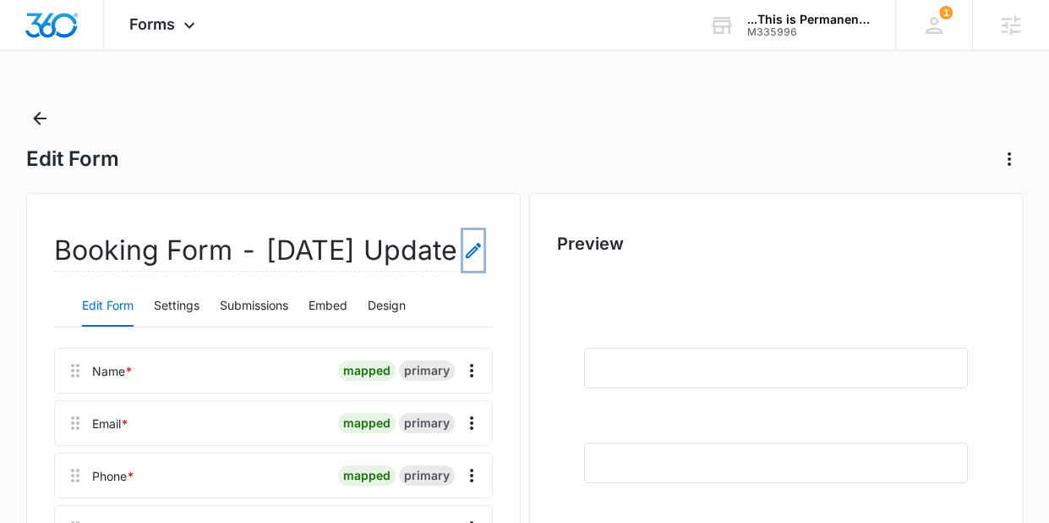
click at [484, 260] on icon "Edit Form Name" at bounding box center [473, 250] width 20 height 20
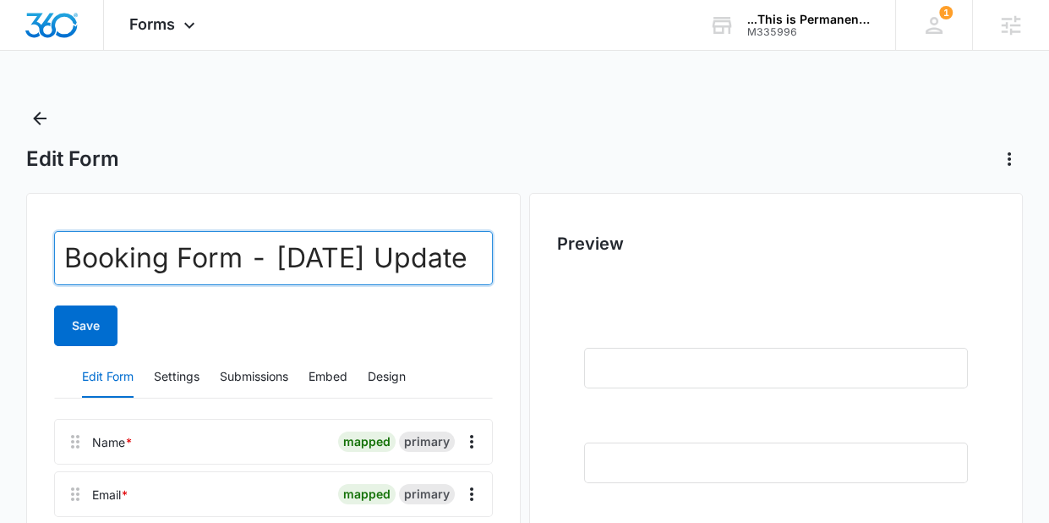
click at [439, 263] on input "Booking Form - 9/19/25 Update" at bounding box center [273, 258] width 438 height 54
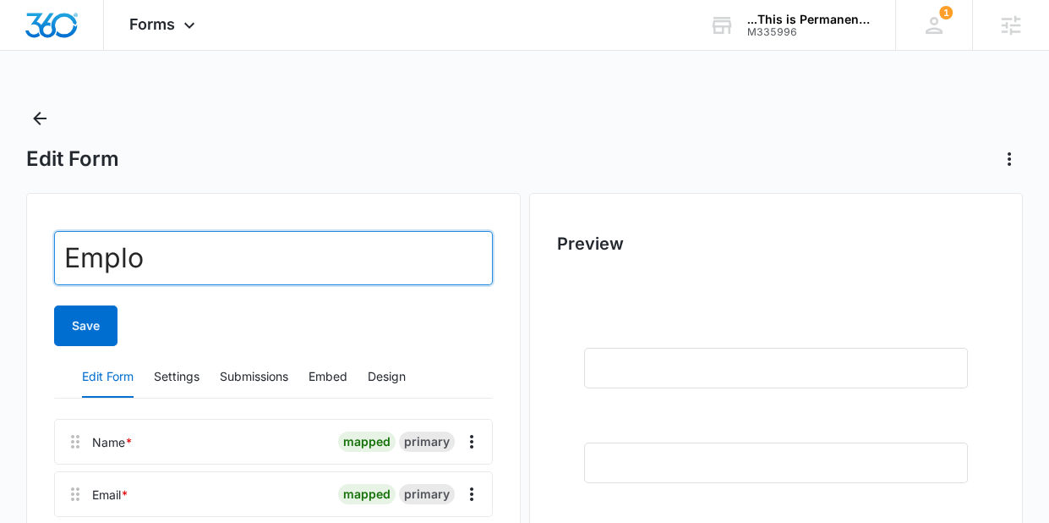
type input "Employment Form"
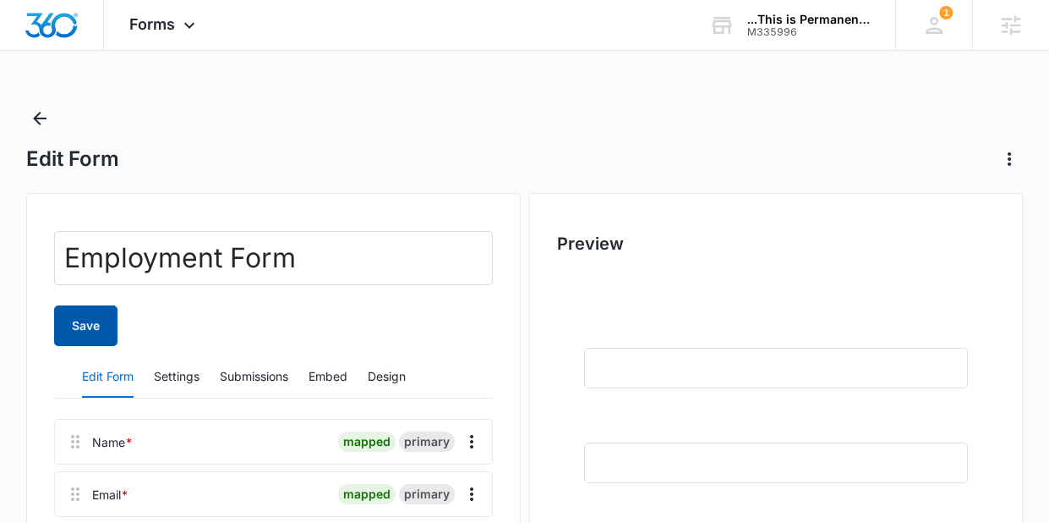
click at [90, 324] on button "Save" at bounding box center [85, 325] width 63 height 41
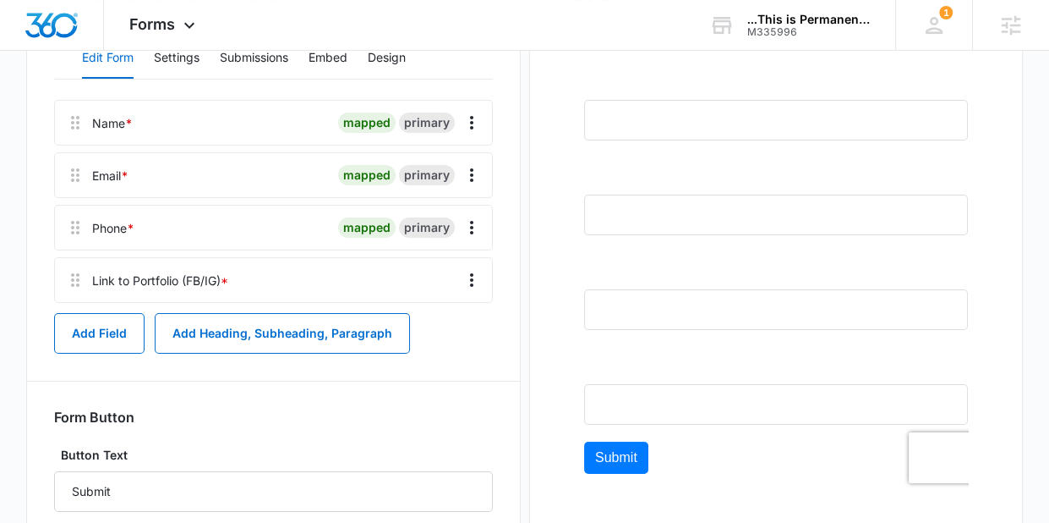
scroll to position [359, 0]
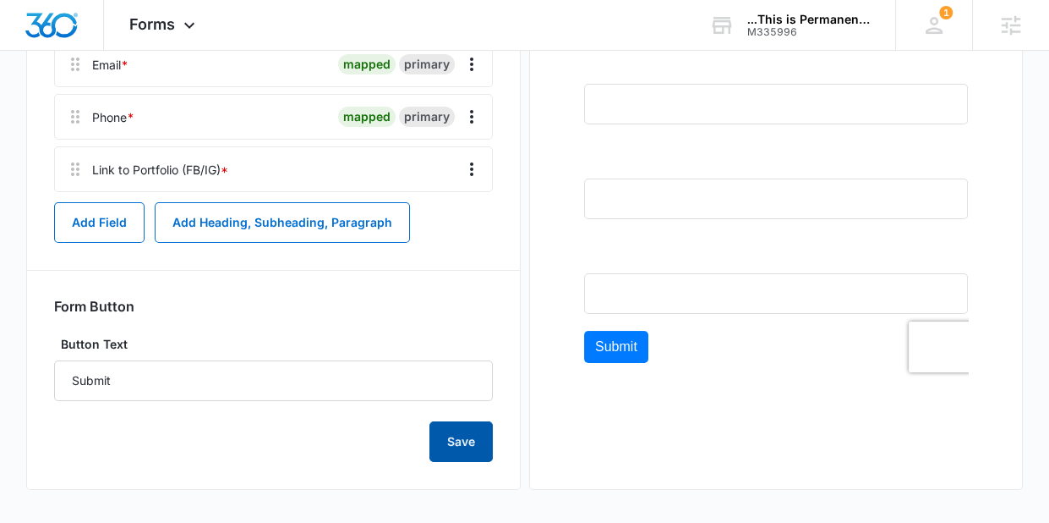
click at [456, 447] on button "Save" at bounding box center [461, 441] width 63 height 41
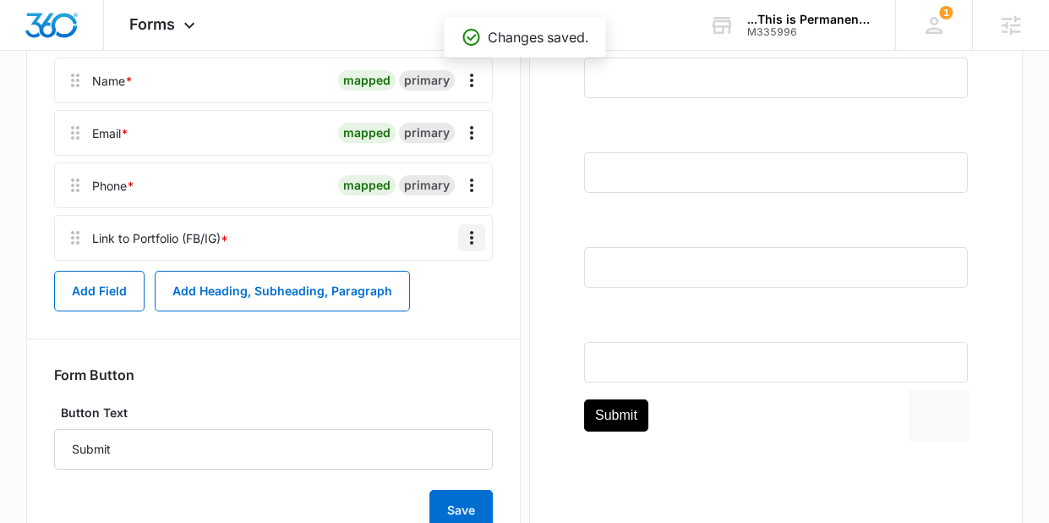
scroll to position [257, 0]
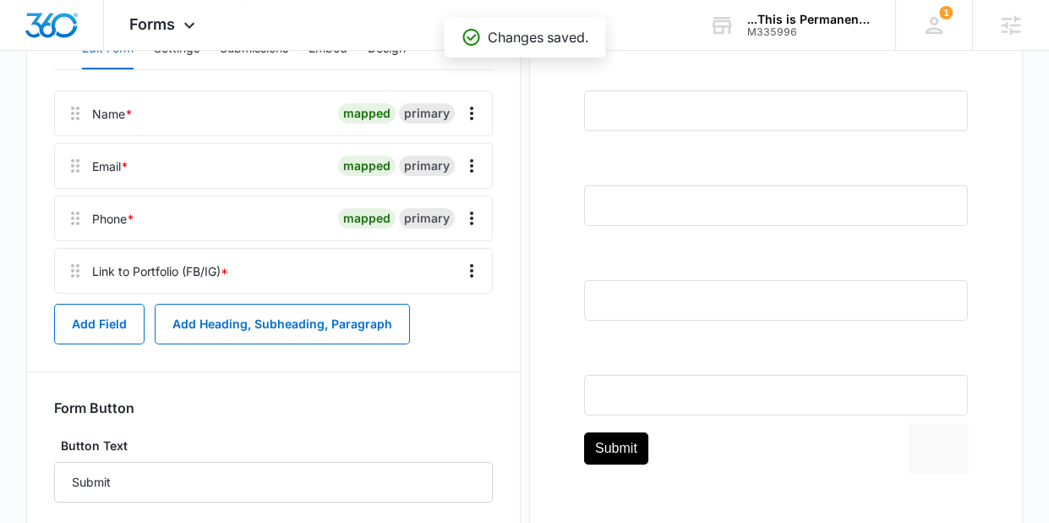
click at [472, 131] on div "Name * mapped primary" at bounding box center [273, 113] width 438 height 46
click at [472, 117] on icon "Overflow Menu" at bounding box center [471, 114] width 3 height 14
click at [500, 118] on div "Employment Form Edit Form Settings Submissions Embed Design Name * mapped prima…" at bounding box center [273, 263] width 494 height 655
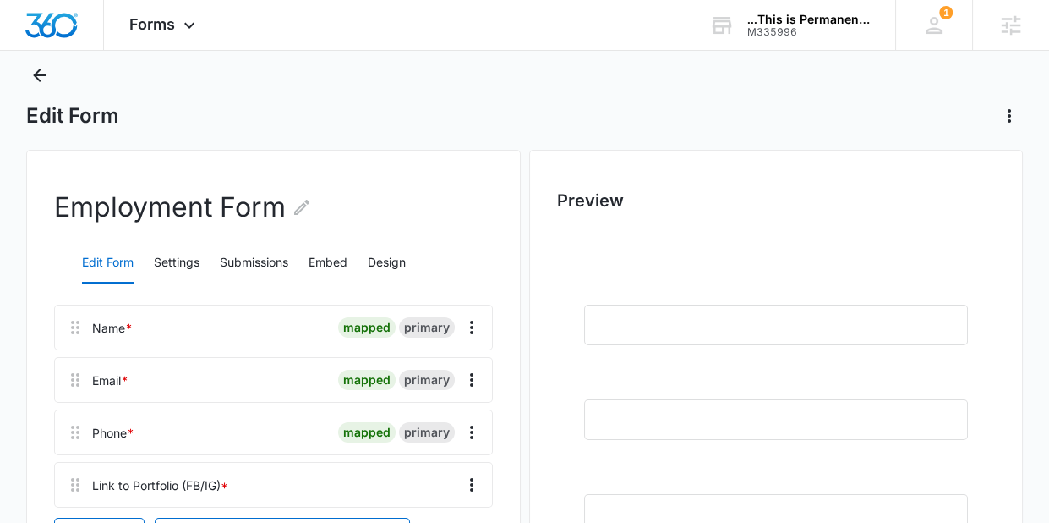
scroll to position [38, 0]
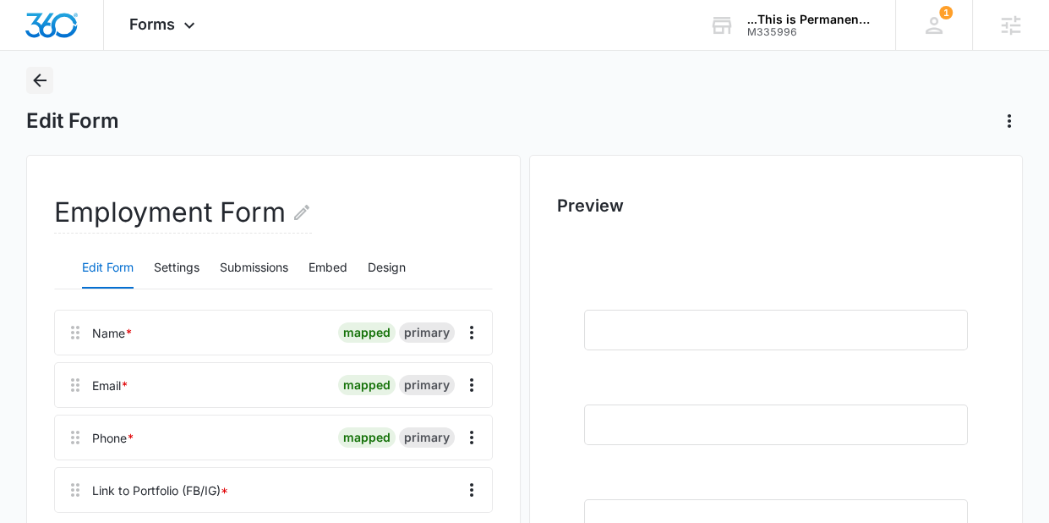
click at [44, 80] on icon "Back" at bounding box center [40, 80] width 20 height 20
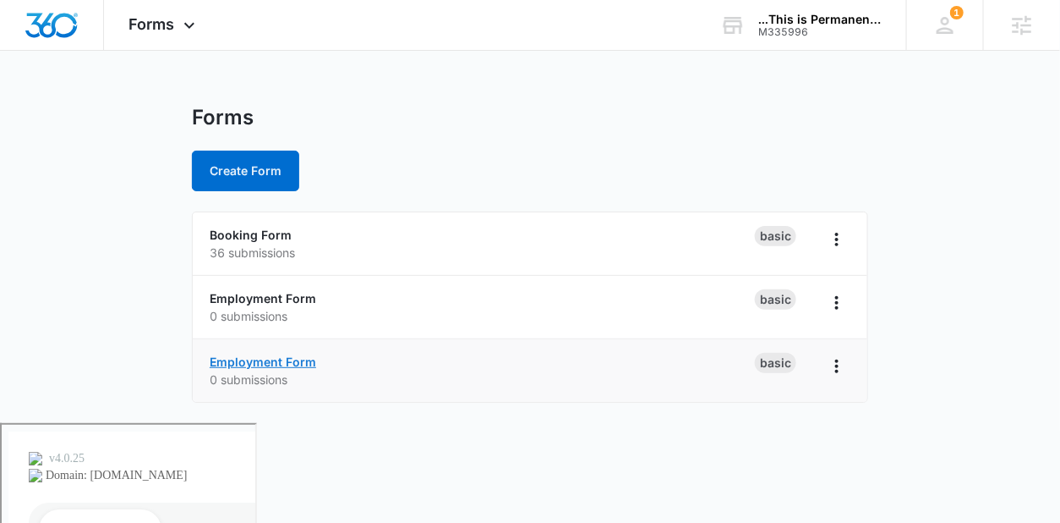
click at [305, 357] on link "Employment Form" at bounding box center [263, 361] width 107 height 14
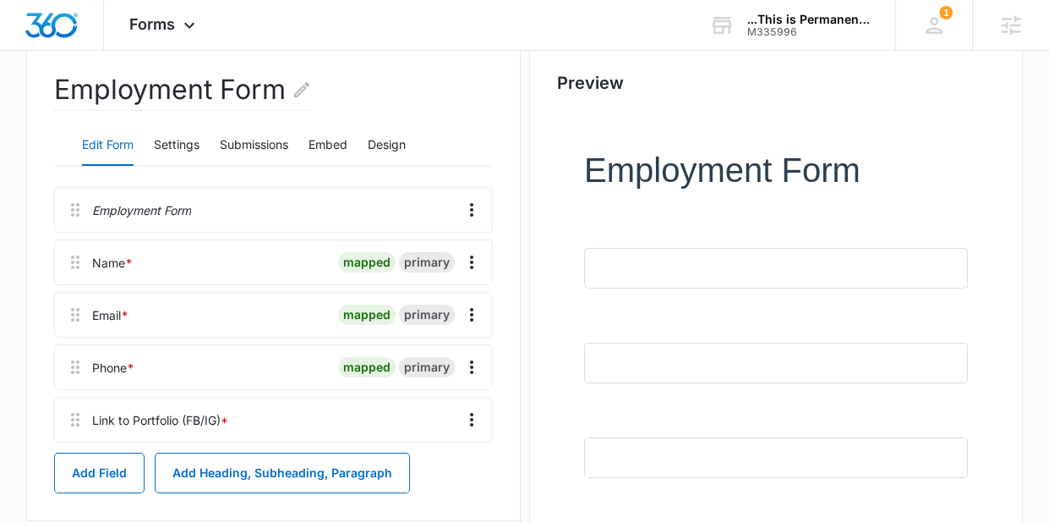
scroll to position [167, 0]
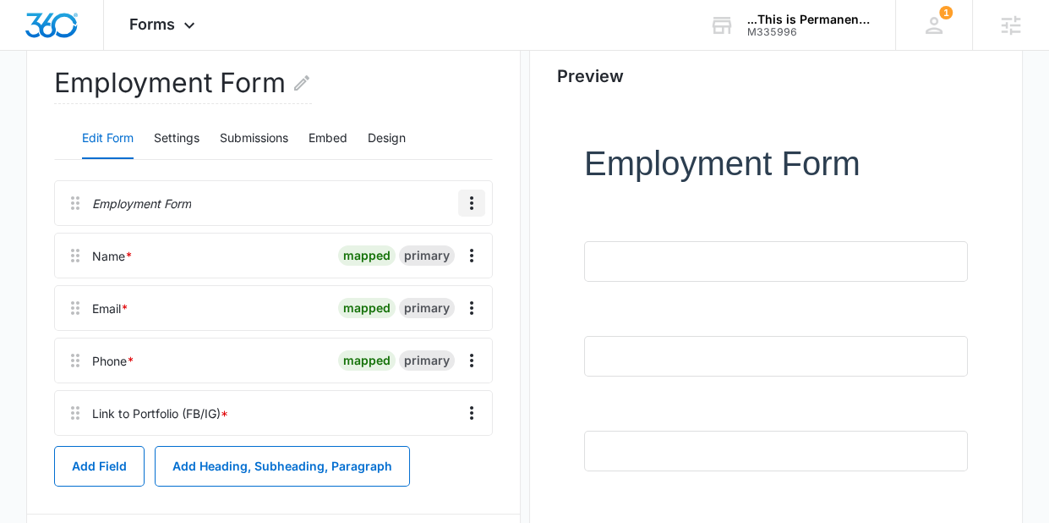
click at [475, 202] on icon "Overflow Menu" at bounding box center [472, 203] width 20 height 20
click at [416, 209] on div at bounding box center [324, 203] width 253 height 44
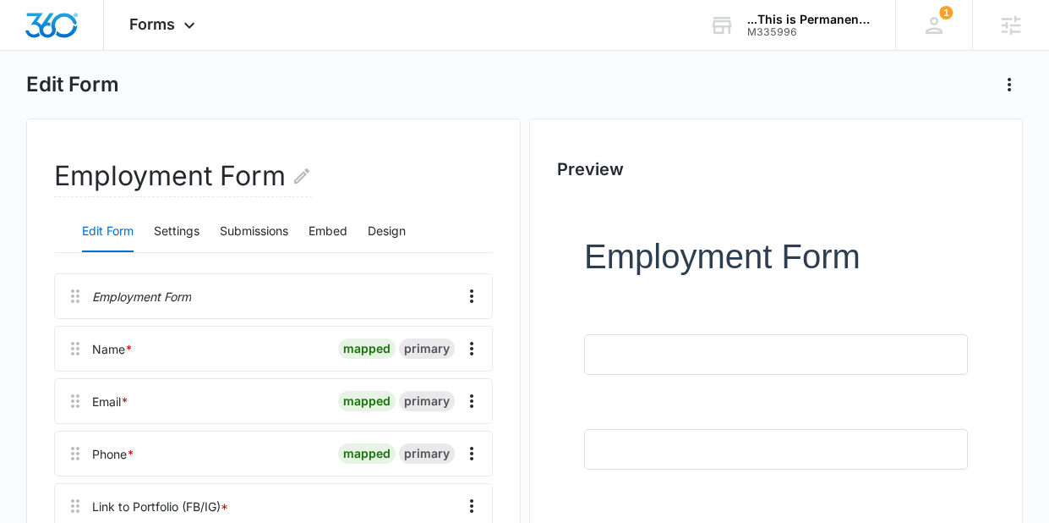
scroll to position [30, 0]
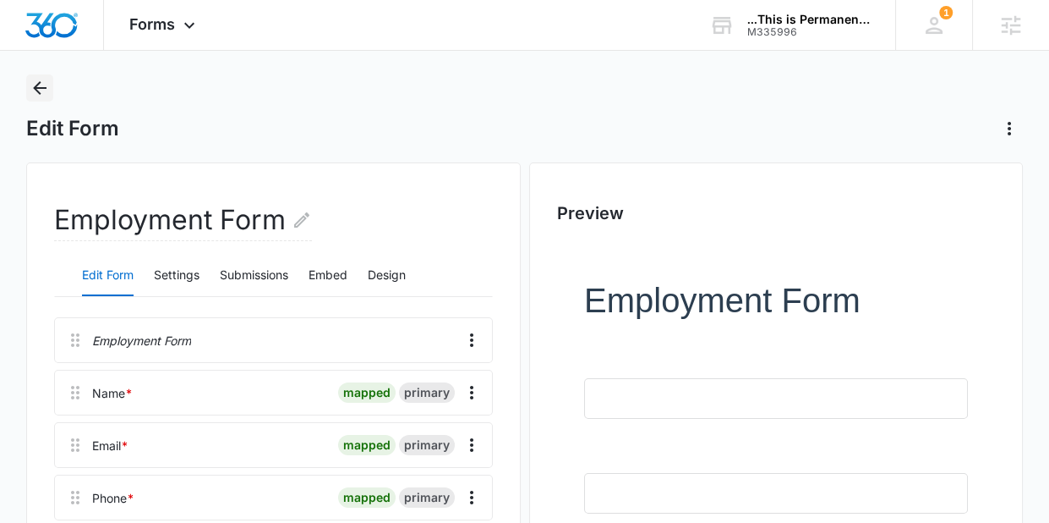
click at [45, 78] on icon "Back" at bounding box center [40, 88] width 20 height 20
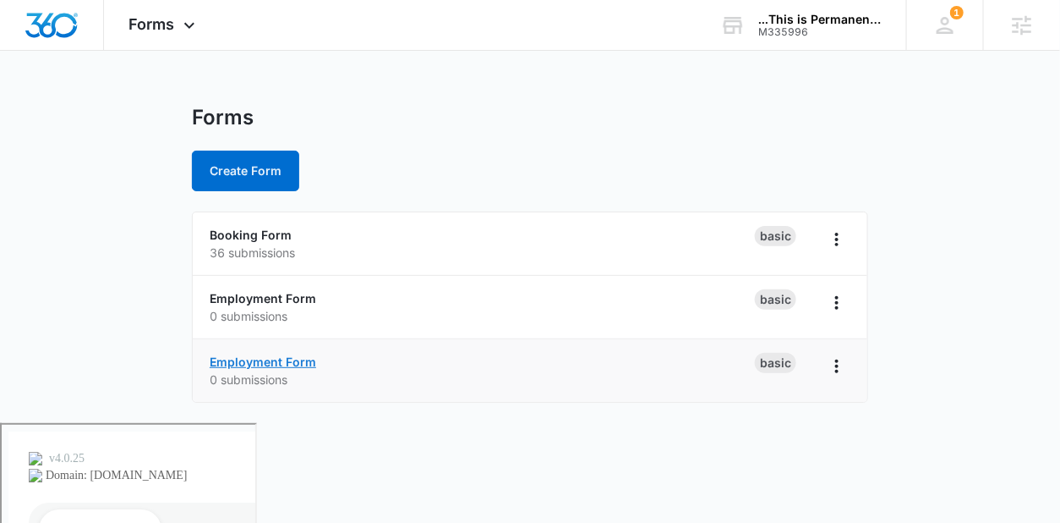
click at [283, 364] on link "Employment Form" at bounding box center [263, 361] width 107 height 14
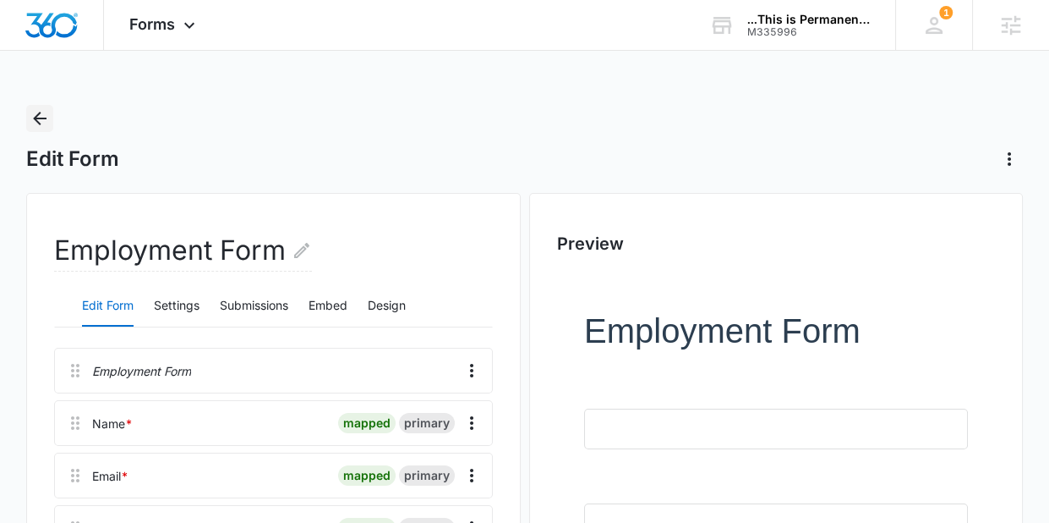
click at [38, 110] on icon "Back" at bounding box center [40, 118] width 20 height 20
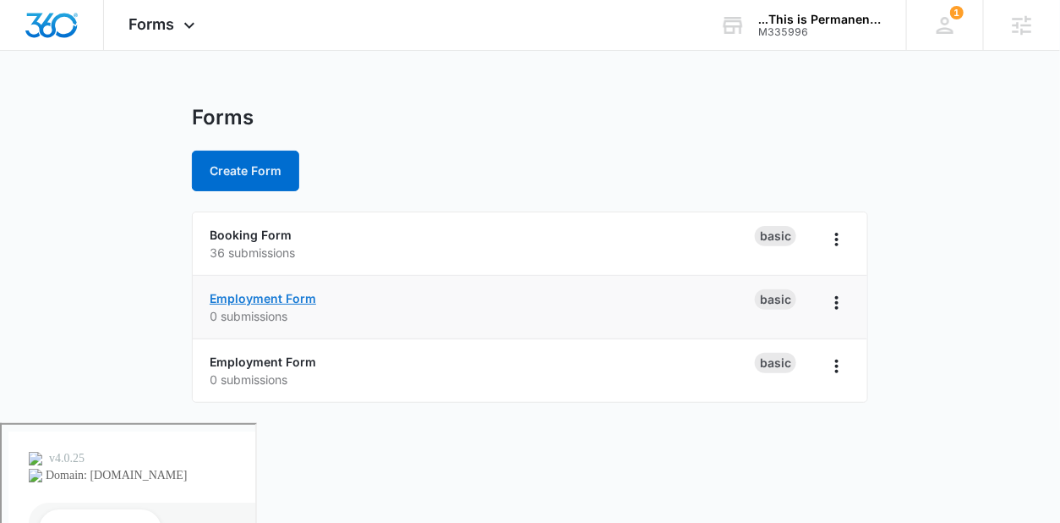
click at [287, 293] on link "Employment Form" at bounding box center [263, 298] width 107 height 14
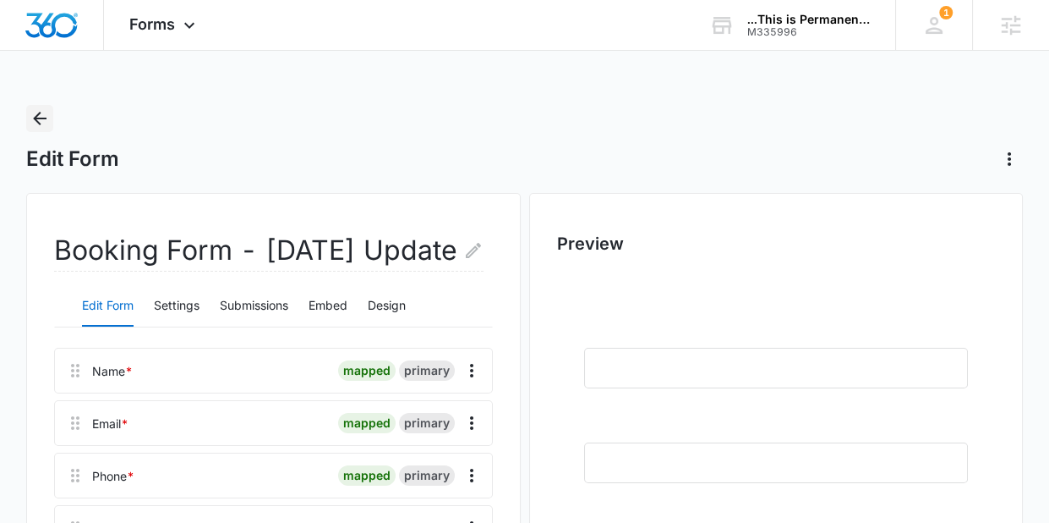
click at [35, 124] on icon "Back" at bounding box center [40, 118] width 20 height 20
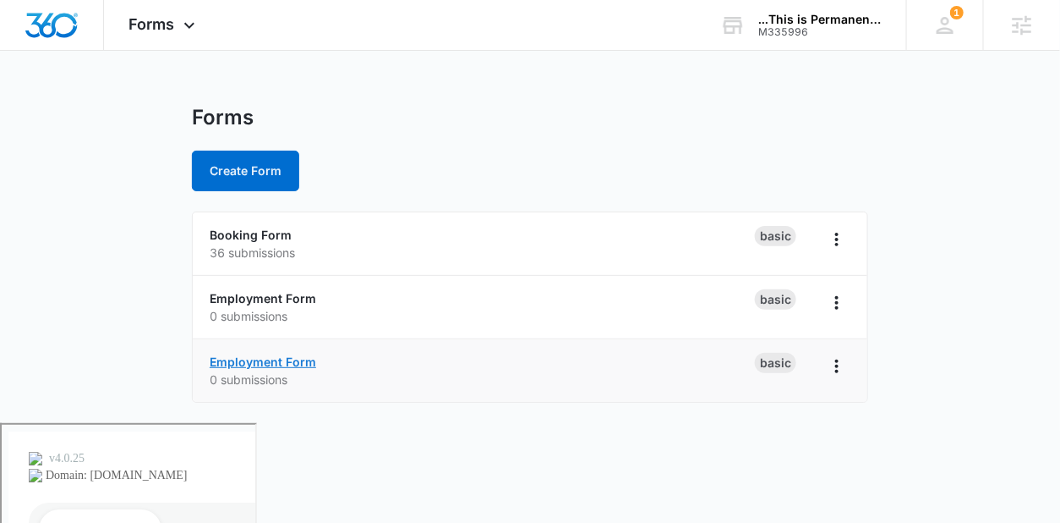
click at [251, 360] on link "Employment Form" at bounding box center [263, 361] width 107 height 14
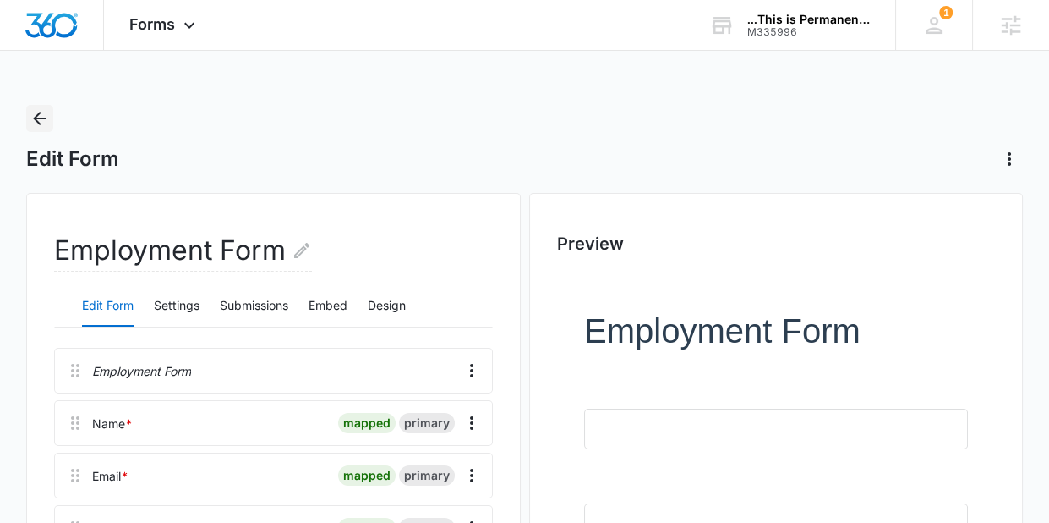
click at [47, 115] on icon "Back" at bounding box center [40, 118] width 20 height 20
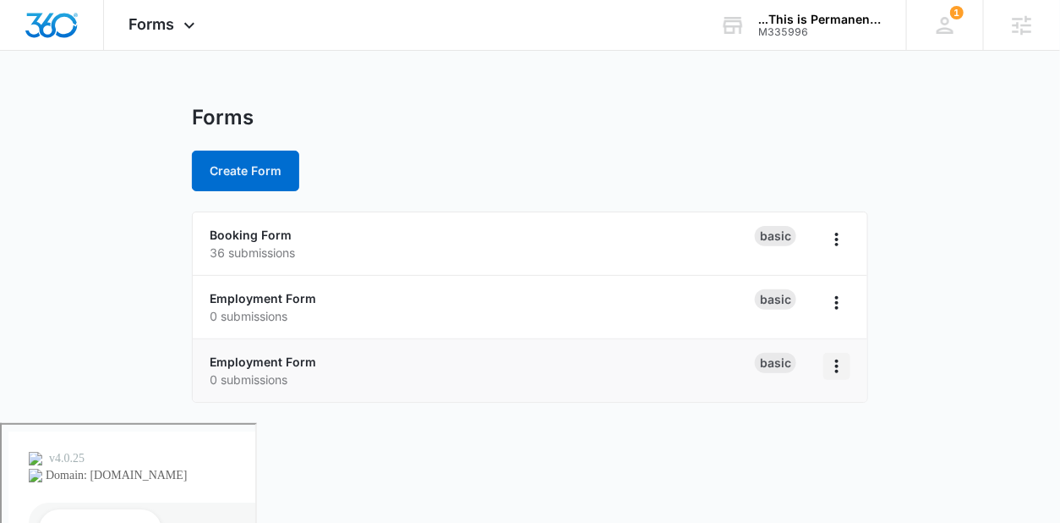
click at [840, 363] on icon "Overflow Menu" at bounding box center [837, 366] width 20 height 20
click at [792, 461] on div "Delete" at bounding box center [783, 464] width 52 height 12
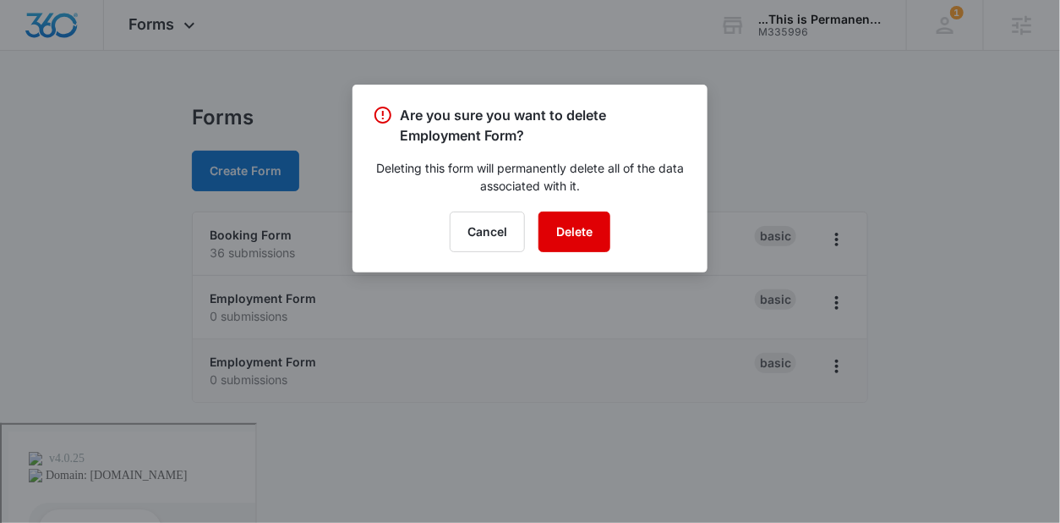
click at [583, 232] on button "Delete" at bounding box center [575, 231] width 72 height 41
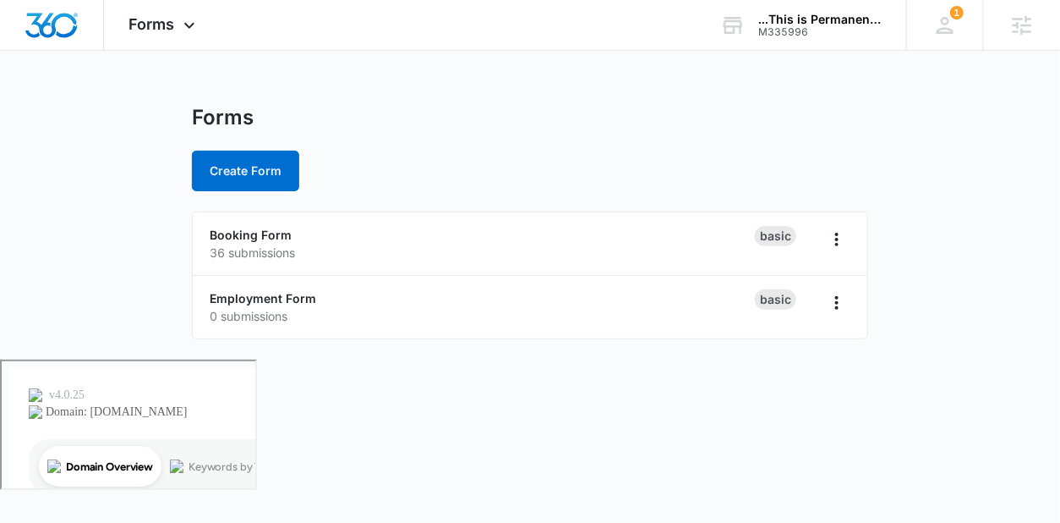
click at [632, 172] on div "Create Form" at bounding box center [530, 171] width 676 height 41
click at [298, 296] on link "Employment Form" at bounding box center [263, 298] width 107 height 14
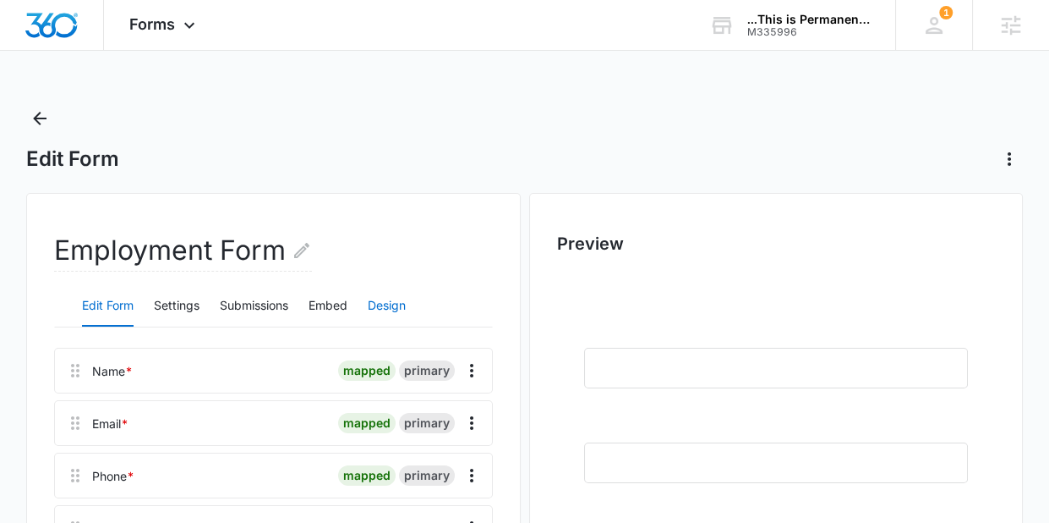
click at [388, 318] on button "Design" at bounding box center [387, 306] width 38 height 41
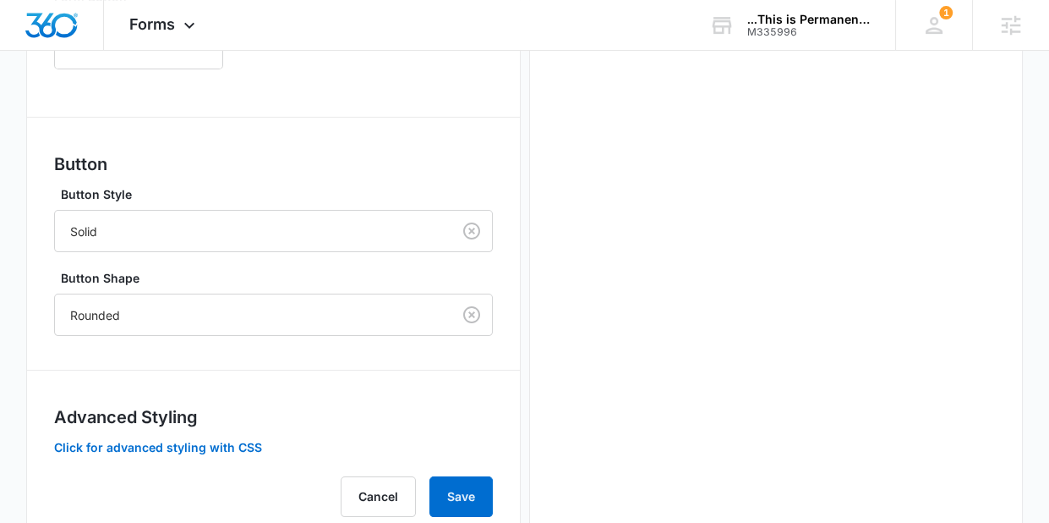
scroll to position [847, 0]
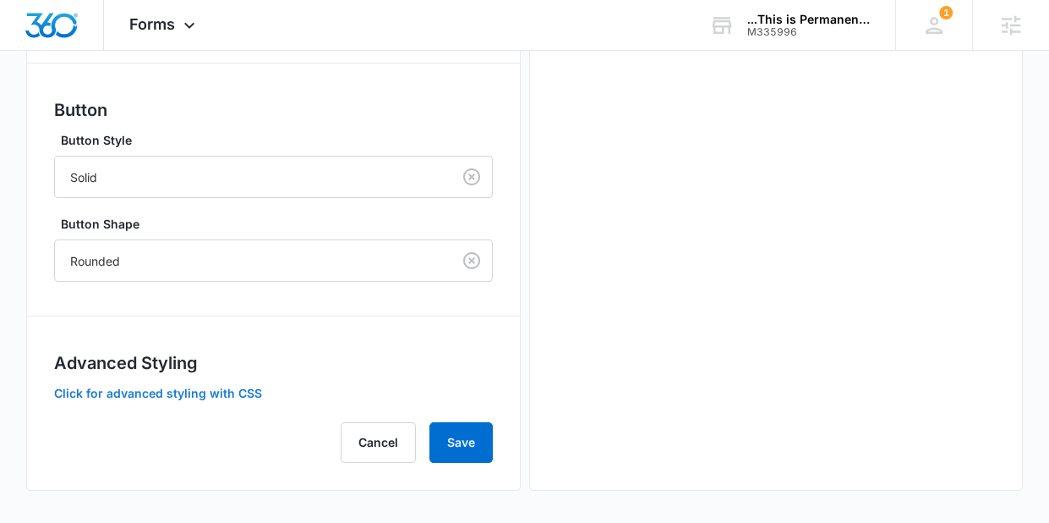
click at [194, 388] on button "Click for advanced styling with CSS" at bounding box center [158, 393] width 208 height 12
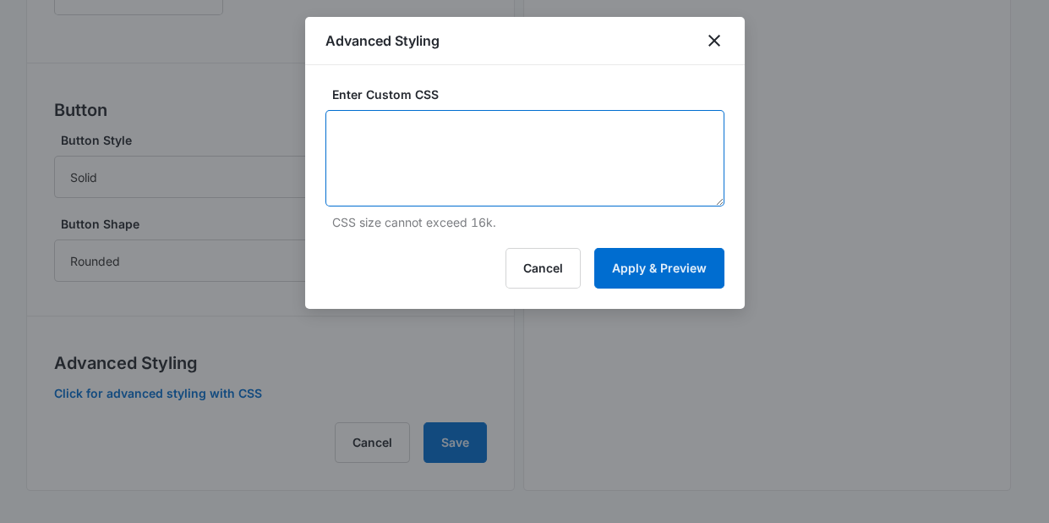
click at [405, 143] on textarea at bounding box center [525, 158] width 399 height 96
paste textarea "label { color:#ffffff; }"
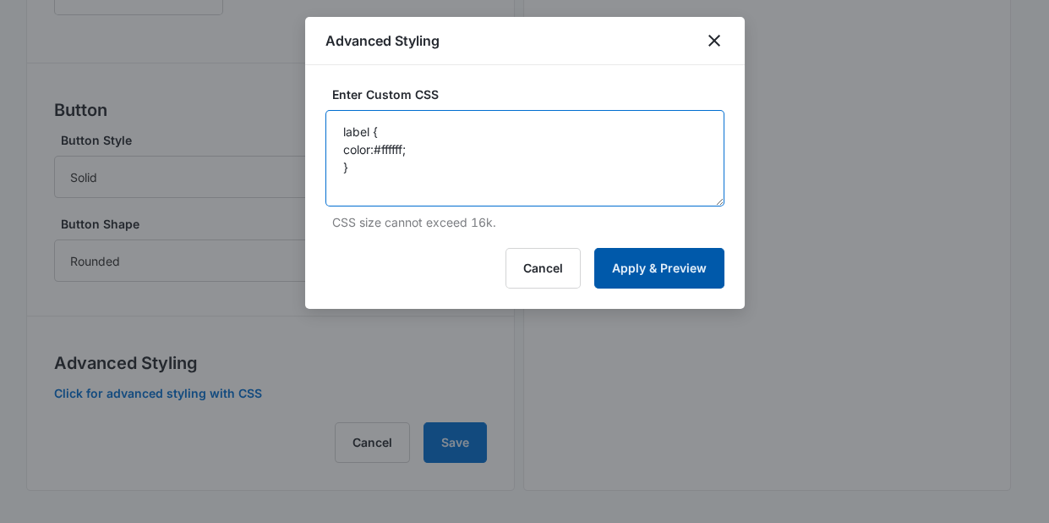
type textarea "label { color:#ffffff; }"
click at [661, 259] on button "Apply & Preview" at bounding box center [659, 268] width 130 height 41
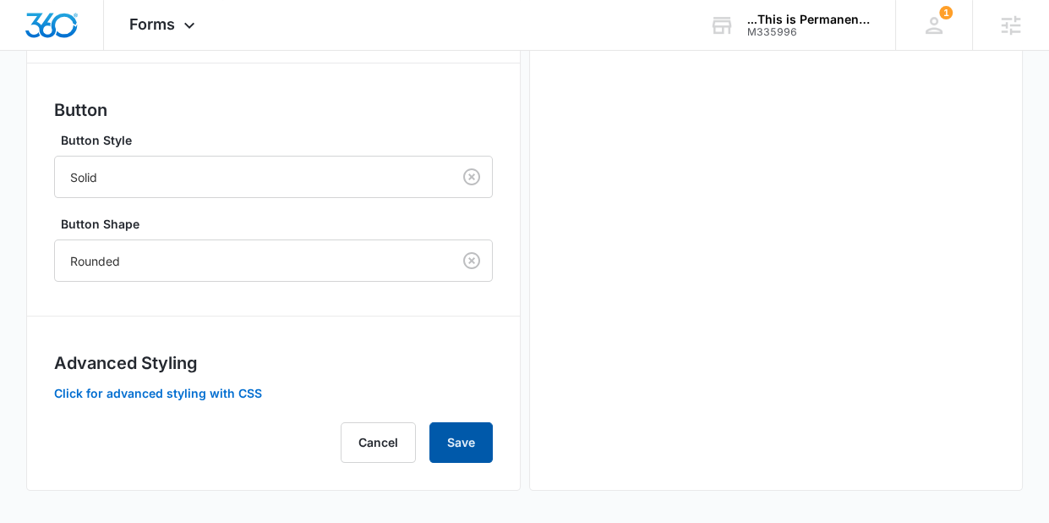
click at [460, 448] on button "Save" at bounding box center [461, 442] width 63 height 41
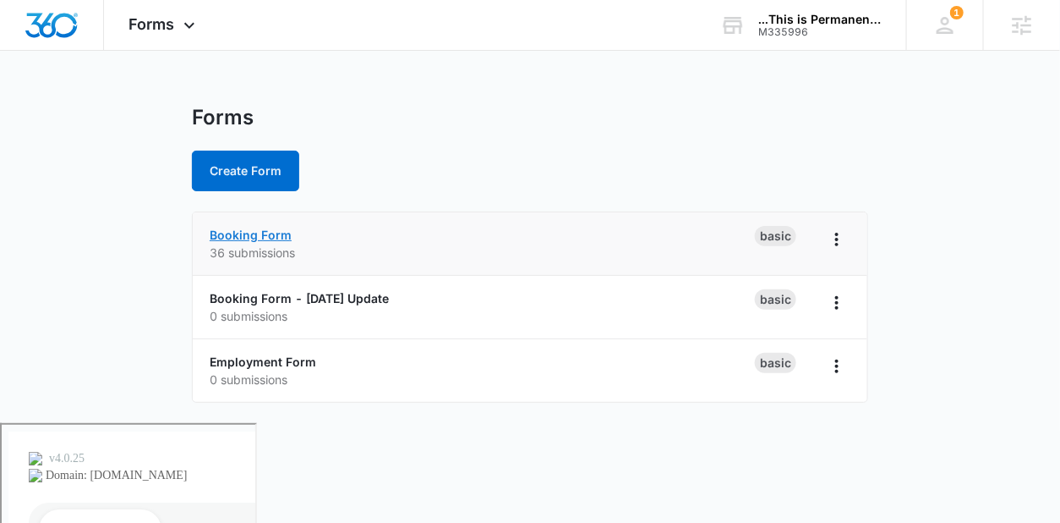
click at [261, 234] on link "Booking Form" at bounding box center [251, 234] width 82 height 14
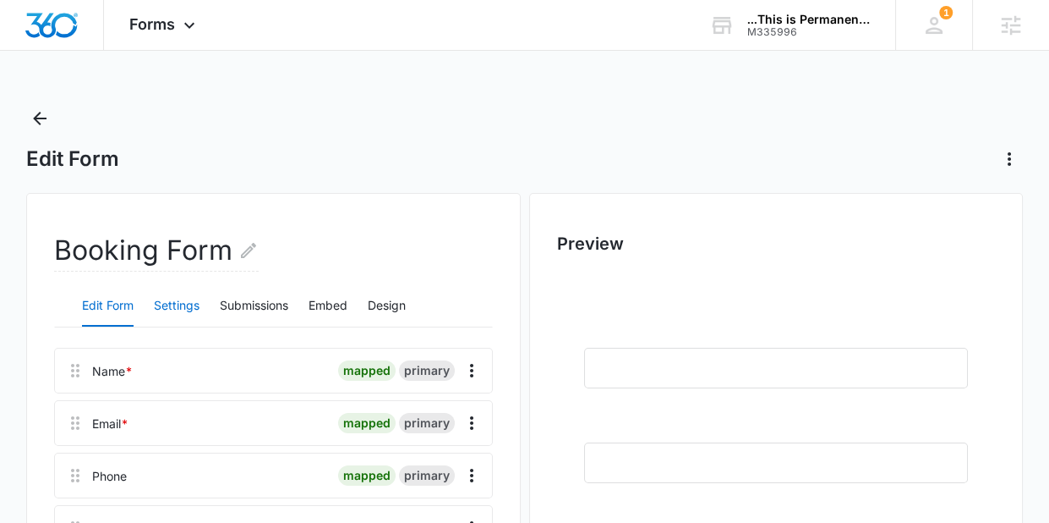
click at [173, 298] on button "Settings" at bounding box center [177, 306] width 46 height 41
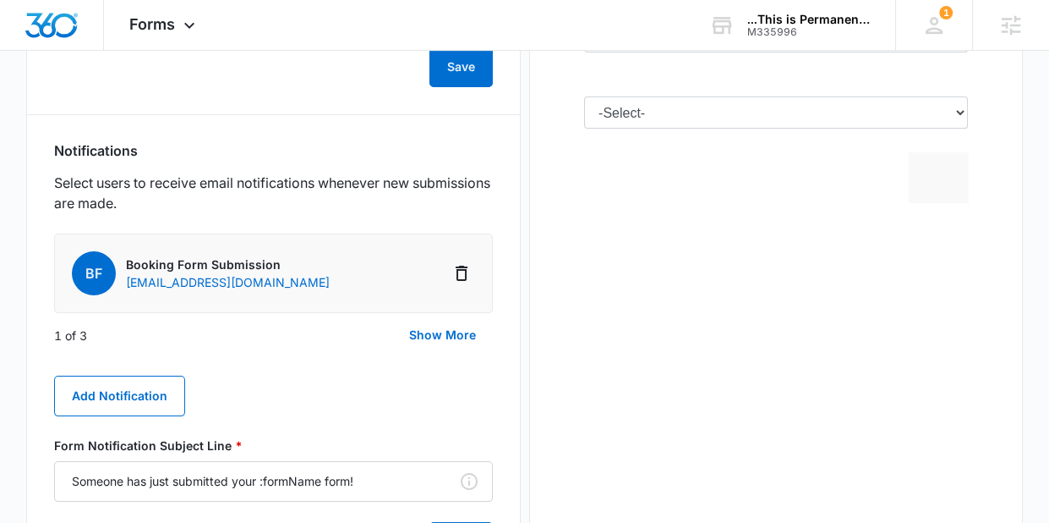
scroll to position [803, 0]
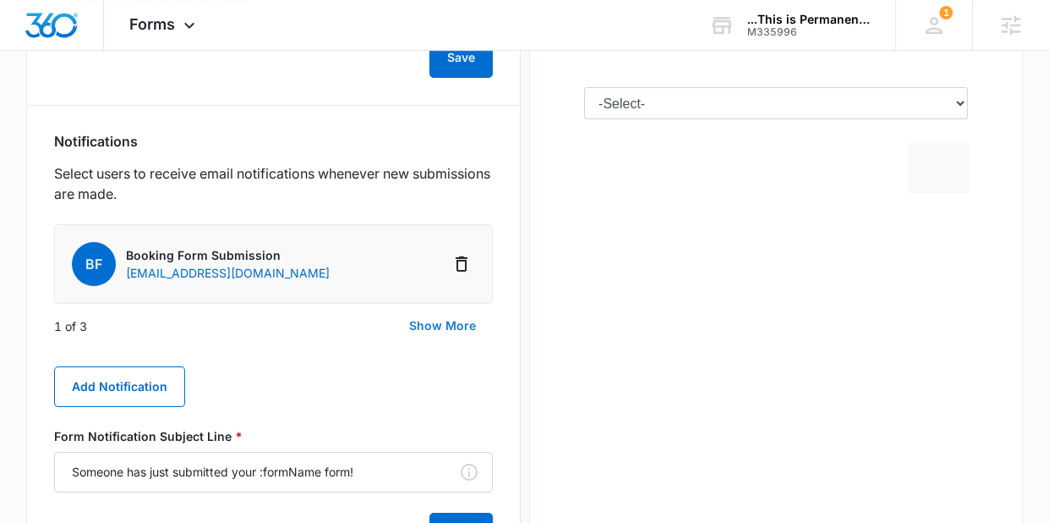
click at [424, 326] on button "Show More" at bounding box center [442, 325] width 101 height 41
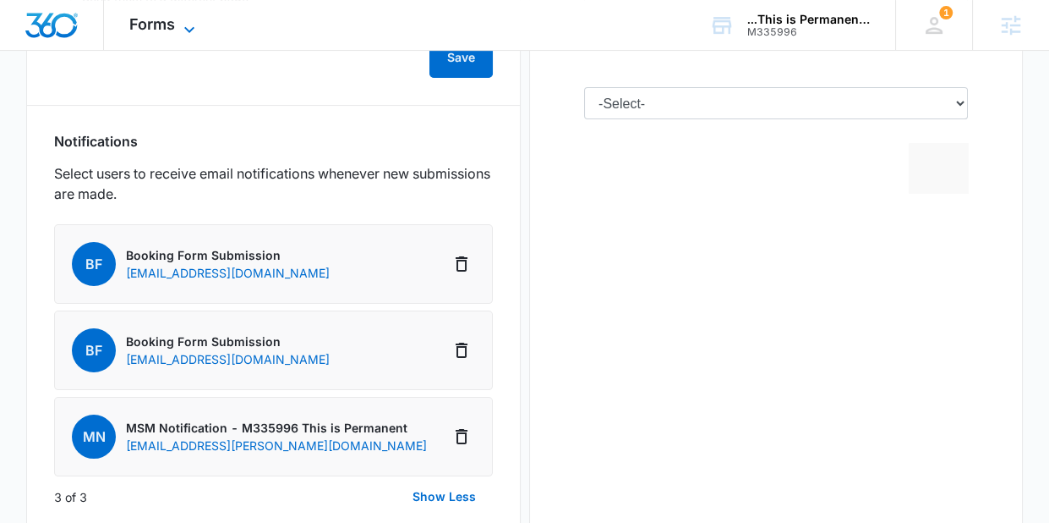
click at [196, 25] on icon at bounding box center [189, 29] width 20 height 20
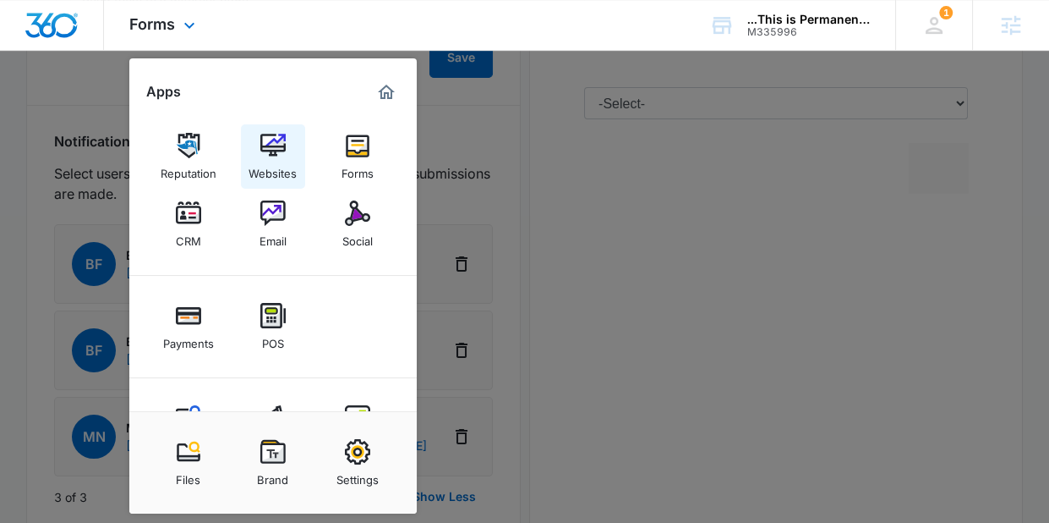
click at [275, 161] on div "Websites" at bounding box center [273, 169] width 48 height 22
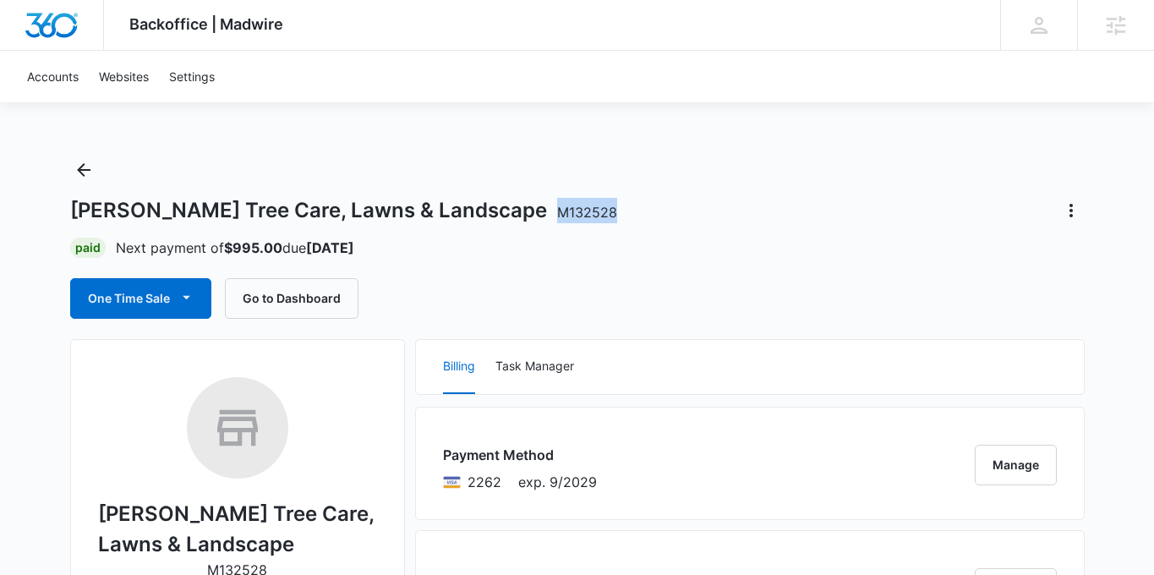
drag, startPoint x: 567, startPoint y: 214, endPoint x: 514, endPoint y: 203, distance: 53.6
click at [514, 203] on h1 "W.D. Giampa Tree Care, Lawns & Landscape M132528" at bounding box center [343, 210] width 547 height 25
click at [505, 174] on div "W.D. Giampa Tree Care, Lawns & Landscape M132528 Paid Next payment of $995.00 d…" at bounding box center [577, 237] width 1015 height 162
drag, startPoint x: 510, startPoint y: 212, endPoint x: 611, endPoint y: 235, distance: 104.0
click at [611, 235] on div "W.D. Giampa Tree Care, Lawns & Landscape M132528 Paid Next payment of $995.00 d…" at bounding box center [577, 237] width 1015 height 162
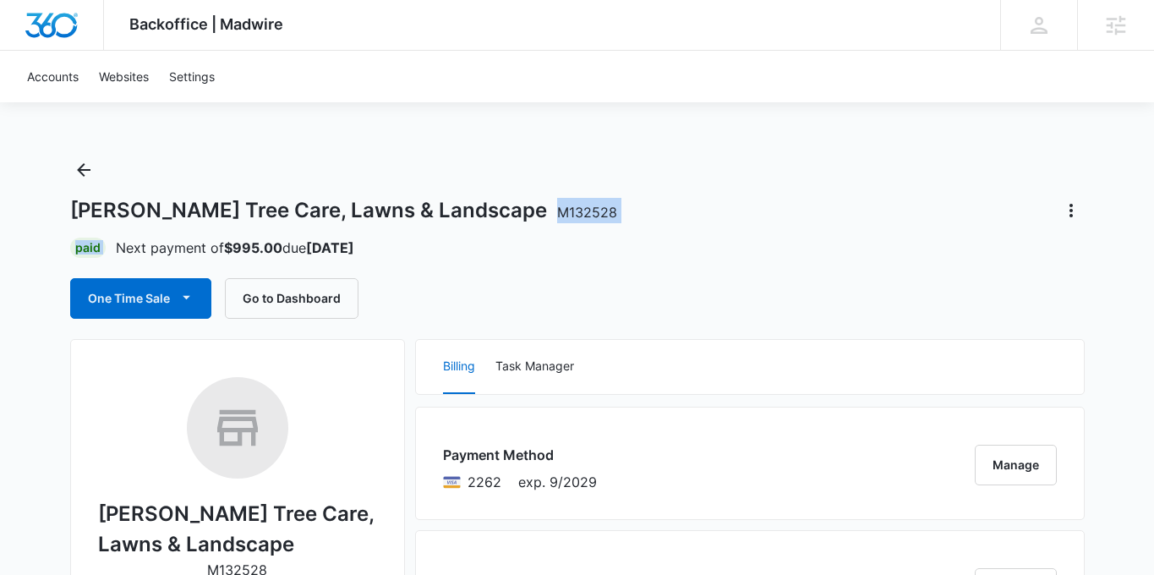
click at [580, 199] on div "W.D. Giampa Tree Care, Lawns & Landscape M132528" at bounding box center [577, 210] width 1015 height 27
drag, startPoint x: 578, startPoint y: 204, endPoint x: 507, endPoint y: 204, distance: 70.2
click at [507, 204] on div "W.D. Giampa Tree Care, Lawns & Landscape M132528" at bounding box center [577, 210] width 1015 height 27
click at [508, 187] on div "W.D. Giampa Tree Care, Lawns & Landscape M132528 Paid Next payment of $995.00 d…" at bounding box center [577, 237] width 1015 height 162
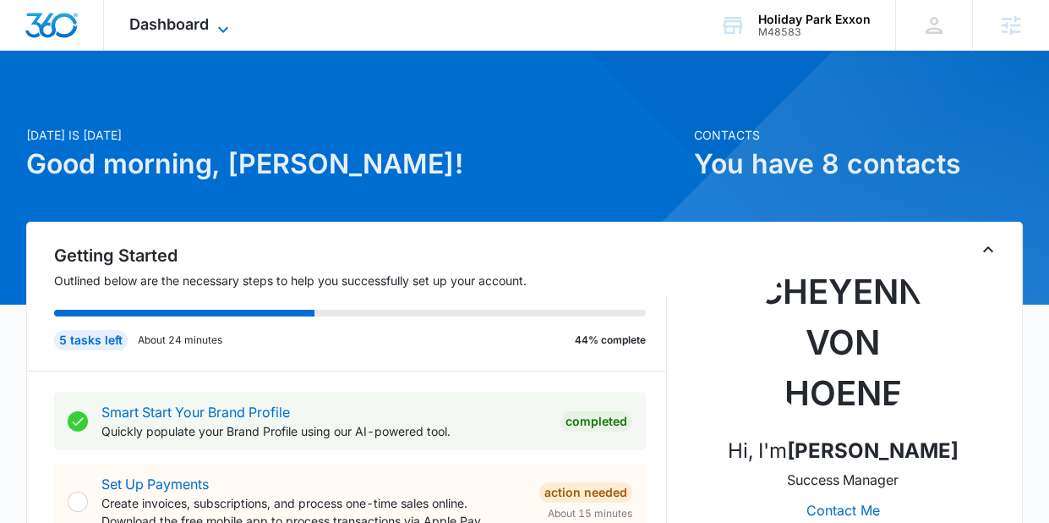
click at [219, 30] on icon at bounding box center [223, 29] width 20 height 20
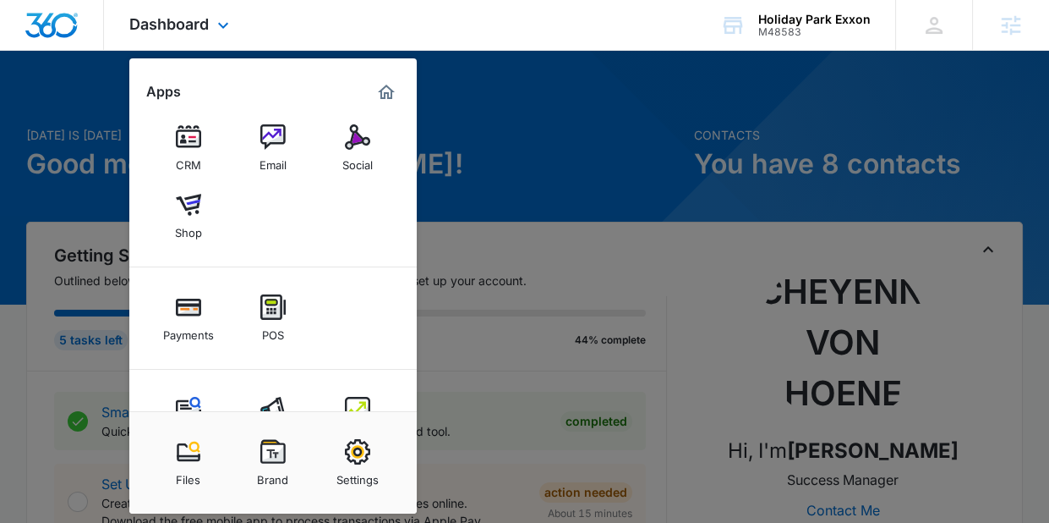
scroll to position [136, 0]
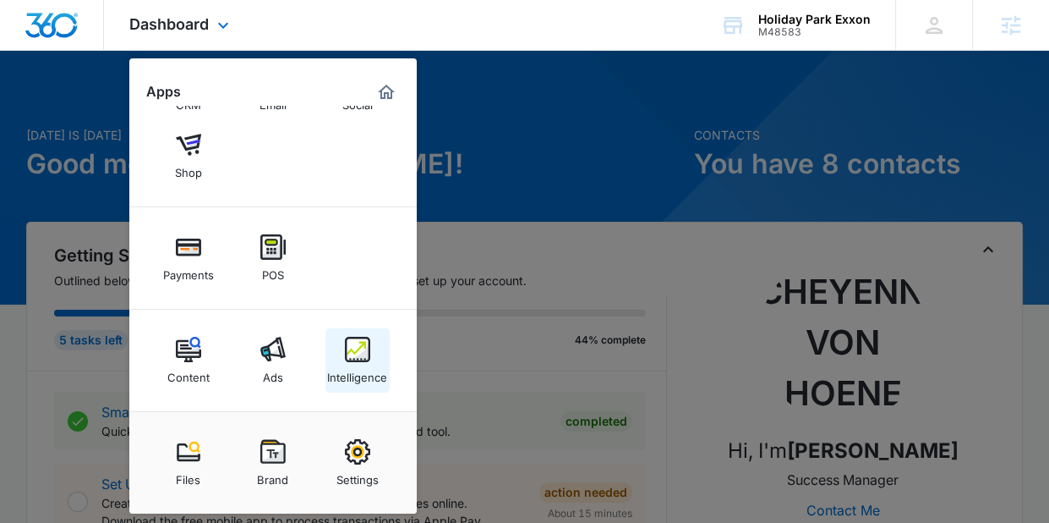
click at [349, 362] on div "Intelligence" at bounding box center [357, 373] width 60 height 22
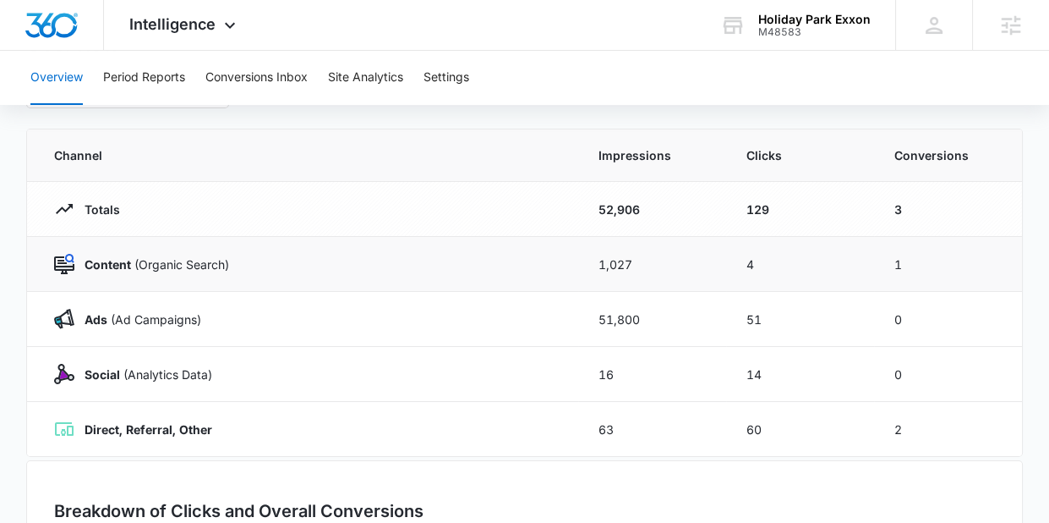
scroll to position [137, 0]
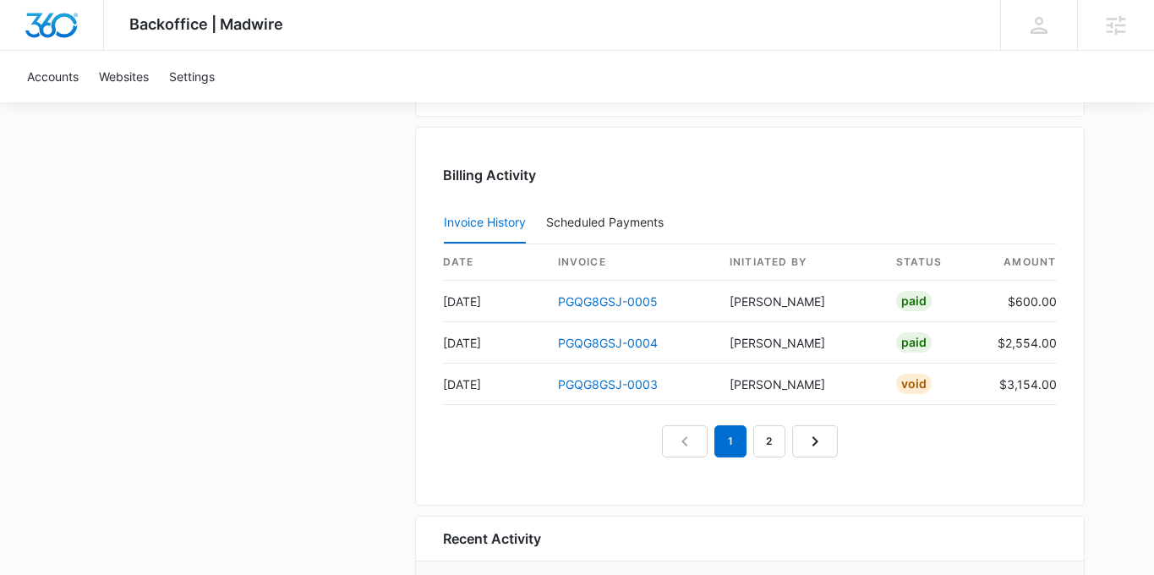
scroll to position [1581, 0]
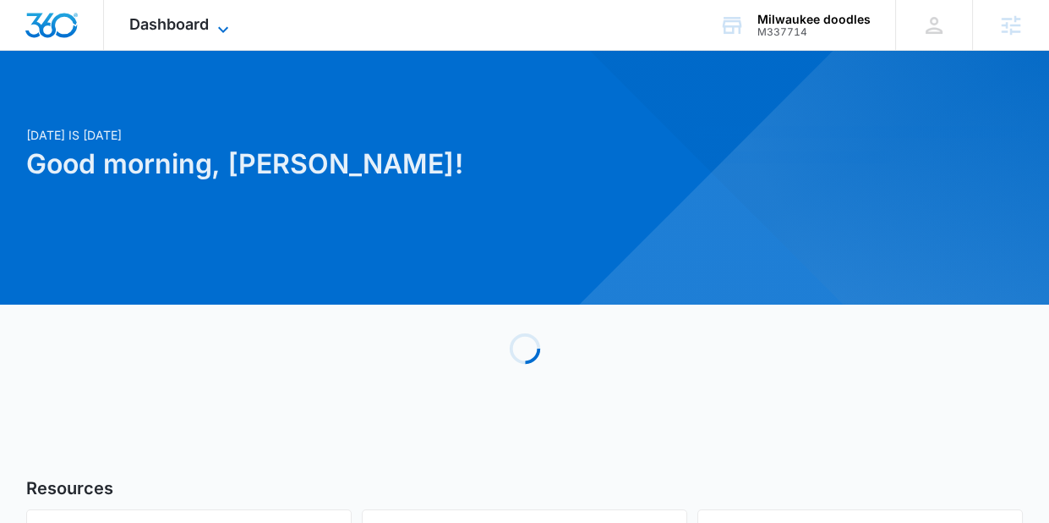
click at [222, 26] on icon at bounding box center [223, 29] width 20 height 20
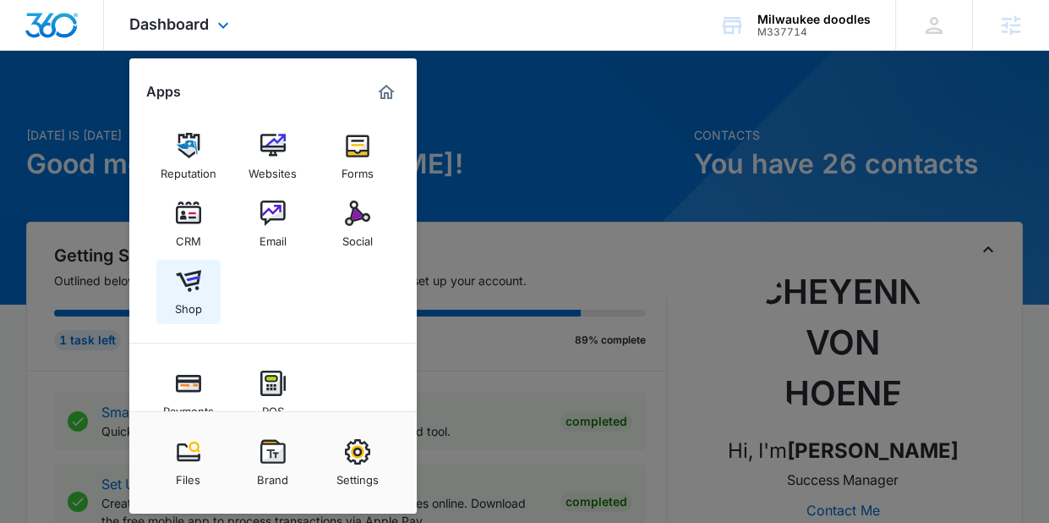
click at [200, 289] on img at bounding box center [188, 280] width 25 height 25
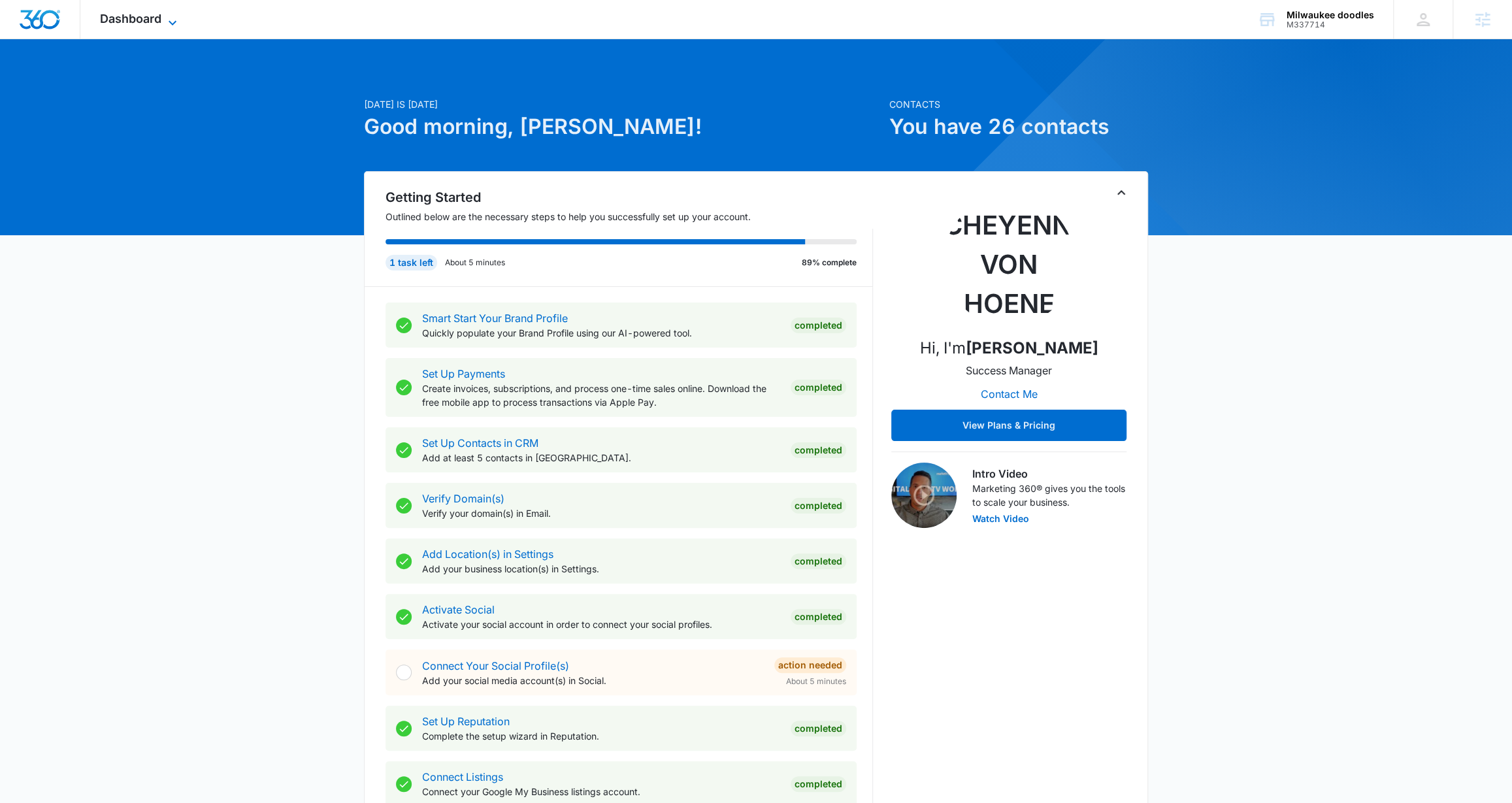
click at [172, 22] on icon at bounding box center [172, 22] width 15 height 15
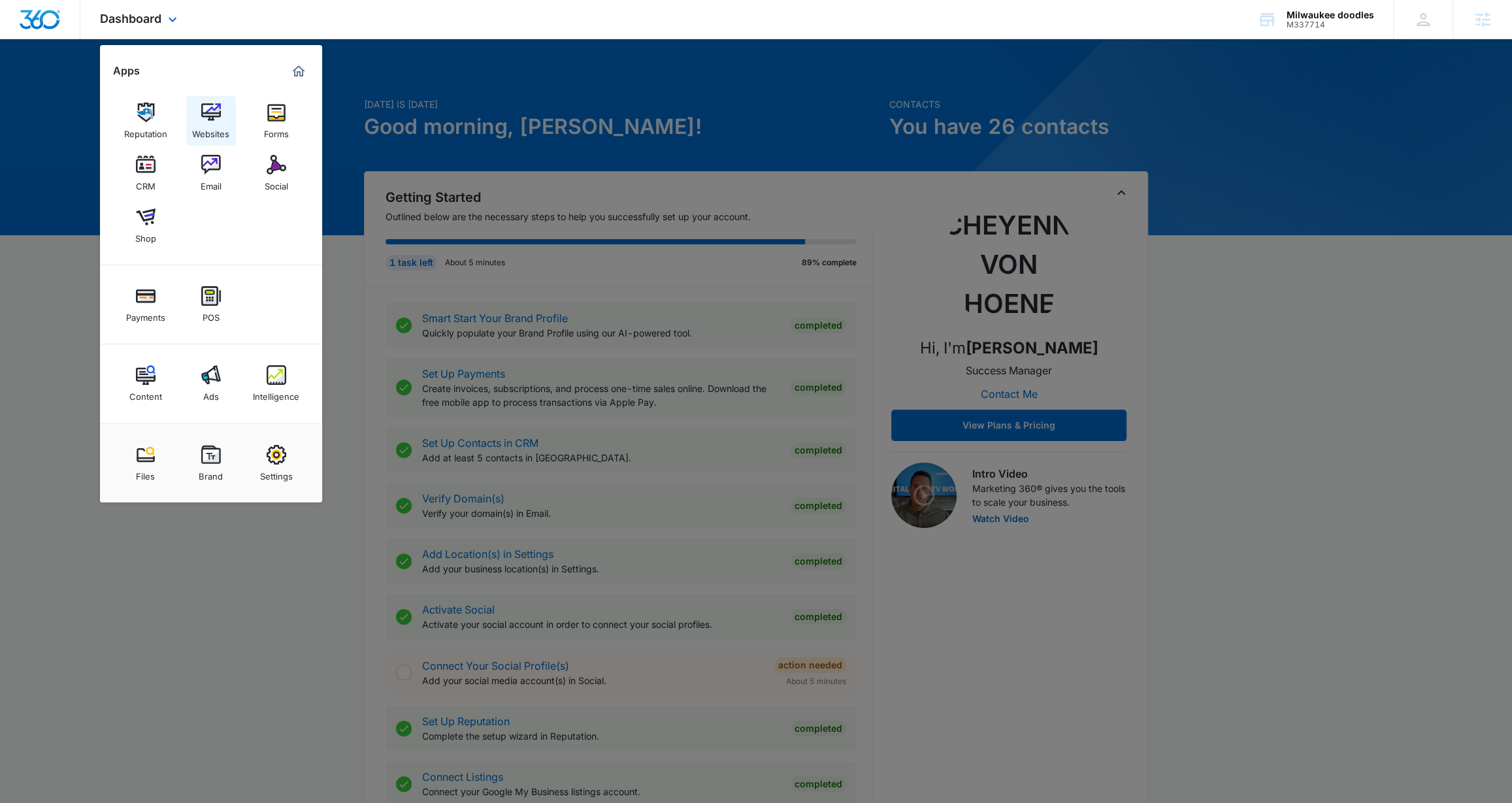
click at [209, 125] on div "Websites" at bounding box center [211, 131] width 37 height 17
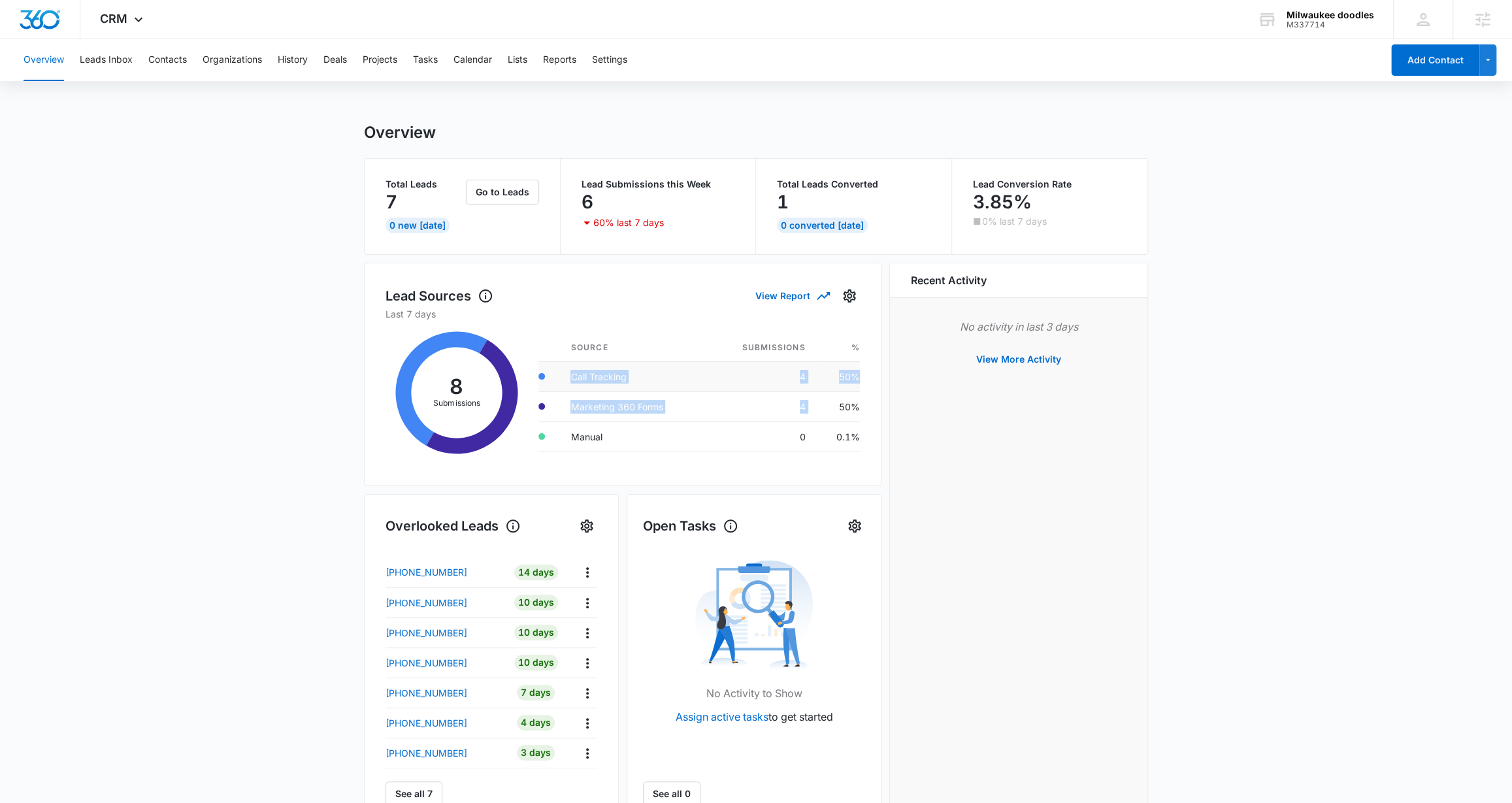
drag, startPoint x: 820, startPoint y: 410, endPoint x: 577, endPoint y: 364, distance: 247.3
click at [577, 364] on tbody "Call Tracking 4 50% Marketing 360 Forms 4 50% Manual 0 0.1%" at bounding box center [699, 407] width 321 height 90
click at [592, 331] on div "8 Submissions Source Submissions % Call Tracking 4 50% Marketing 360 Forms 4 50…" at bounding box center [623, 393] width 474 height 144
click at [121, 63] on button "Leads Inbox" at bounding box center [106, 60] width 53 height 42
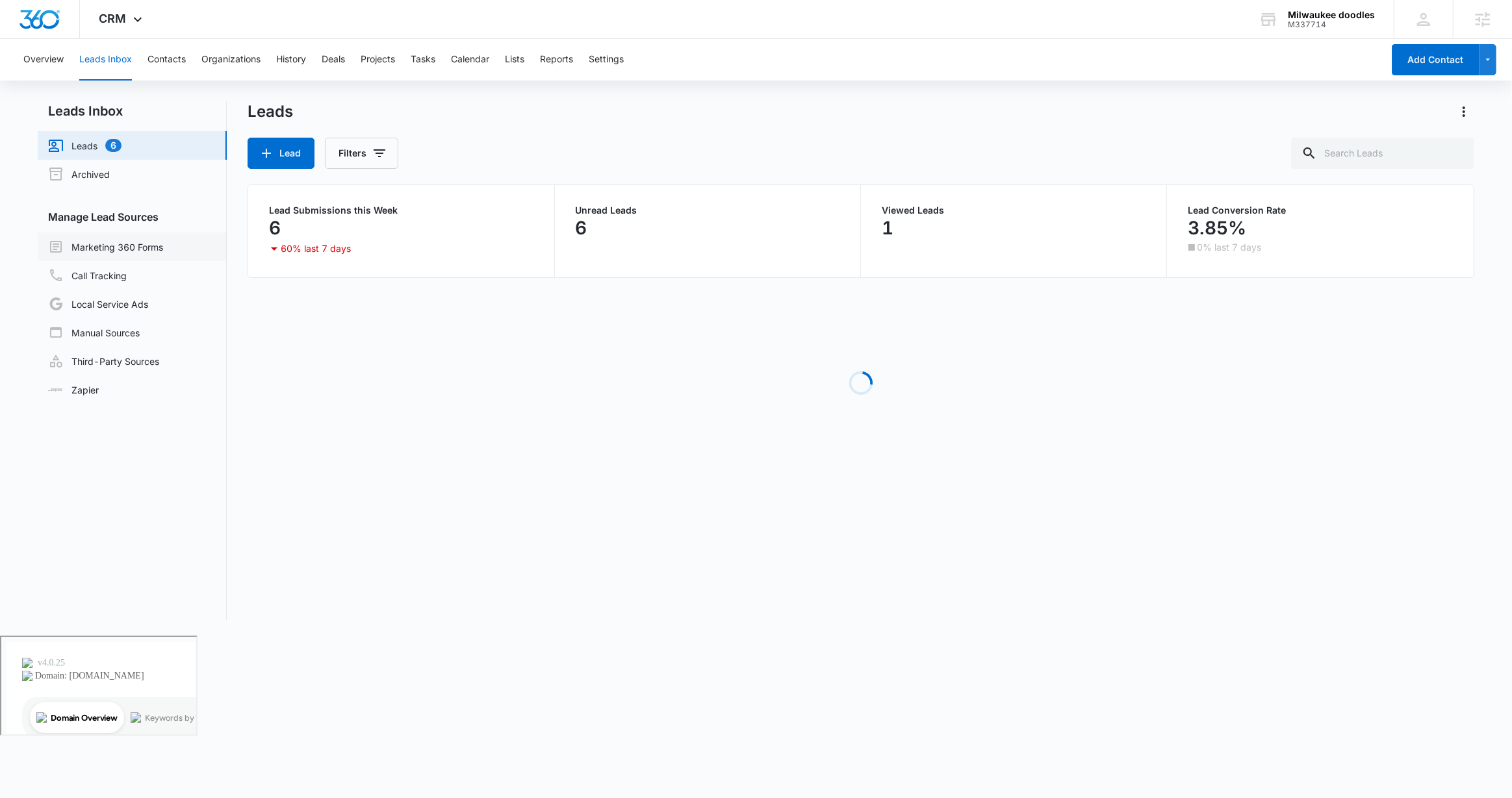
click at [144, 241] on link "Marketing 360 Forms" at bounding box center [106, 247] width 115 height 15
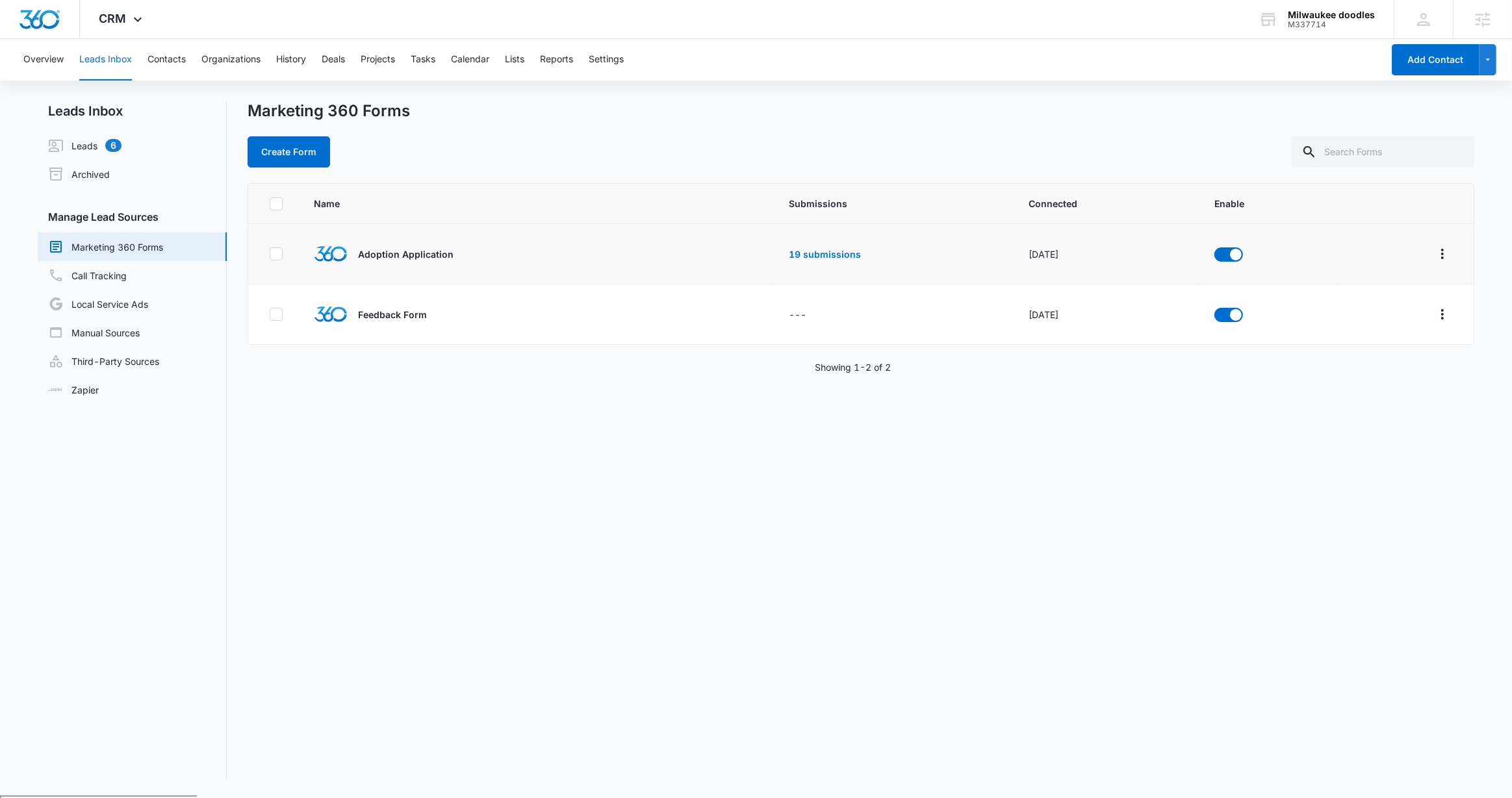
click at [431, 263] on div "Adoption Application" at bounding box center [496, 254] width 366 height 34
click at [791, 253] on link "19 submissions" at bounding box center [825, 254] width 72 height 11
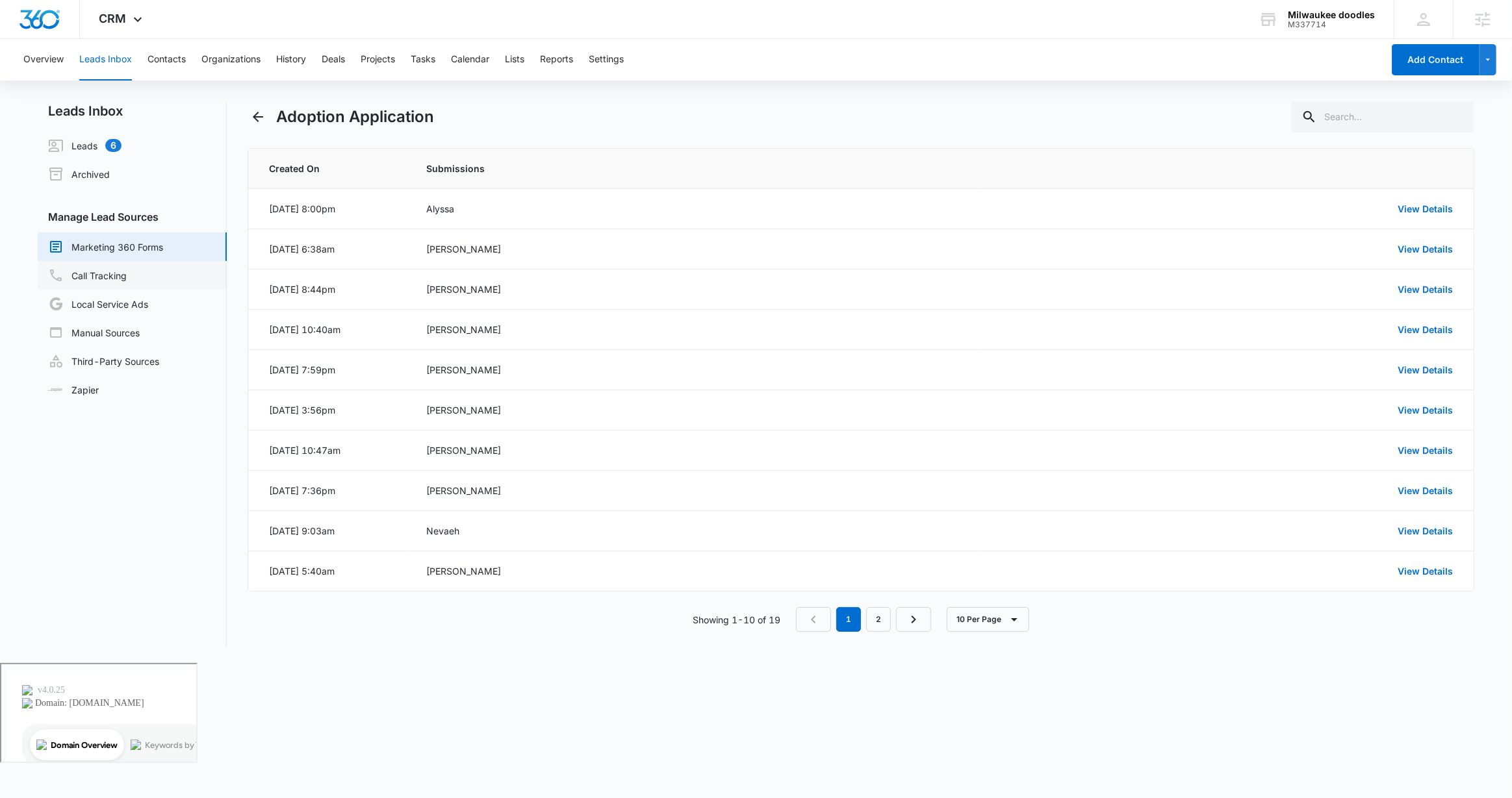
click at [118, 273] on link "Call Tracking" at bounding box center [88, 275] width 78 height 15
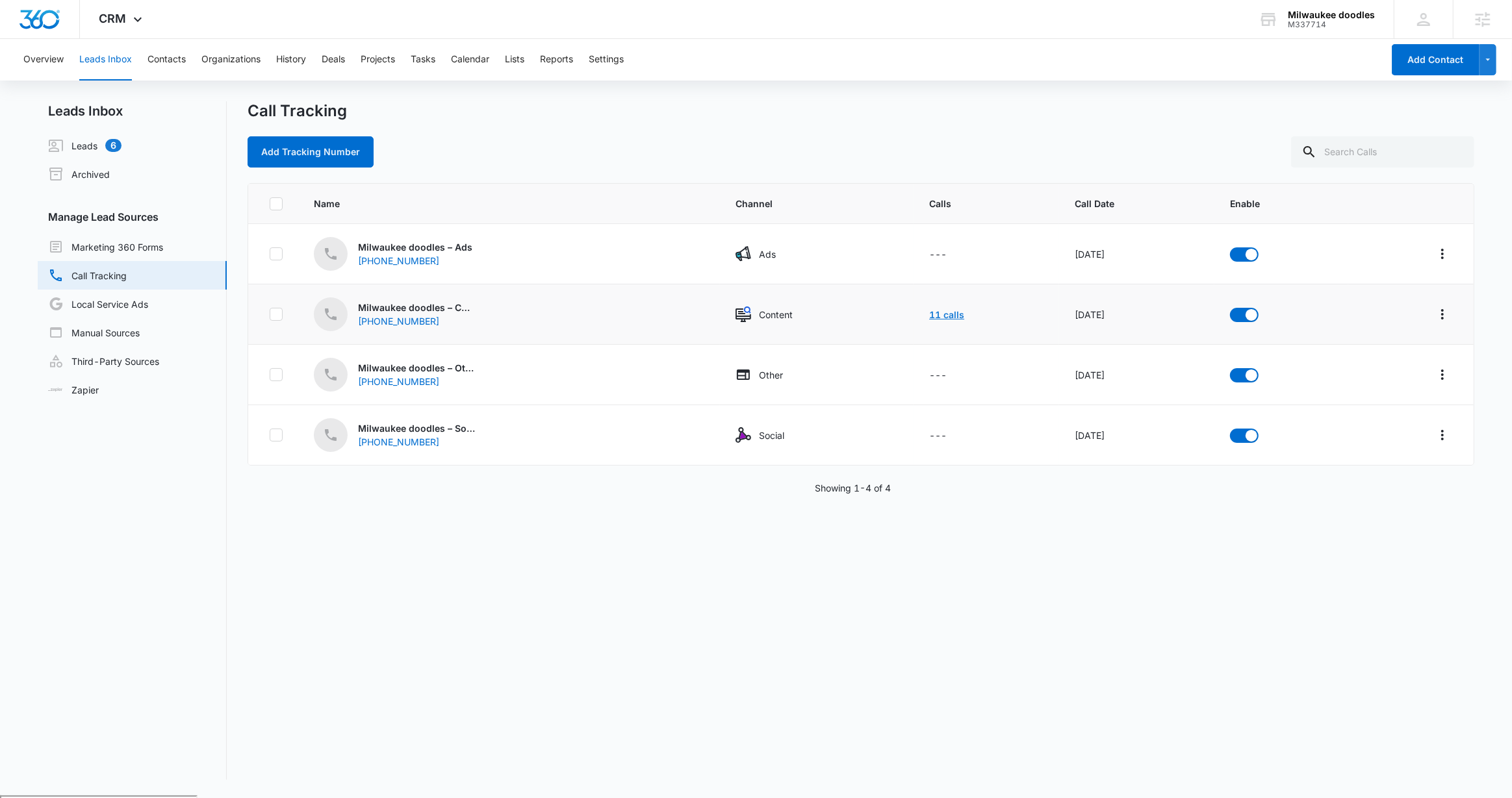
click at [929, 313] on link "11 calls" at bounding box center [947, 314] width 35 height 11
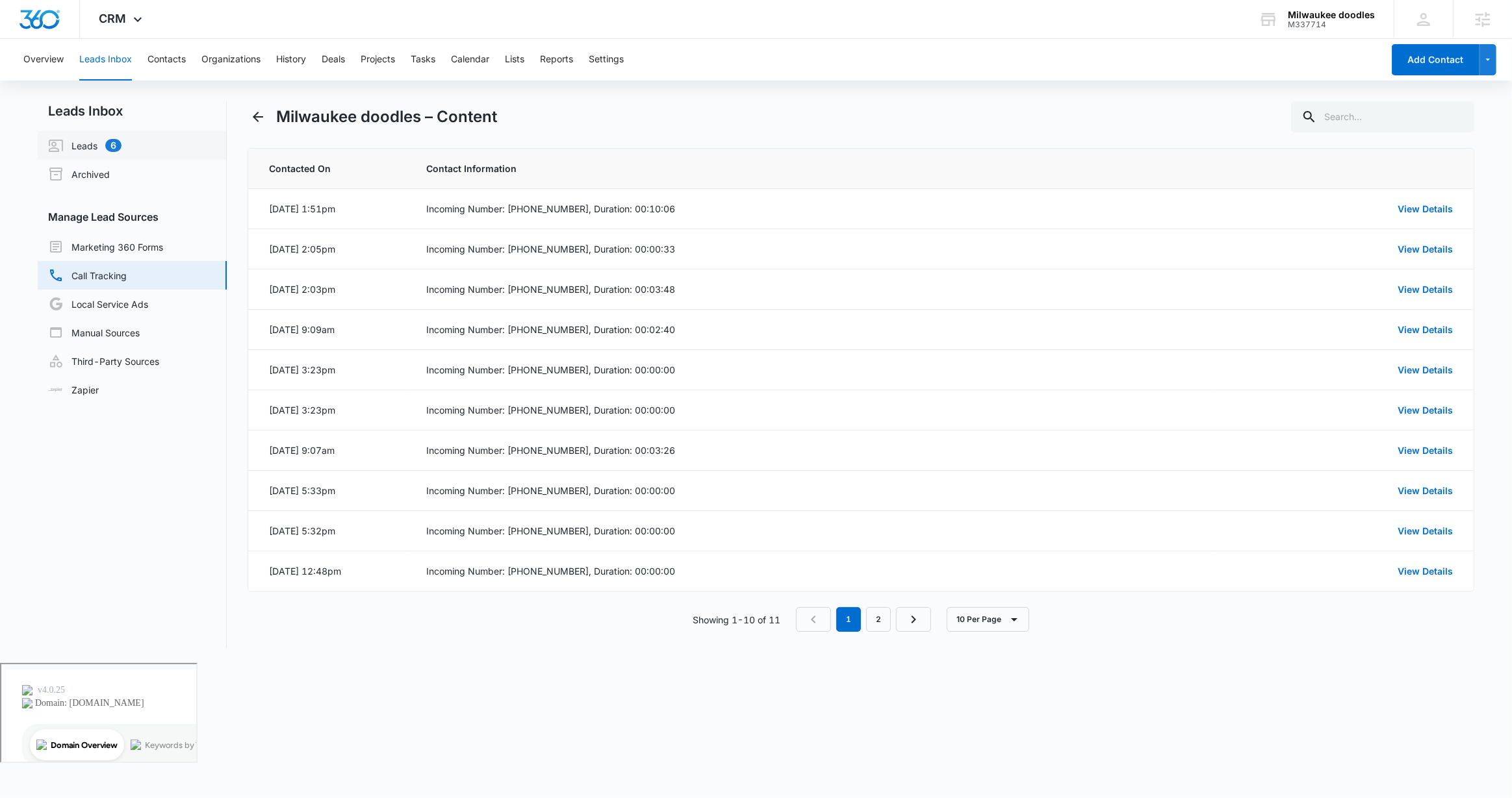
click at [97, 140] on link "Leads 6" at bounding box center [85, 145] width 74 height 15
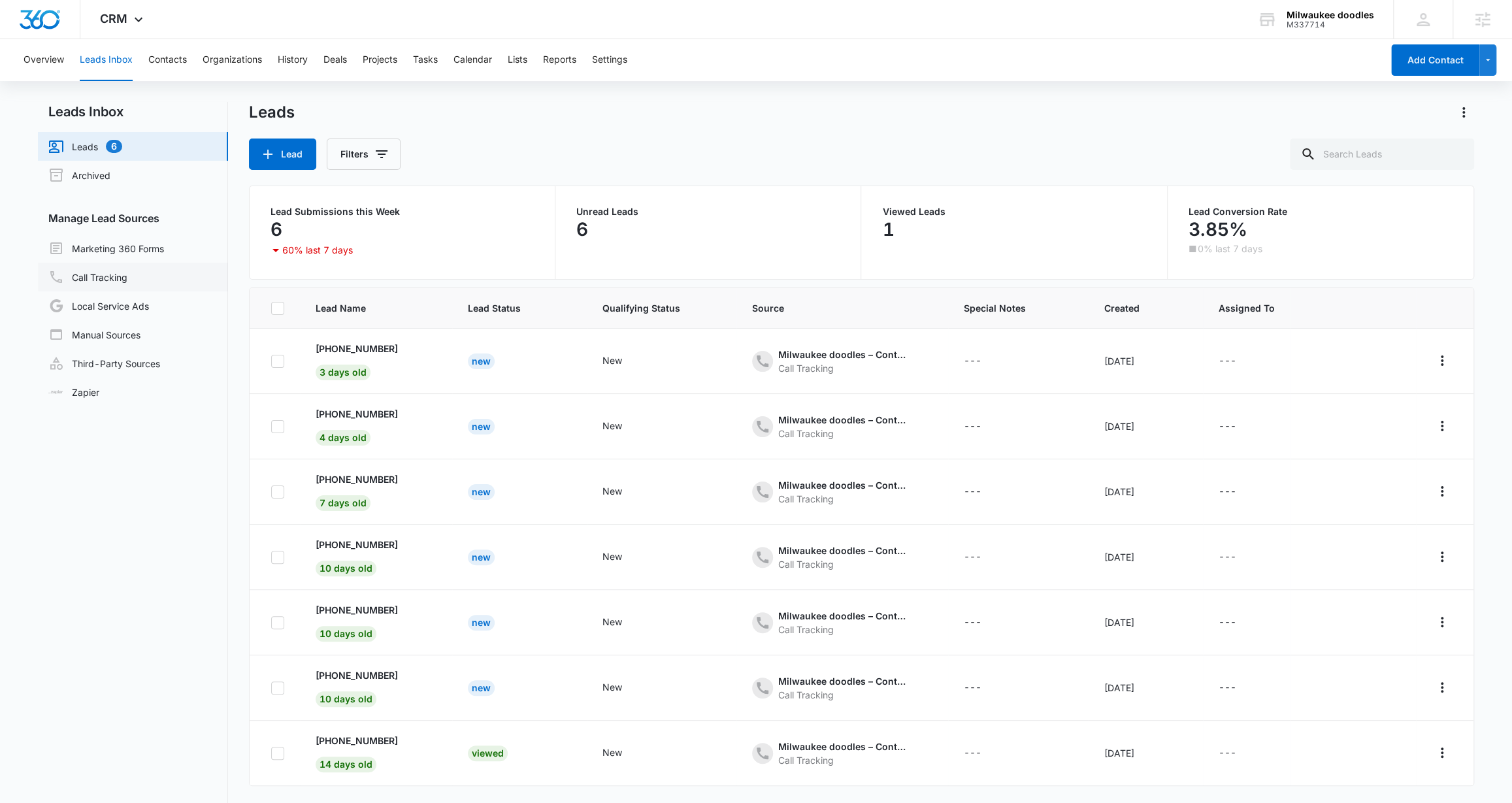
click at [127, 271] on link "Call Tracking" at bounding box center [88, 277] width 79 height 15
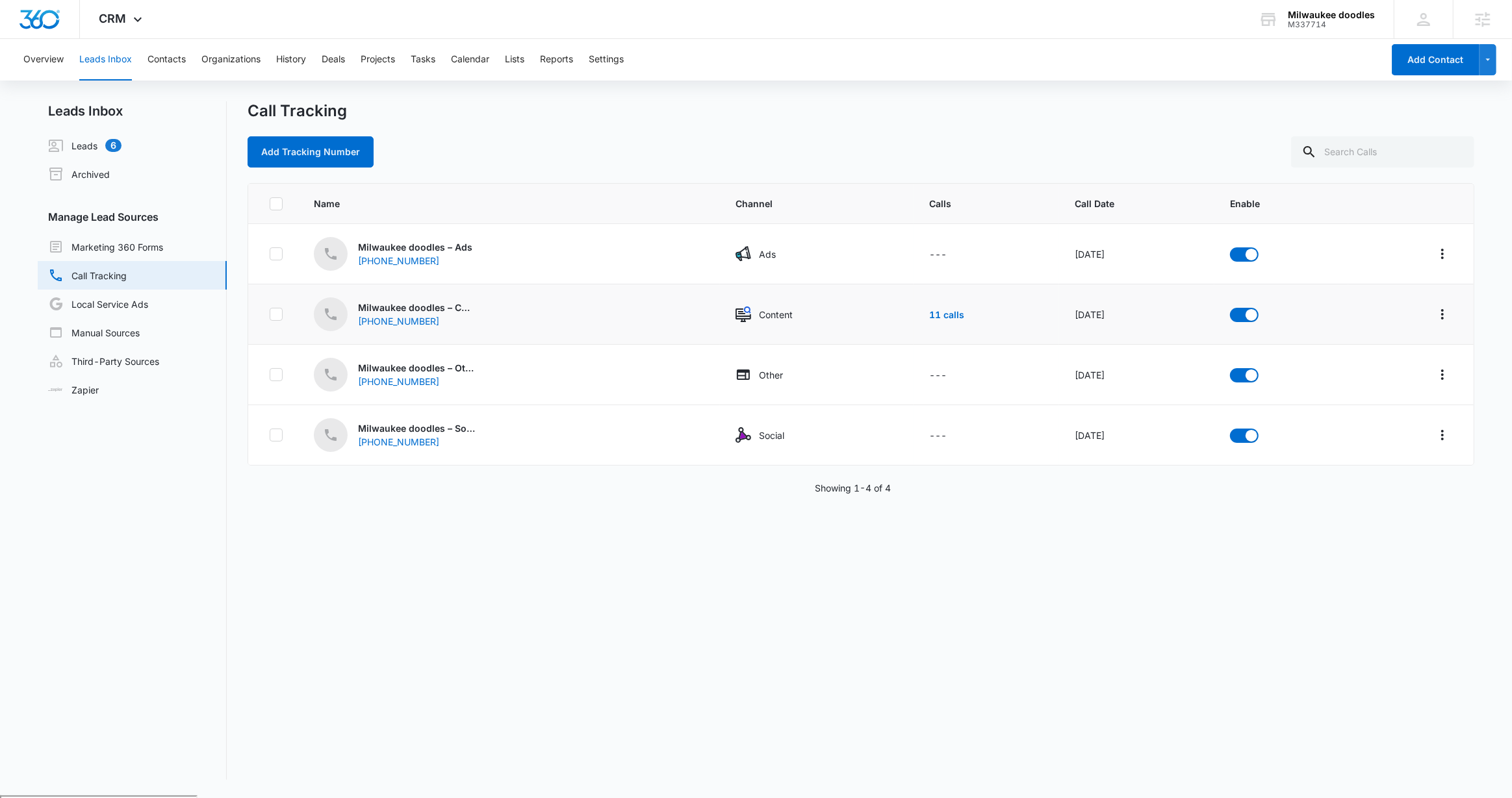
click at [919, 306] on td "11 calls" at bounding box center [986, 314] width 145 height 61
click at [929, 313] on link "11 calls" at bounding box center [947, 314] width 35 height 11
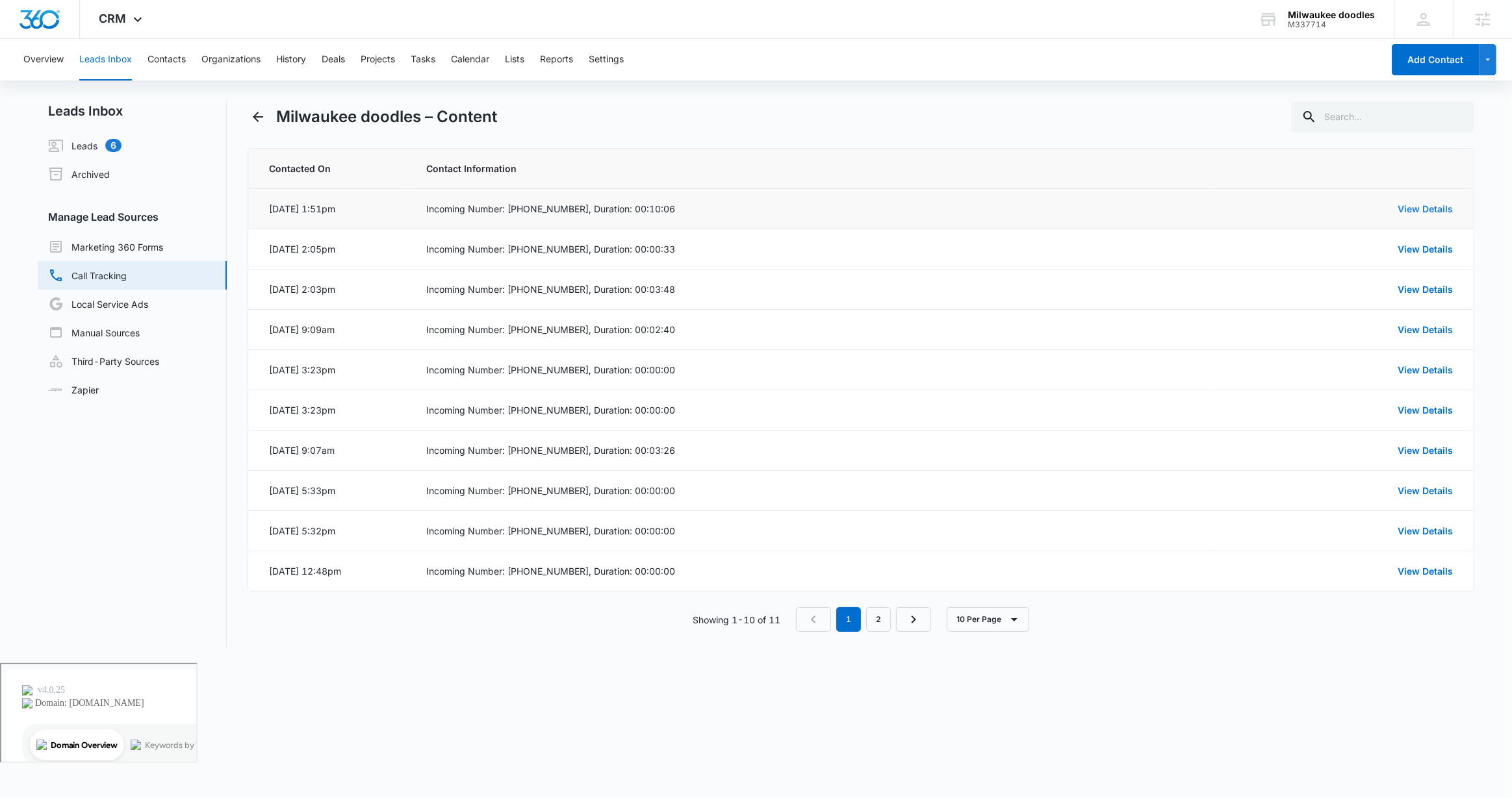
click at [1423, 210] on link "View Details" at bounding box center [1425, 209] width 55 height 11
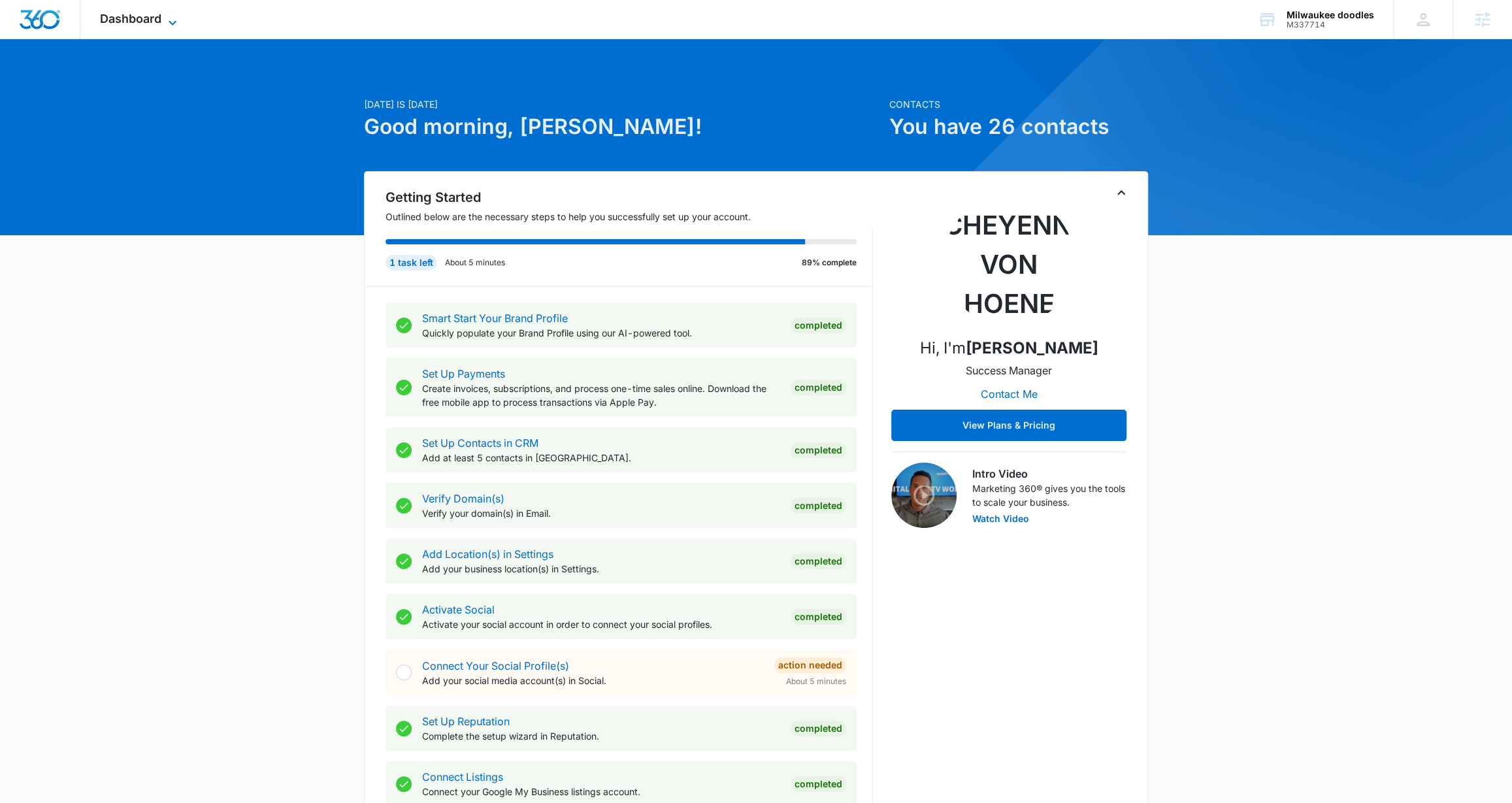
click at [167, 15] on icon at bounding box center [172, 22] width 15 height 15
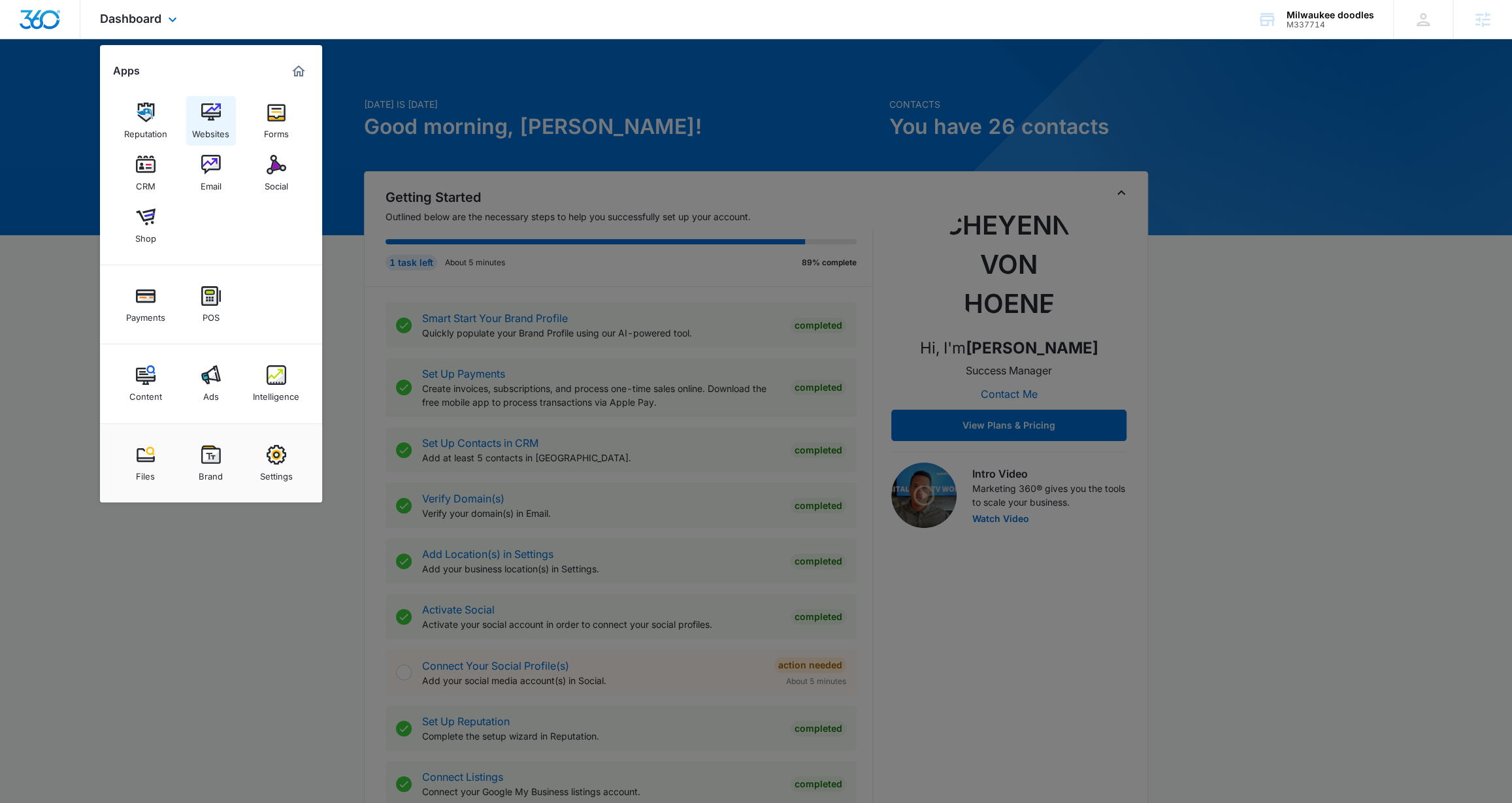
click at [206, 125] on div "Websites" at bounding box center [211, 131] width 37 height 17
